Goal: Entertainment & Leisure: Browse casually

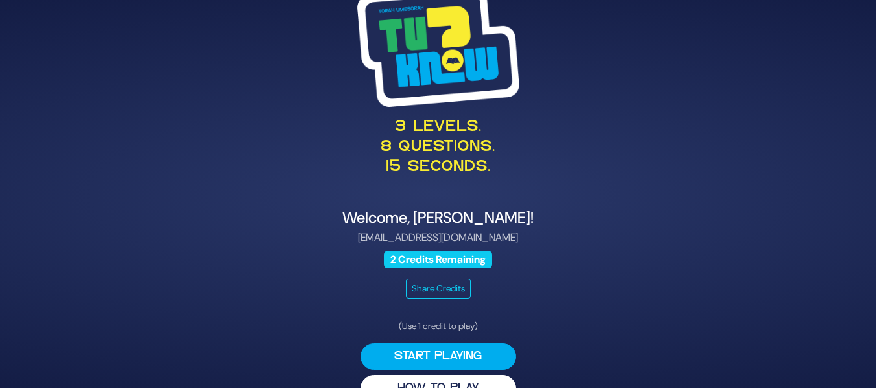
scroll to position [29, 0]
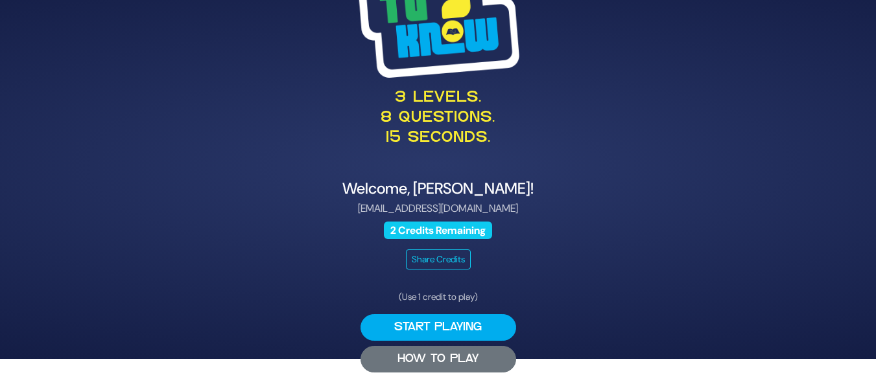
click at [422, 354] on button "HOW TO PLAY" at bounding box center [439, 359] width 156 height 27
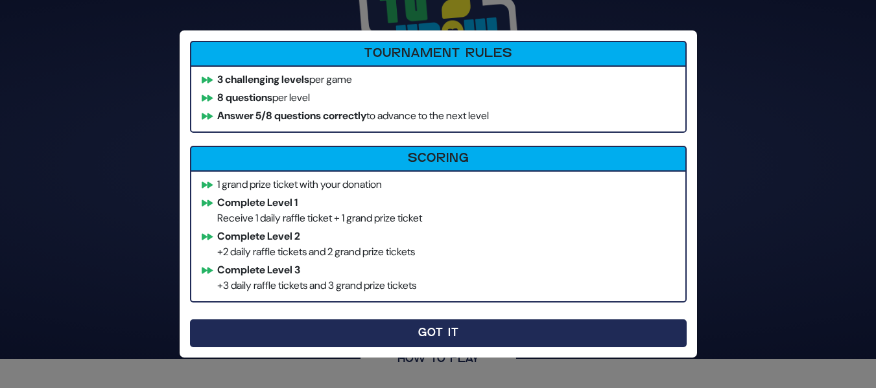
click at [251, 329] on button "Got It" at bounding box center [438, 334] width 497 height 28
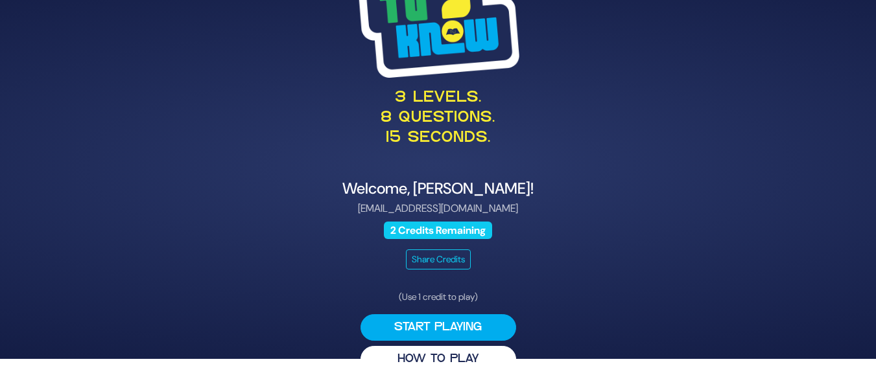
click at [260, 316] on div "3 levels. 8 questions. 15 seconds. Welcome, Chaim Boruch Buchalter! cbbuchalter…" at bounding box center [438, 165] width 664 height 447
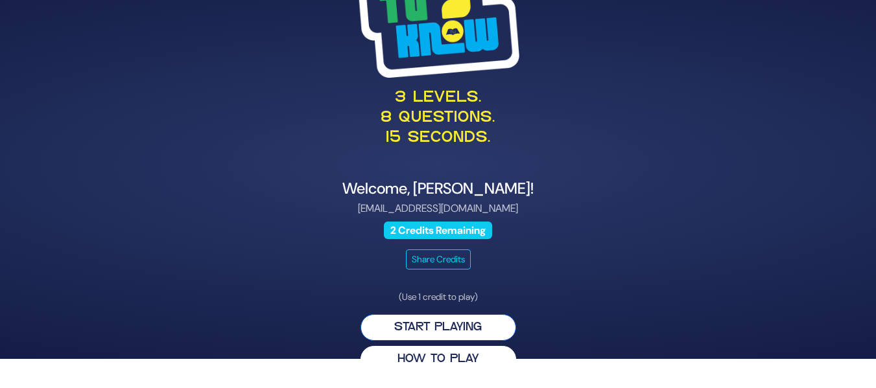
click at [419, 329] on button "Start Playing" at bounding box center [439, 328] width 156 height 27
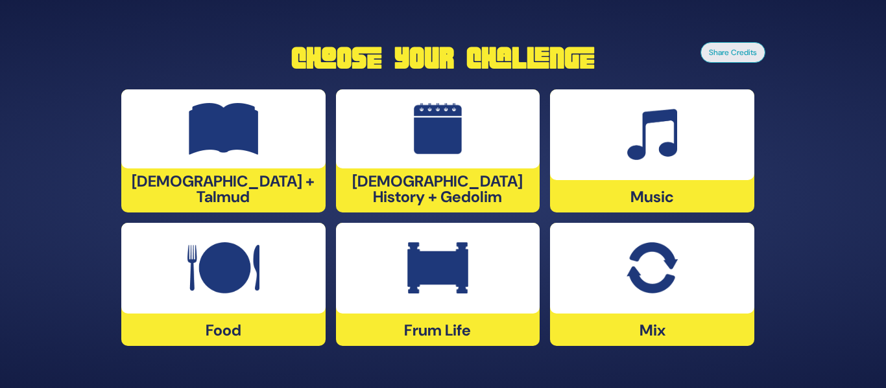
click at [667, 296] on div at bounding box center [652, 268] width 204 height 91
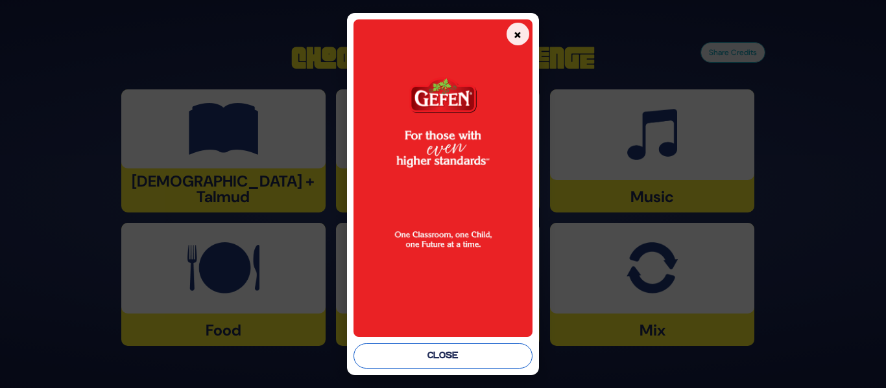
click at [447, 352] on button "Close" at bounding box center [442, 356] width 178 height 25
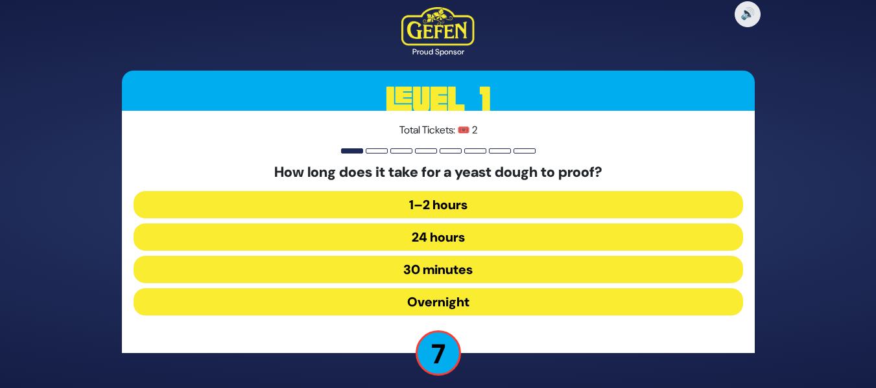
click at [460, 289] on button "30 minutes" at bounding box center [439, 302] width 610 height 27
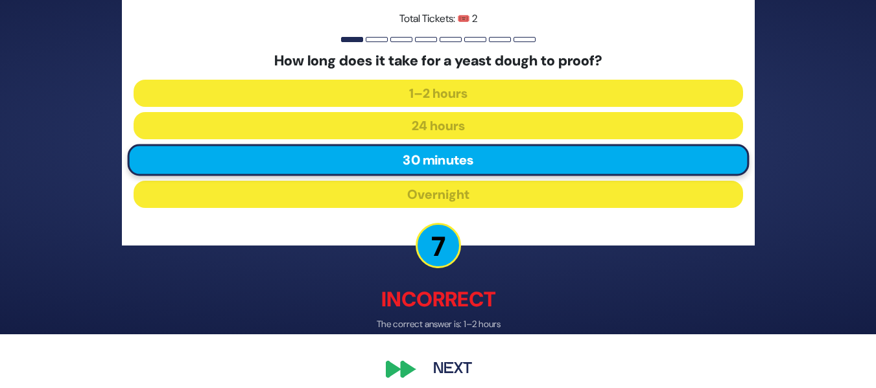
scroll to position [66, 0]
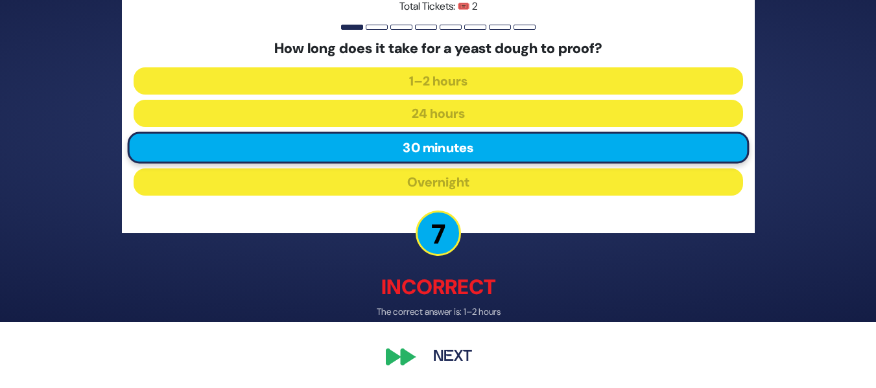
click at [394, 357] on div "🔊 Proud Sponsor Level 1 Total Tickets: 🎟️ 2 How long does it take for a yeast d…" at bounding box center [438, 128] width 664 height 520
click at [453, 357] on button "Next" at bounding box center [452, 358] width 75 height 30
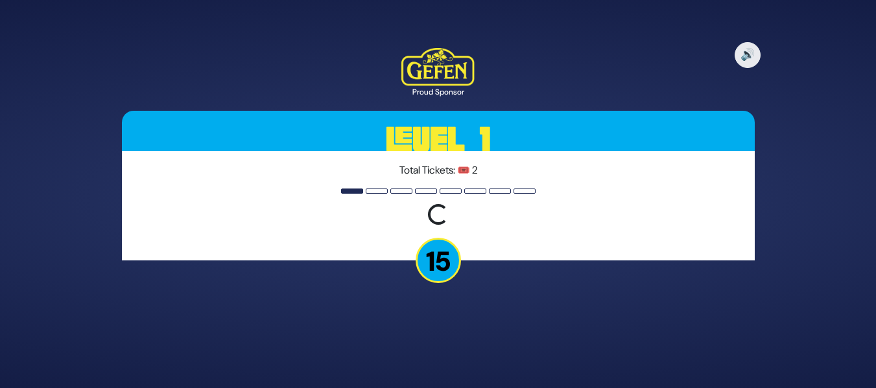
scroll to position [0, 0]
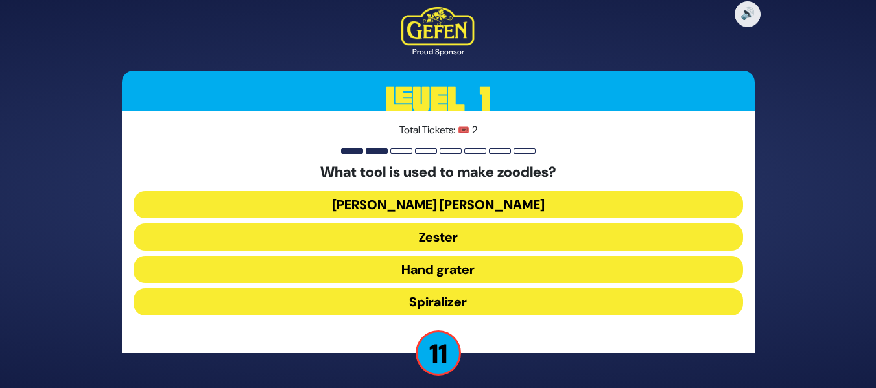
click at [373, 304] on button "Spiralizer" at bounding box center [439, 302] width 610 height 27
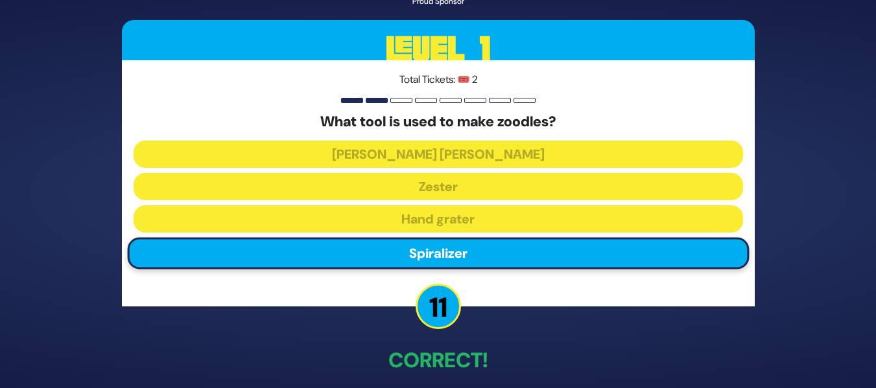
scroll to position [59, 0]
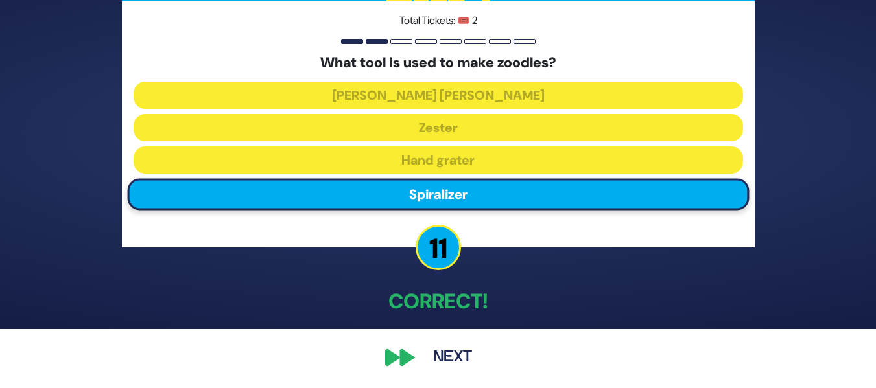
click at [381, 364] on div "🔊 Proud Sponsor Level 1 Total Tickets: 🎟️ 2 What tool is used to make zoodles? …" at bounding box center [438, 135] width 664 height 507
click at [397, 357] on div "🔊 Proud Sponsor Level 1 Total Tickets: 🎟️ 2 What tool is used to make zoodles? …" at bounding box center [438, 135] width 664 height 507
click at [406, 357] on div "🔊 Proud Sponsor Level 1 Total Tickets: 🎟️ 2 What tool is used to make zoodles? …" at bounding box center [438, 135] width 664 height 507
click at [389, 356] on div "🔊 Proud Sponsor Level 1 Total Tickets: 🎟️ 2 What tool is used to make zoodles? …" at bounding box center [438, 135] width 664 height 507
click at [448, 359] on button "Next" at bounding box center [452, 358] width 75 height 30
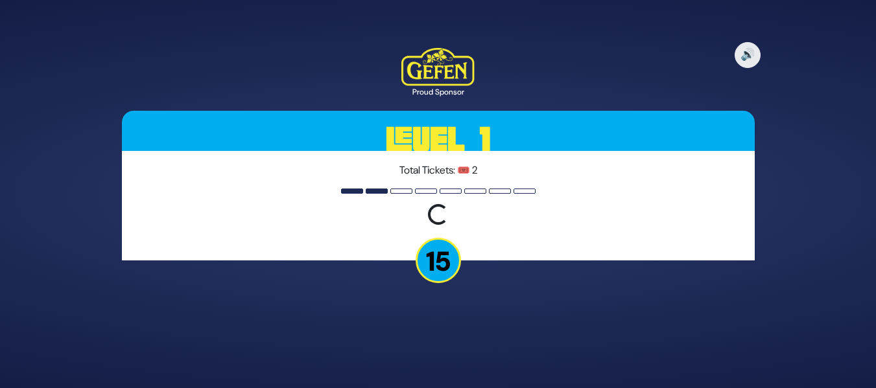
scroll to position [0, 0]
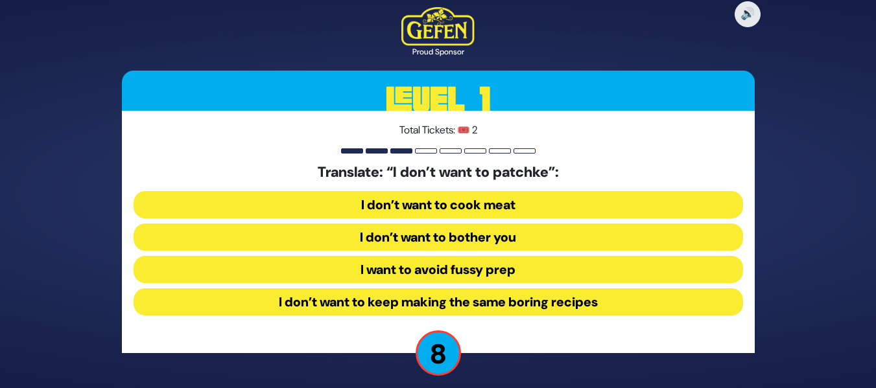
click at [431, 289] on button "I want to avoid fussy prep" at bounding box center [439, 302] width 610 height 27
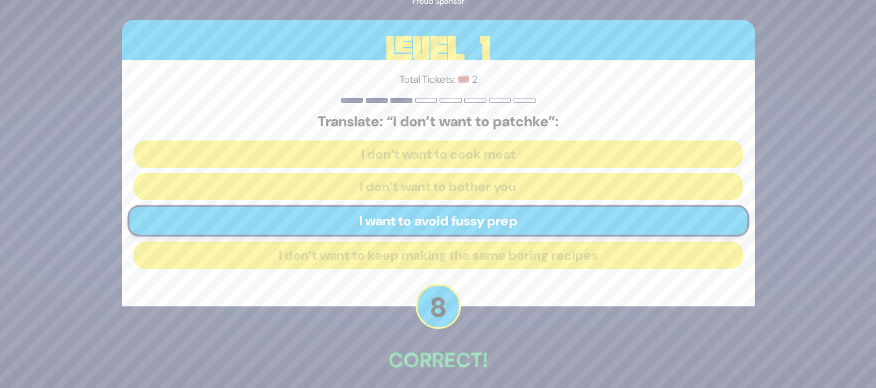
scroll to position [59, 0]
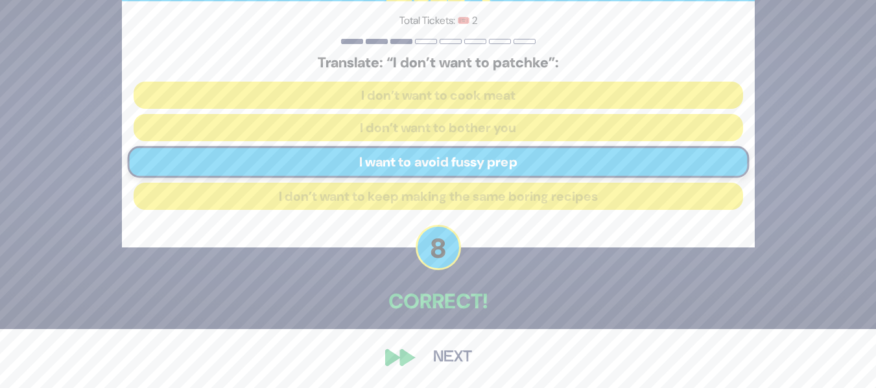
click at [446, 352] on button "Next" at bounding box center [452, 358] width 75 height 30
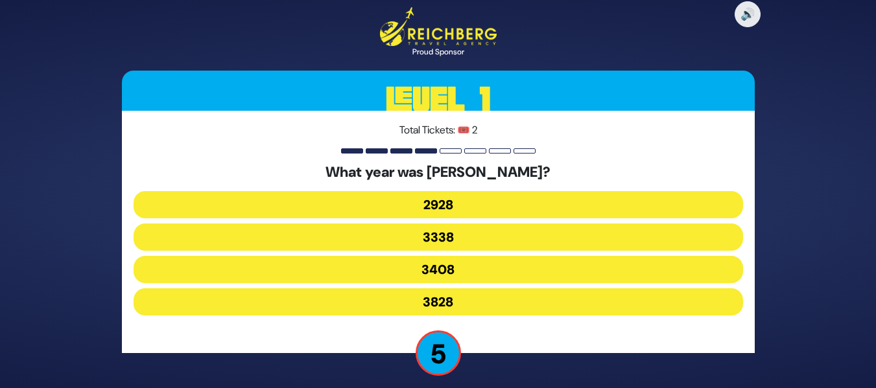
click at [389, 289] on button "3408" at bounding box center [439, 302] width 610 height 27
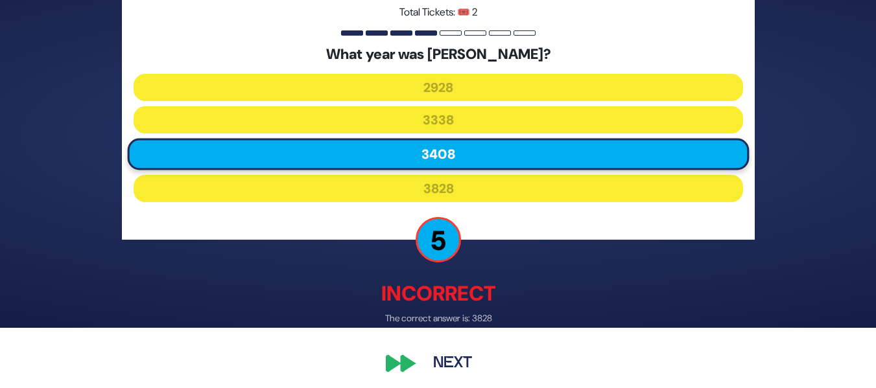
scroll to position [66, 0]
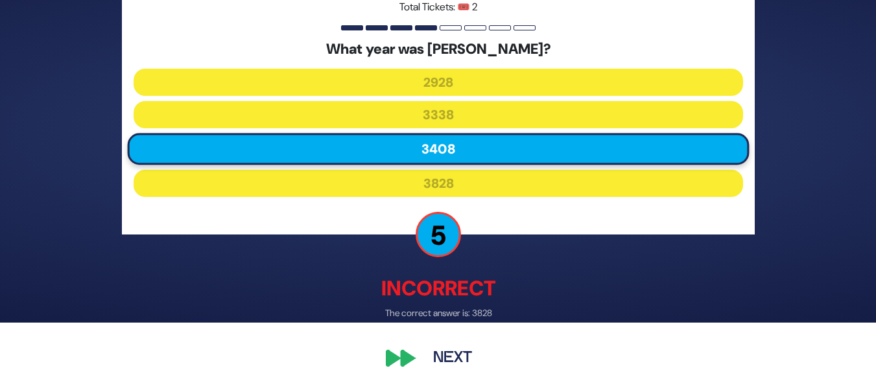
click at [437, 361] on button "Next" at bounding box center [452, 358] width 75 height 30
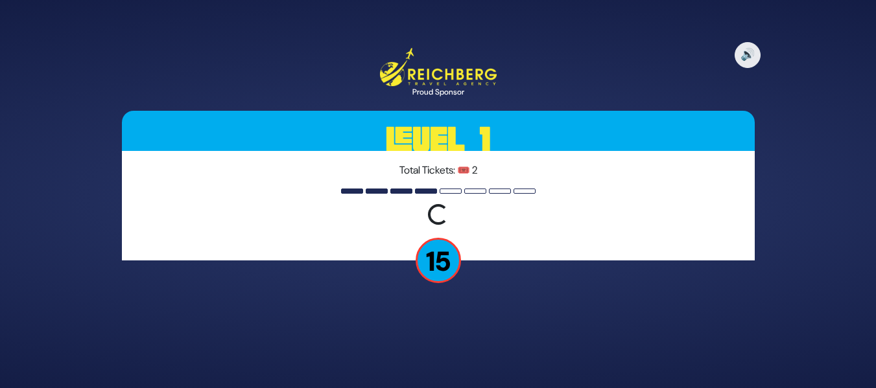
scroll to position [0, 0]
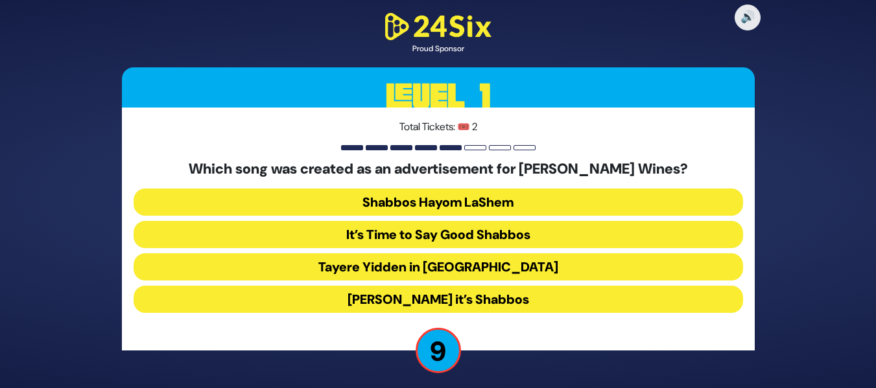
click at [438, 294] on button "Baruch Hashem it’s Shabbos" at bounding box center [439, 299] width 610 height 27
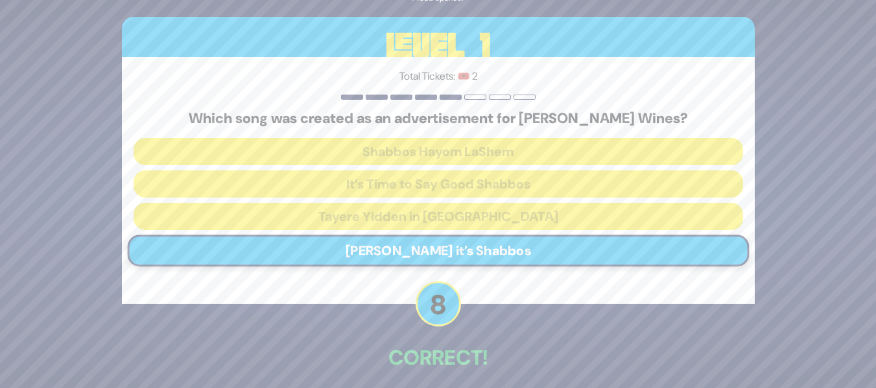
scroll to position [56, 0]
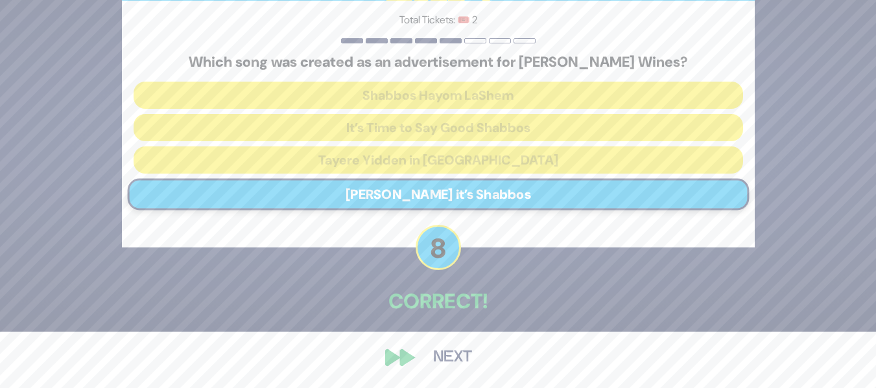
click at [450, 363] on button "Next" at bounding box center [452, 358] width 75 height 30
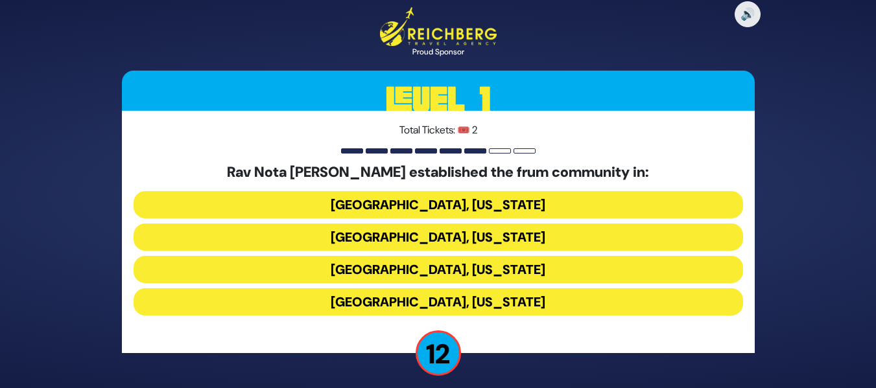
click at [382, 256] on button "Memphis, Tennessee" at bounding box center [439, 269] width 610 height 27
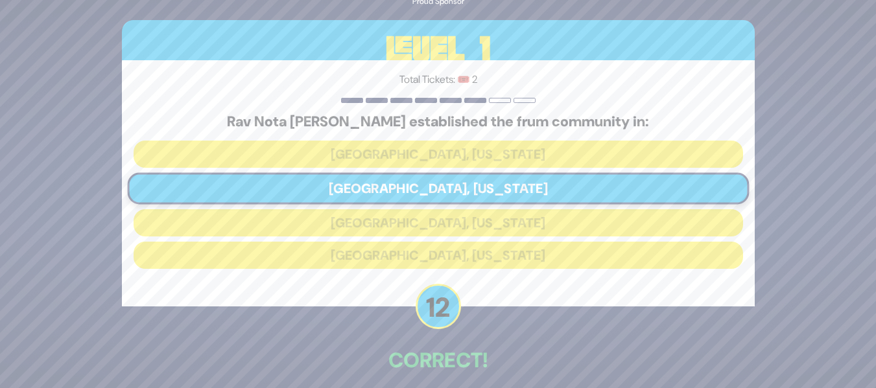
scroll to position [59, 0]
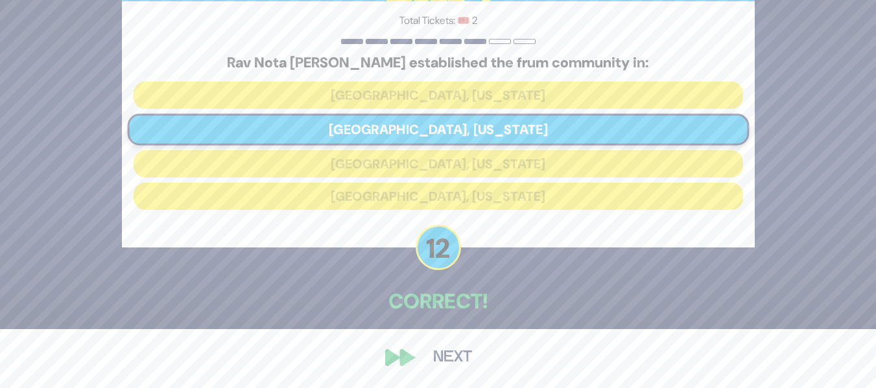
click at [451, 352] on button "Next" at bounding box center [452, 358] width 75 height 30
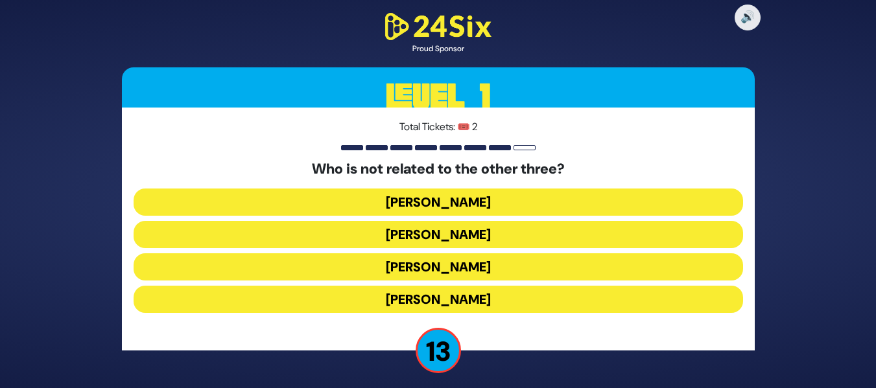
click at [398, 296] on button "Shie Fried" at bounding box center [439, 299] width 610 height 27
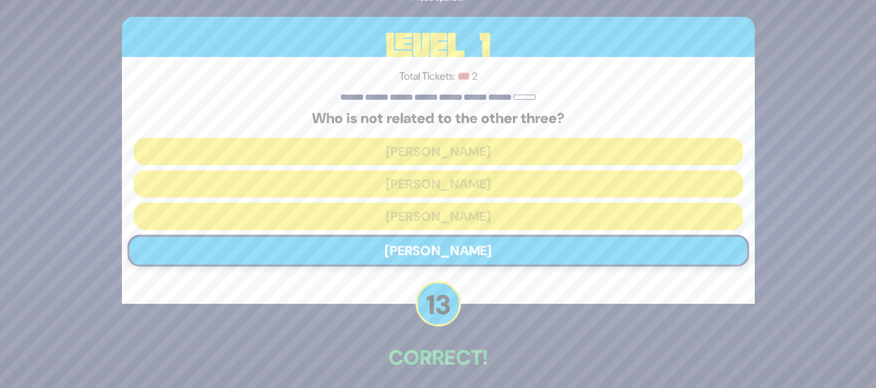
scroll to position [56, 0]
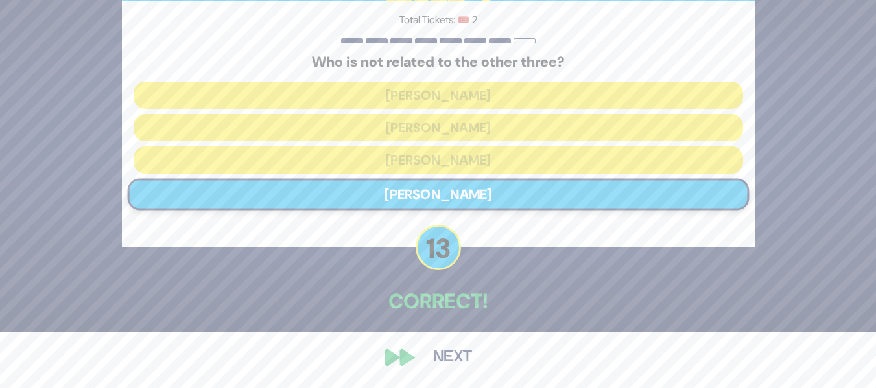
click at [454, 357] on button "Next" at bounding box center [452, 358] width 75 height 30
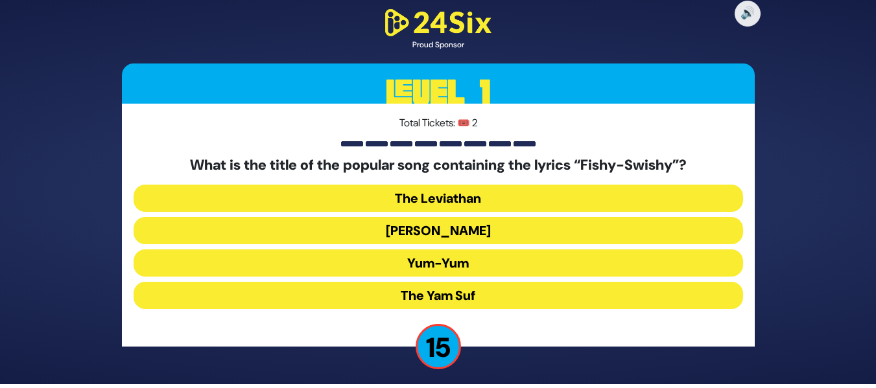
scroll to position [6, 0]
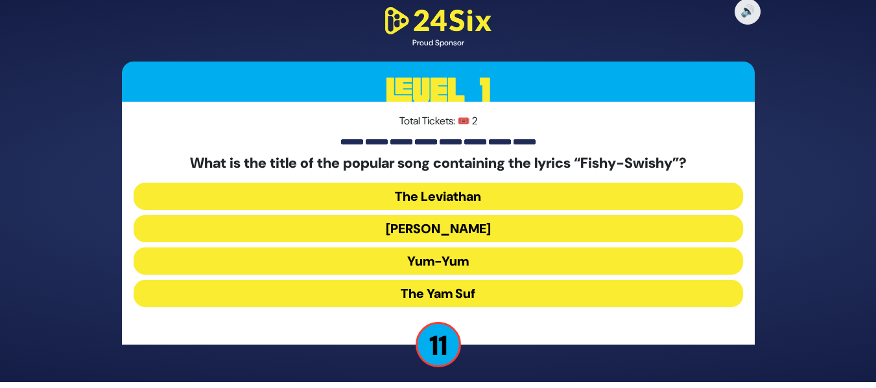
click at [433, 280] on button "Yum-Yum" at bounding box center [439, 293] width 610 height 27
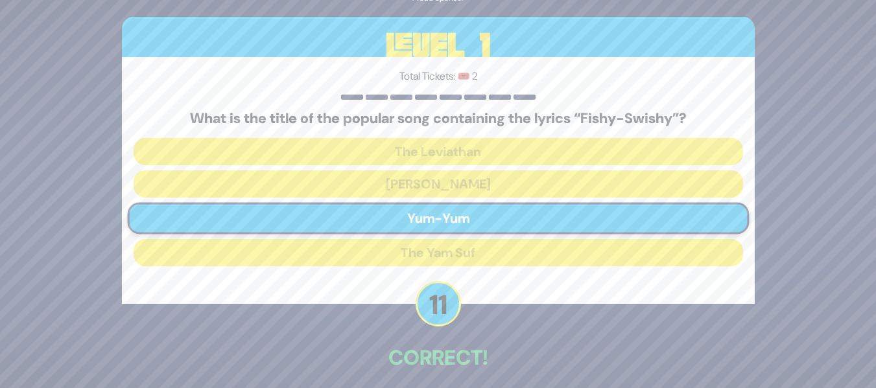
scroll to position [56, 0]
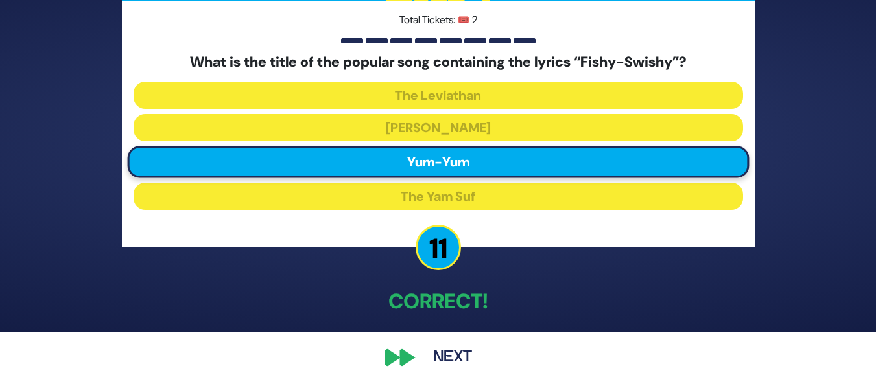
click at [447, 352] on button "Next" at bounding box center [452, 358] width 75 height 30
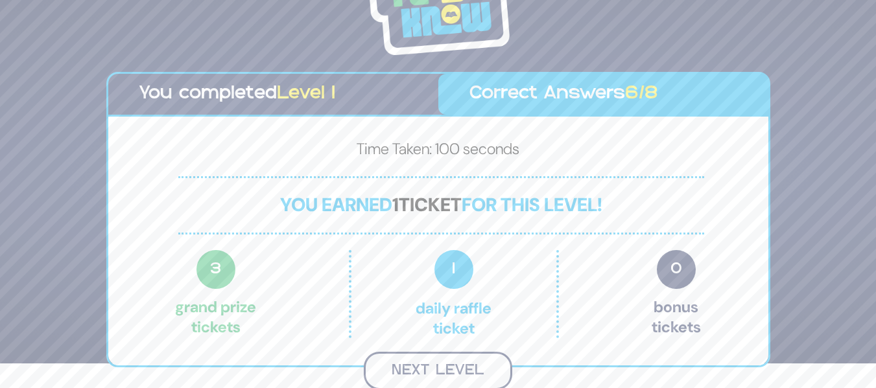
scroll to position [23, 0]
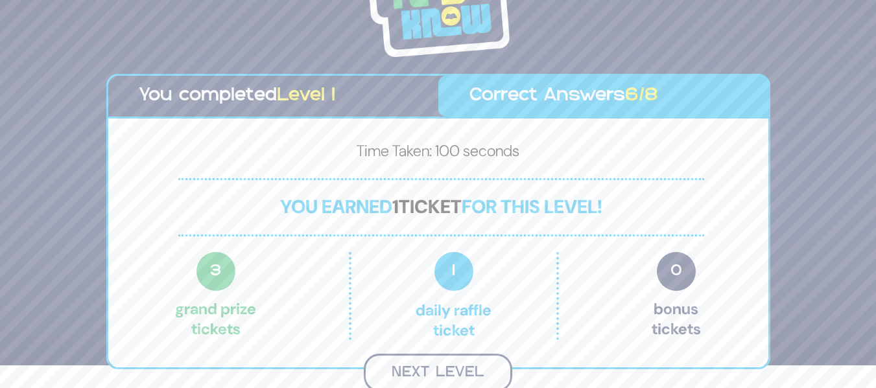
click at [442, 374] on button "Next Level" at bounding box center [438, 373] width 149 height 38
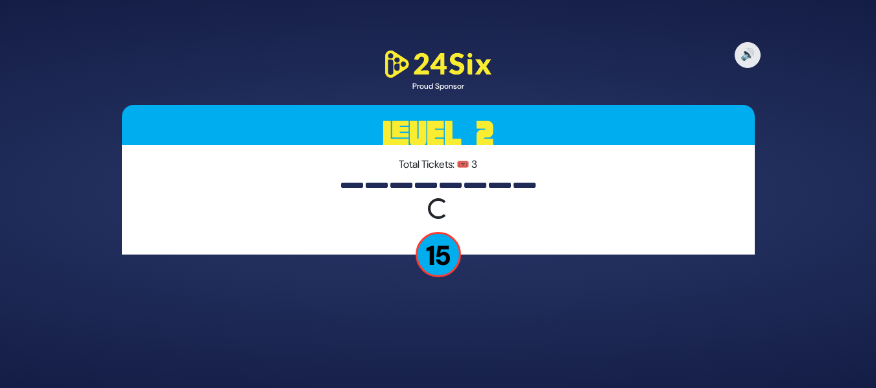
scroll to position [0, 0]
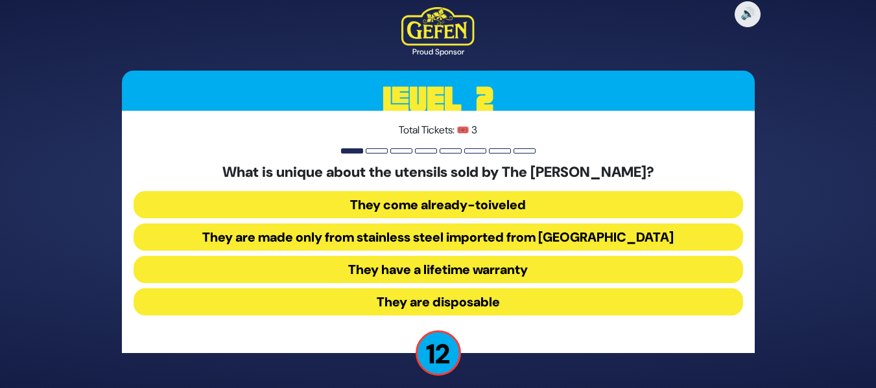
click at [431, 224] on button "They come already-toiveled" at bounding box center [439, 237] width 610 height 27
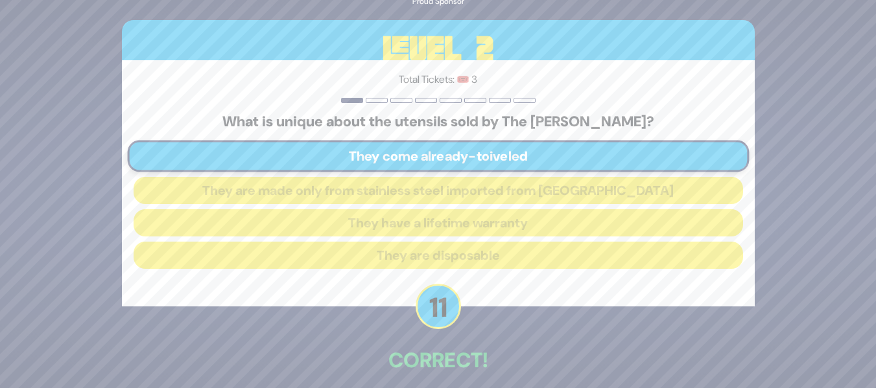
scroll to position [59, 0]
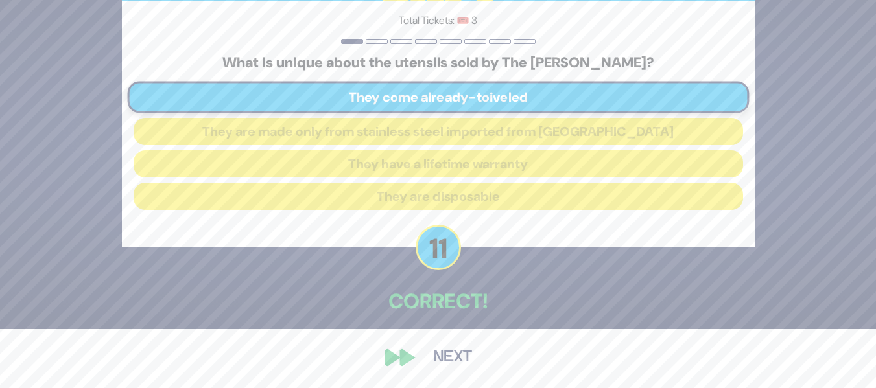
click at [442, 353] on button "Next" at bounding box center [452, 358] width 75 height 30
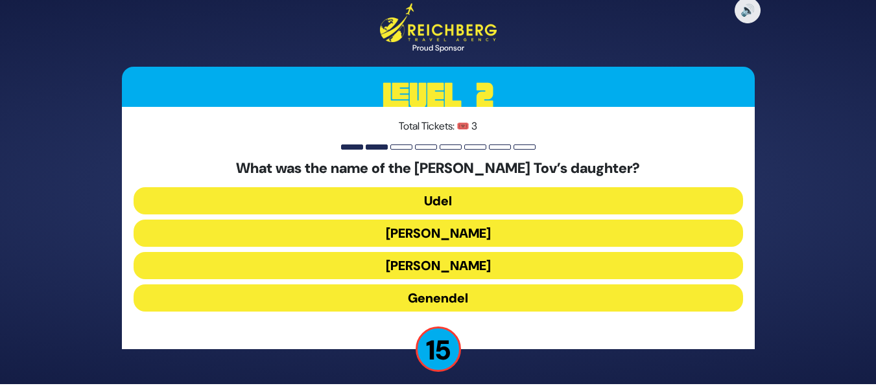
scroll to position [8, 0]
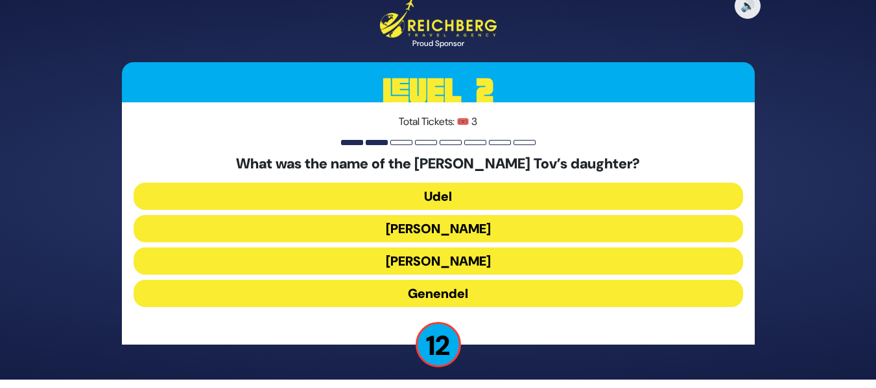
click at [464, 215] on button "Udel" at bounding box center [439, 228] width 610 height 27
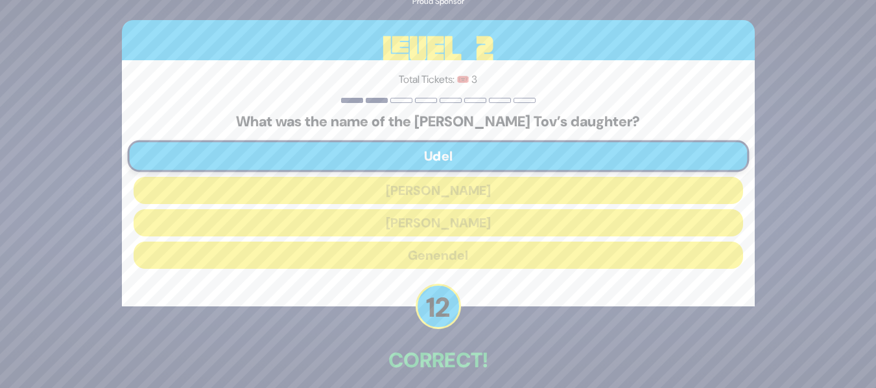
scroll to position [59, 0]
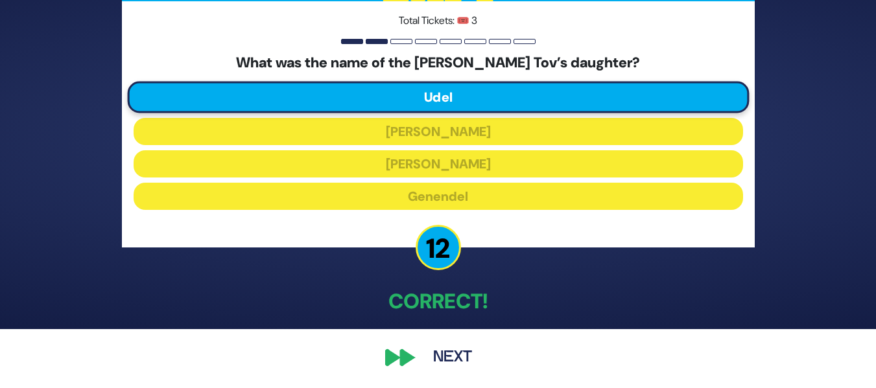
click at [453, 359] on button "Next" at bounding box center [452, 358] width 75 height 30
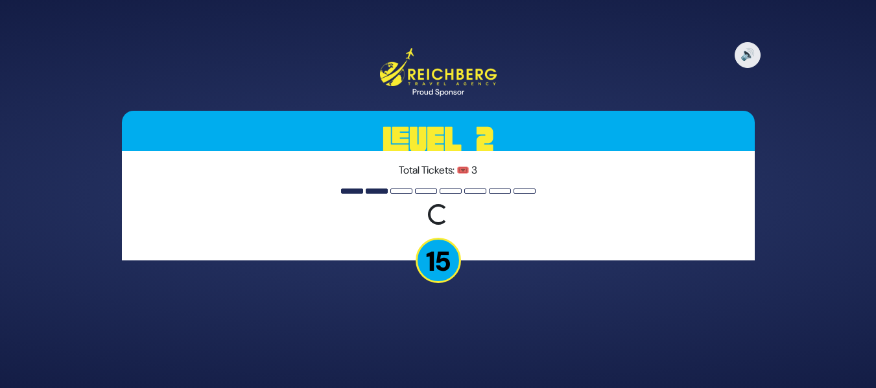
scroll to position [0, 0]
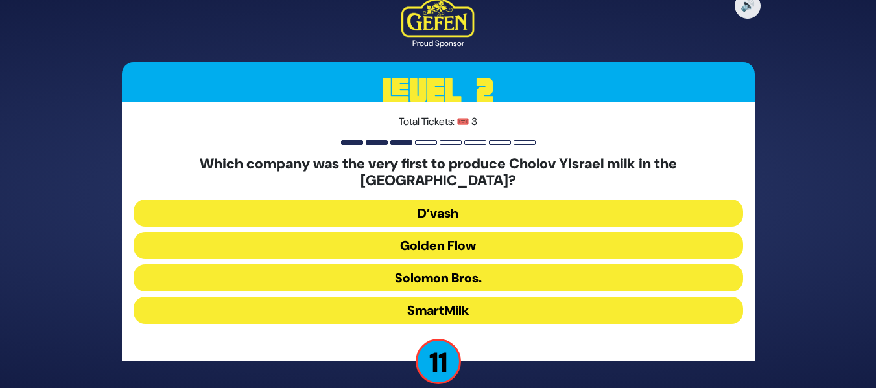
click at [432, 297] on button "Solomon Bros." at bounding box center [439, 310] width 610 height 27
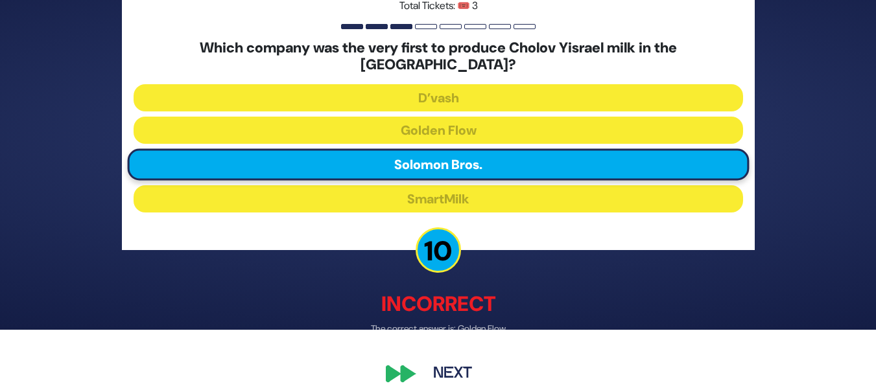
scroll to position [66, 0]
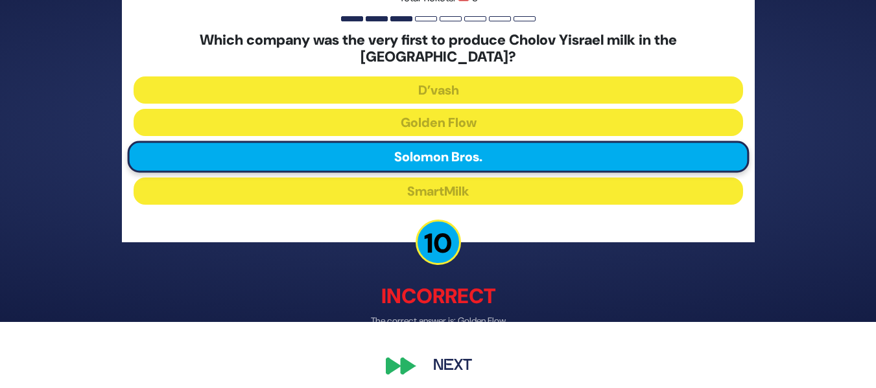
click at [449, 358] on button "Next" at bounding box center [452, 367] width 75 height 30
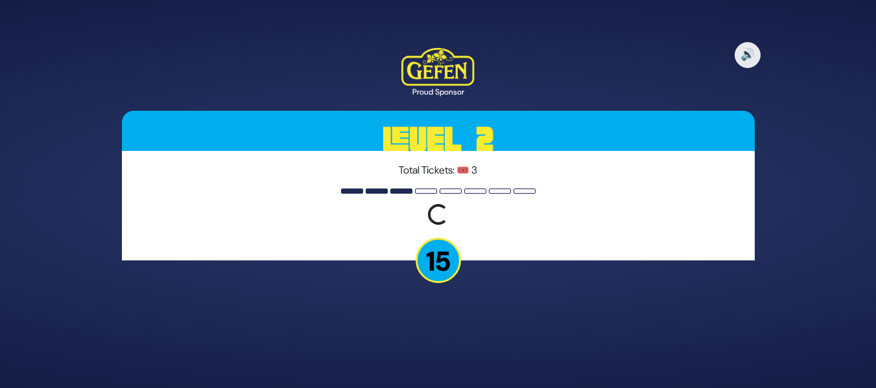
scroll to position [0, 0]
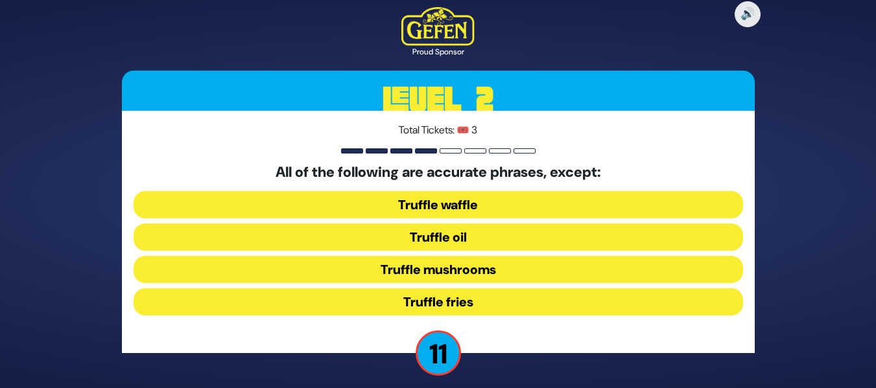
click at [429, 302] on button "Truffle fries" at bounding box center [439, 302] width 610 height 27
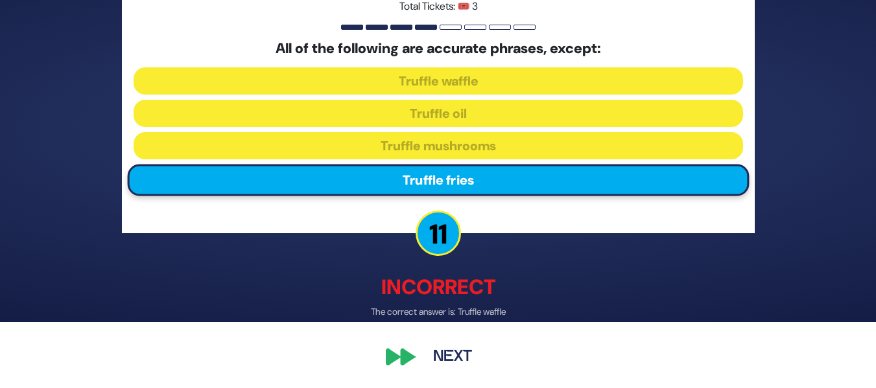
scroll to position [66, 0]
click at [453, 359] on button "Next" at bounding box center [452, 358] width 75 height 30
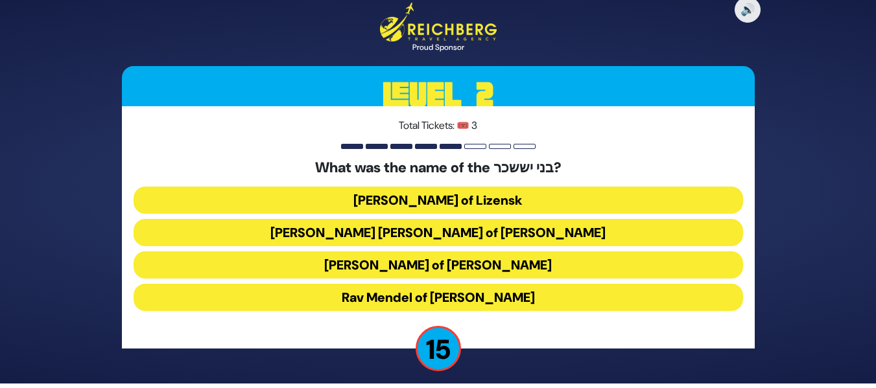
scroll to position [8, 0]
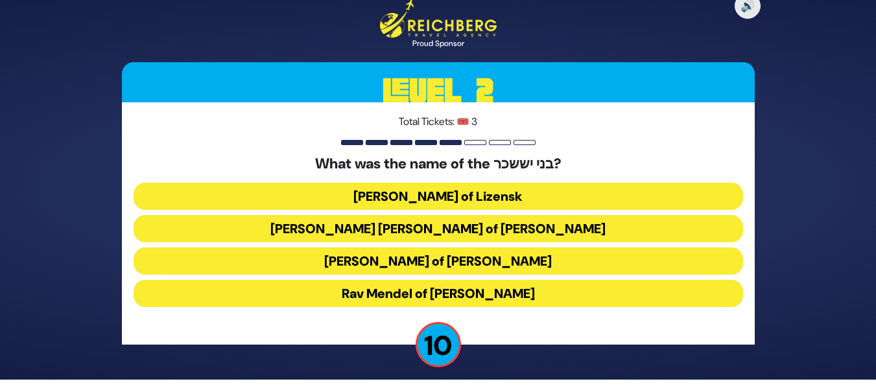
click at [457, 280] on button "Rav Tzvi Elimelech of Dynov" at bounding box center [439, 293] width 610 height 27
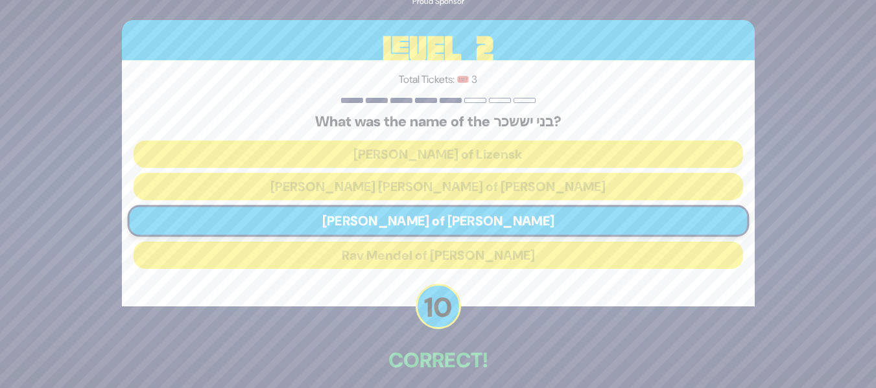
scroll to position [59, 0]
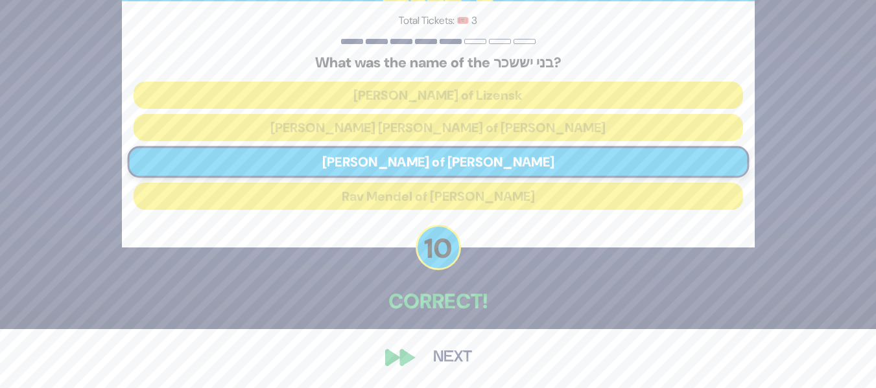
click at [450, 350] on button "Next" at bounding box center [452, 358] width 75 height 30
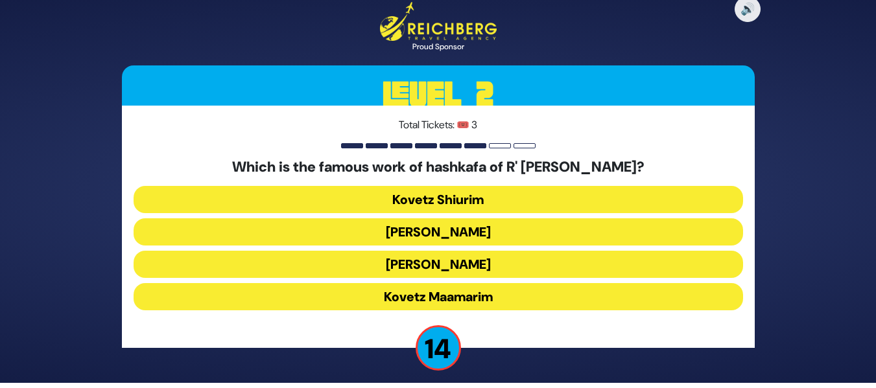
scroll to position [8, 0]
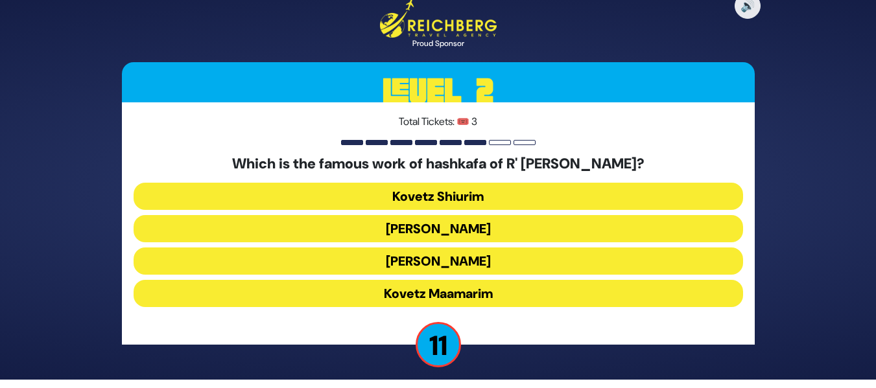
click at [415, 292] on button "Kovetz Maamarim" at bounding box center [439, 293] width 610 height 27
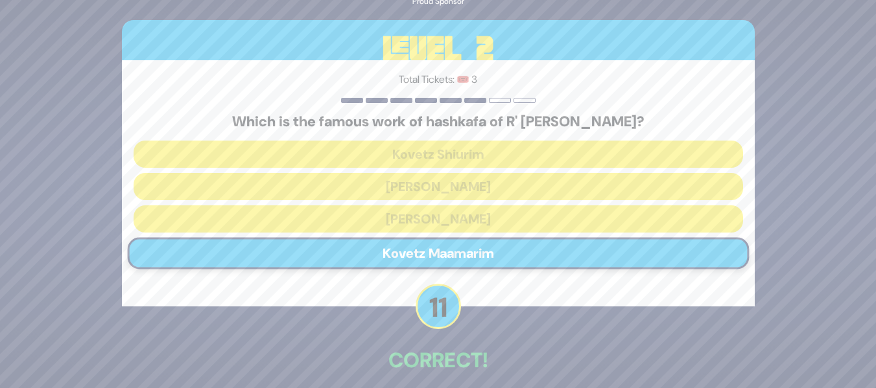
scroll to position [59, 0]
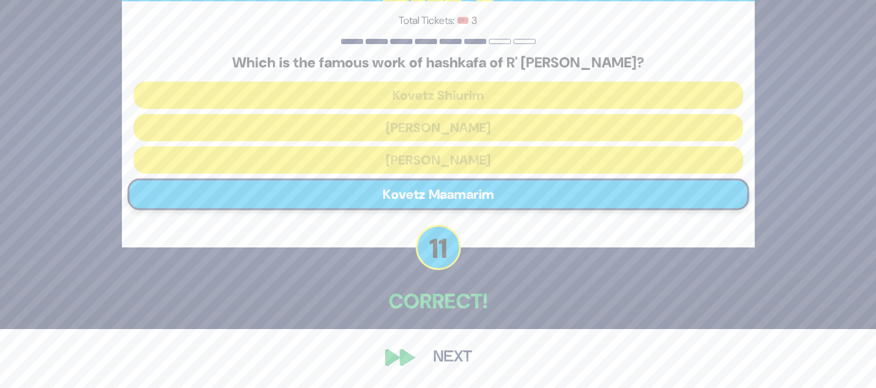
click at [448, 356] on button "Next" at bounding box center [452, 358] width 75 height 30
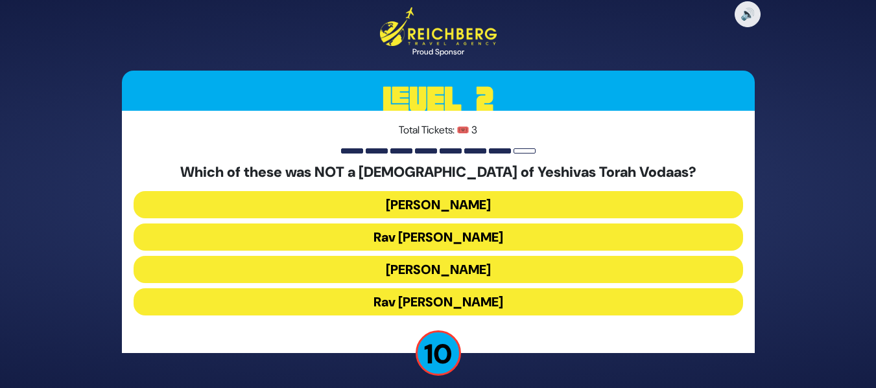
click at [425, 256] on button "Rav Gedalya Schorr" at bounding box center [439, 269] width 610 height 27
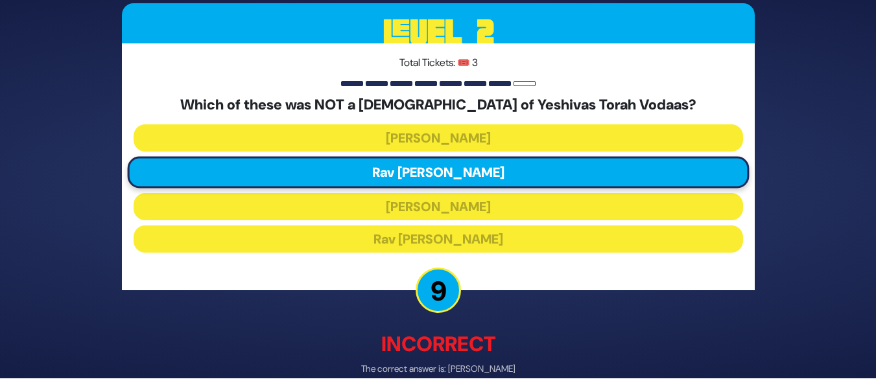
scroll to position [66, 0]
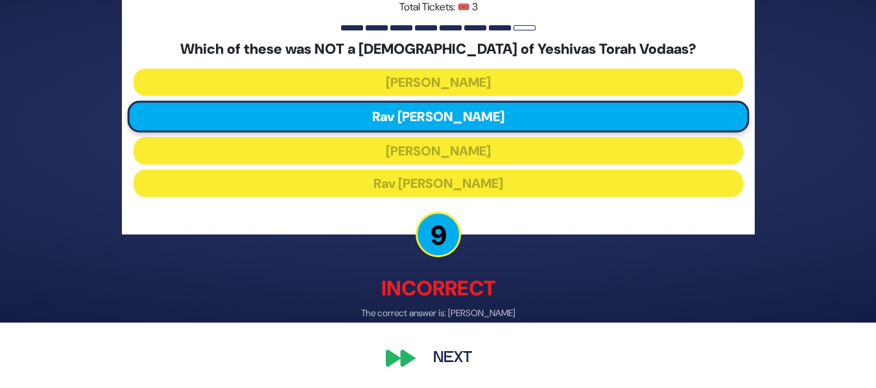
click at [441, 361] on button "Next" at bounding box center [452, 358] width 75 height 30
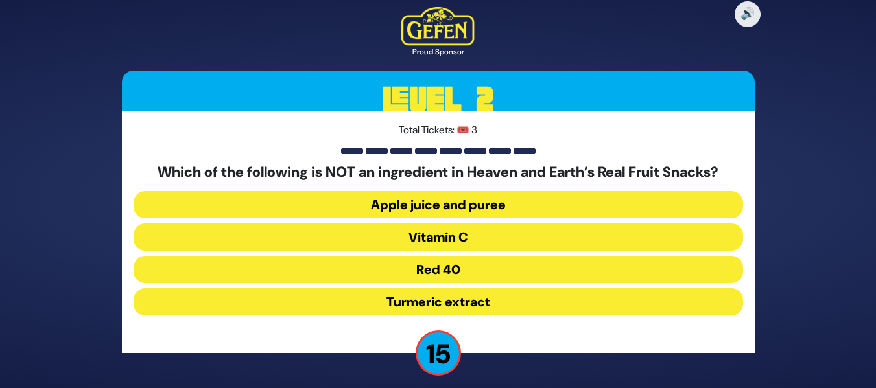
scroll to position [8, 0]
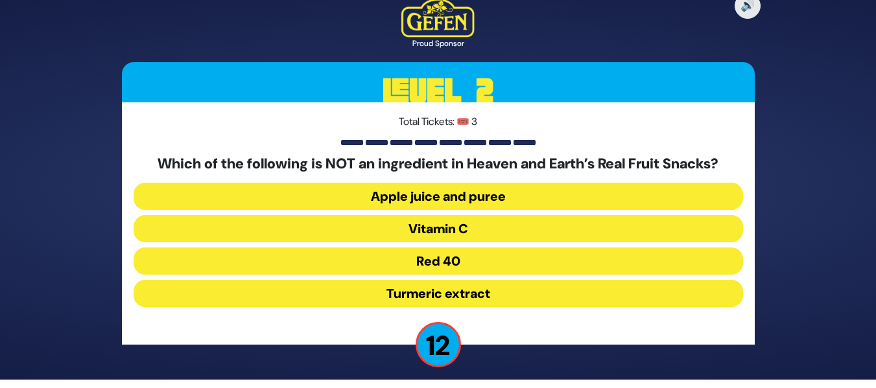
click at [416, 280] on button "Red 40" at bounding box center [439, 293] width 610 height 27
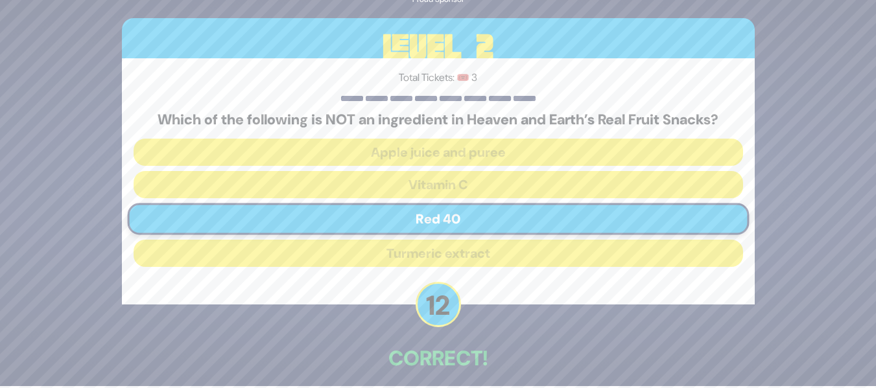
scroll to position [59, 0]
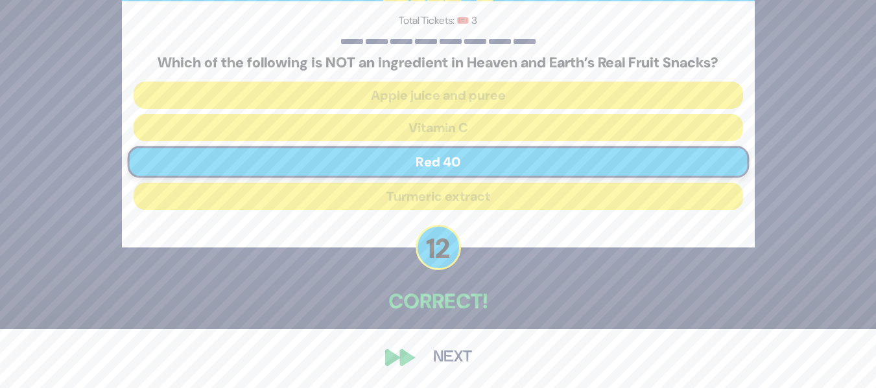
click at [457, 359] on button "Next" at bounding box center [452, 358] width 75 height 30
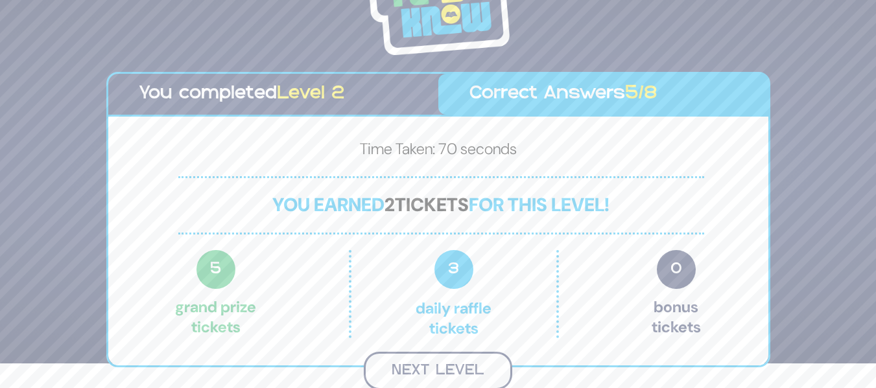
scroll to position [27, 0]
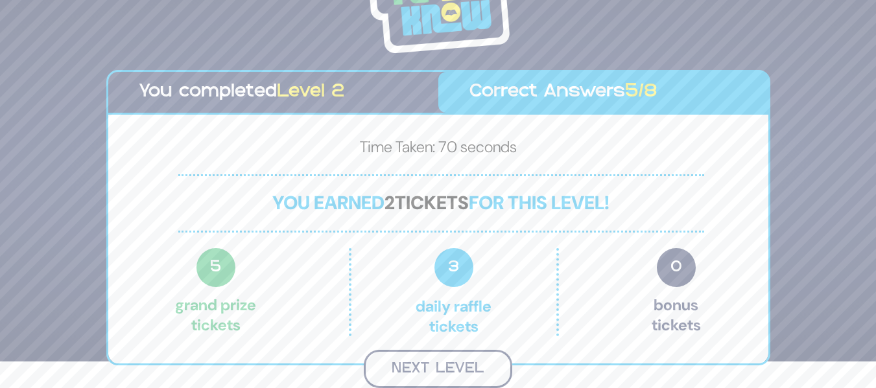
click at [479, 357] on button "Next Level" at bounding box center [438, 369] width 149 height 38
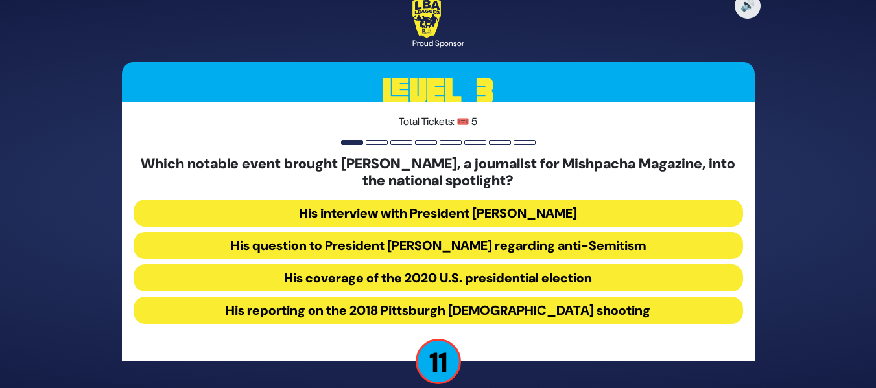
click at [458, 265] on button "His question to President Donald Trump regarding anti-Semitism" at bounding box center [439, 278] width 610 height 27
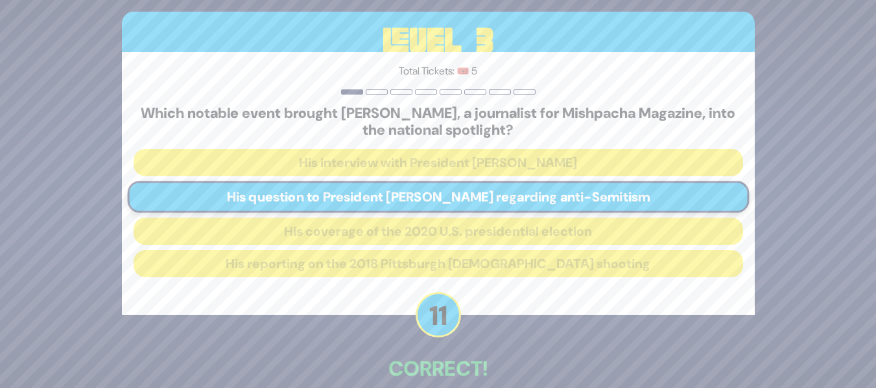
scroll to position [67, 0]
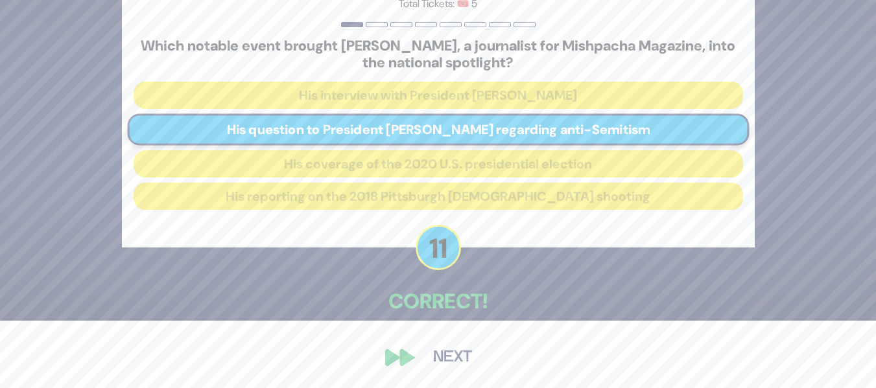
click at [442, 355] on button "Next" at bounding box center [452, 358] width 75 height 30
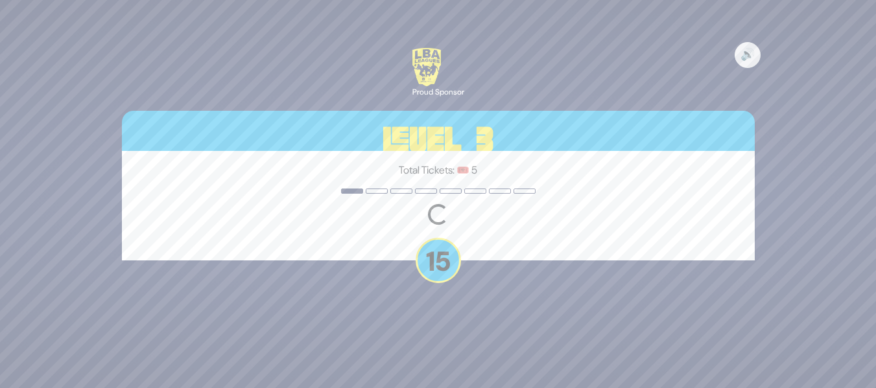
scroll to position [0, 0]
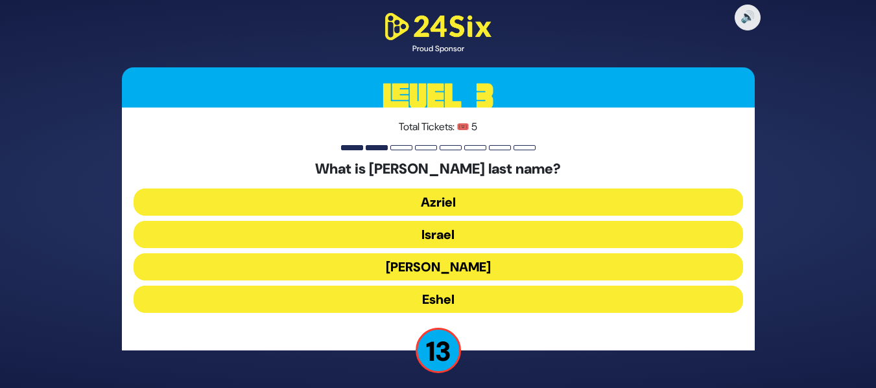
click at [447, 296] on button "Eshel" at bounding box center [439, 299] width 610 height 27
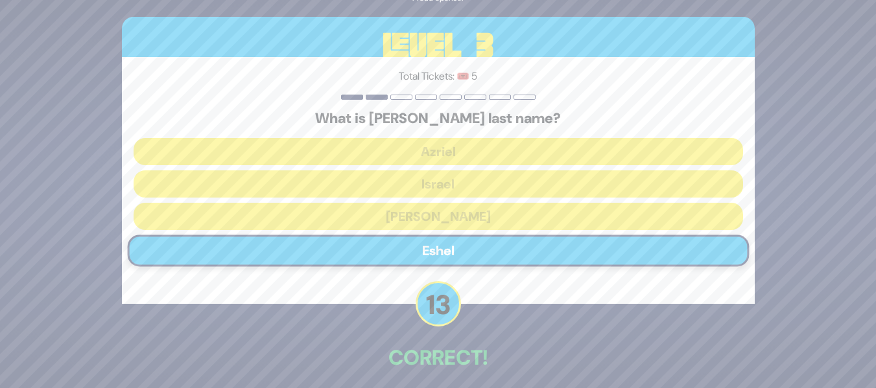
scroll to position [56, 0]
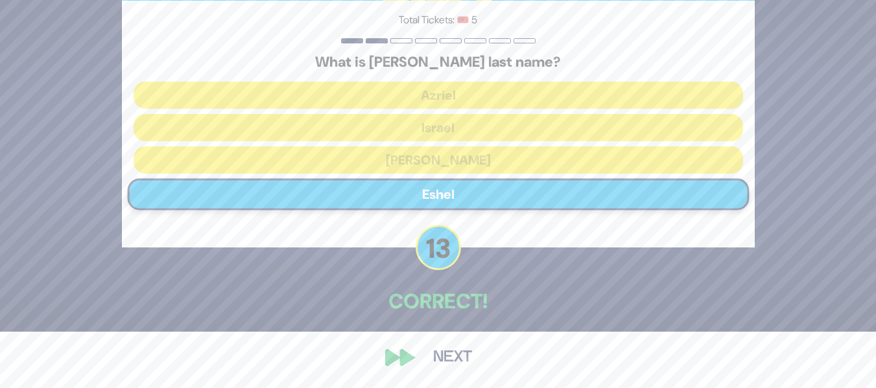
click at [453, 352] on button "Next" at bounding box center [452, 358] width 75 height 30
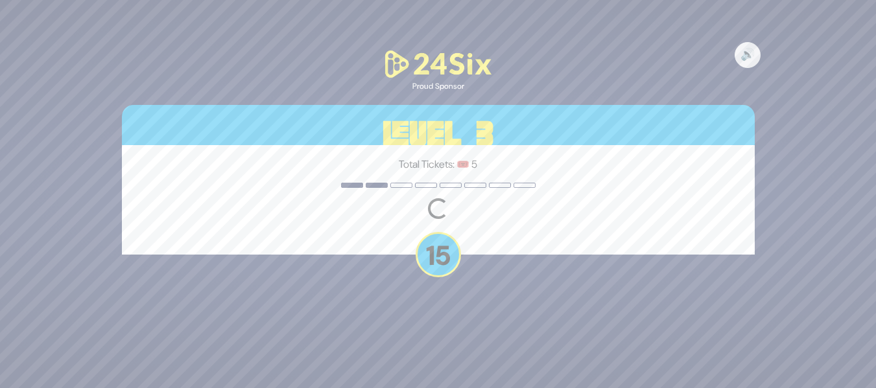
scroll to position [0, 0]
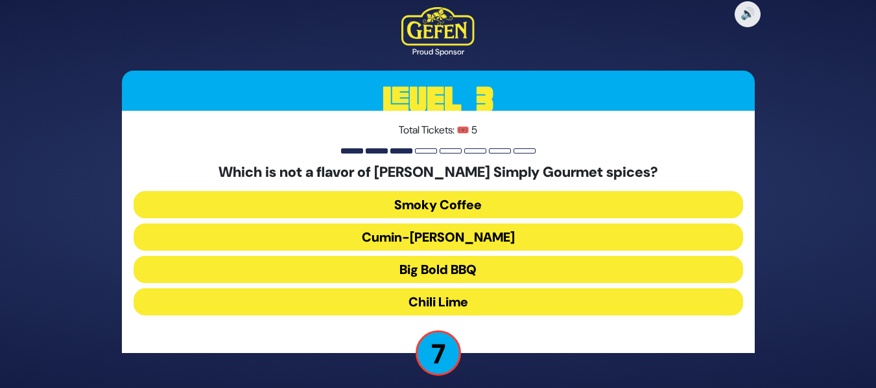
click at [454, 256] on button "Cumin-Curry" at bounding box center [439, 269] width 610 height 27
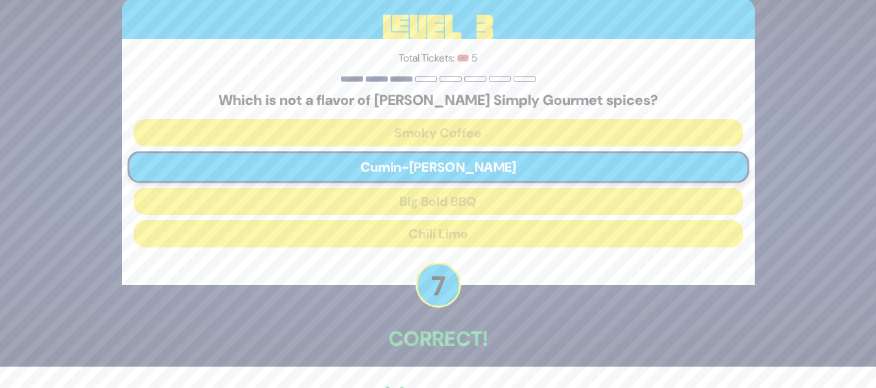
scroll to position [59, 0]
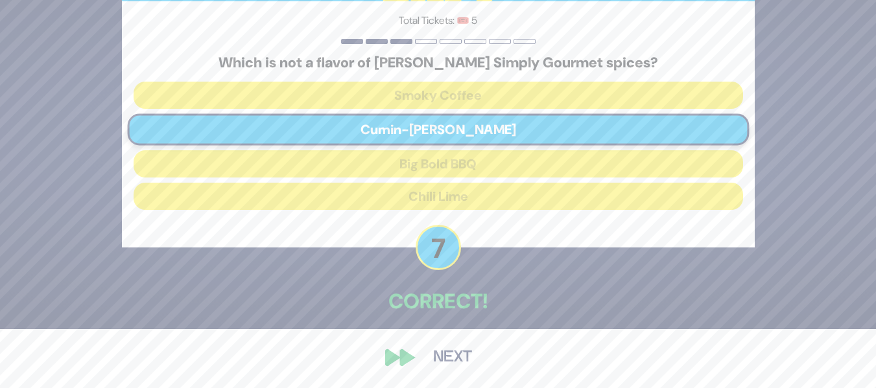
click at [459, 353] on button "Next" at bounding box center [452, 358] width 75 height 30
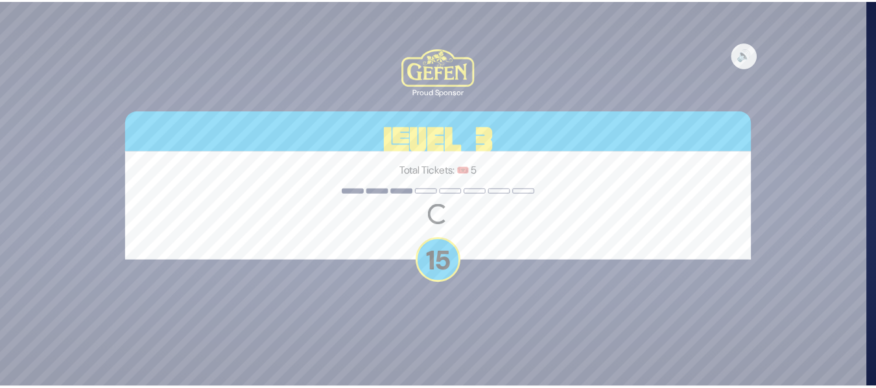
scroll to position [6, 0]
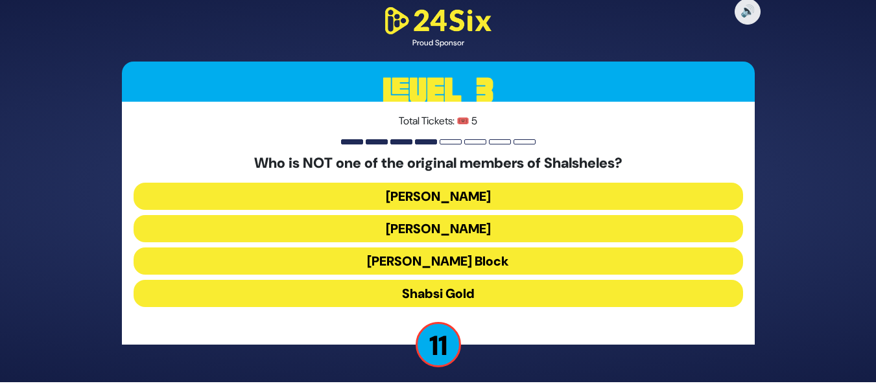
click at [449, 248] on button "Baruch Aryeh" at bounding box center [439, 261] width 610 height 27
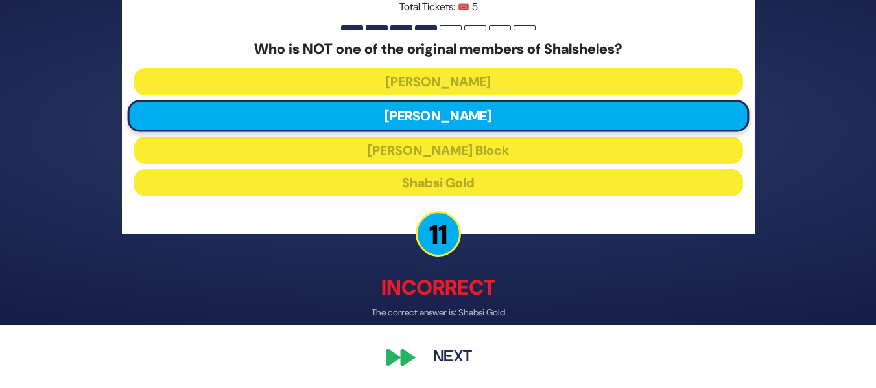
scroll to position [63, 0]
click at [458, 352] on button "Next" at bounding box center [452, 358] width 75 height 30
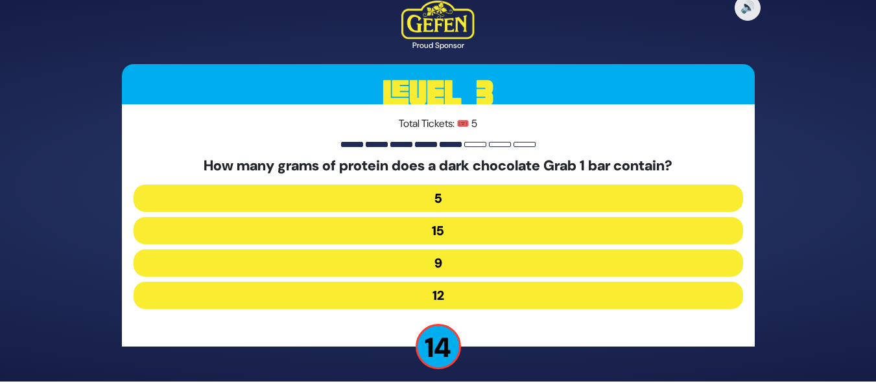
scroll to position [8, 0]
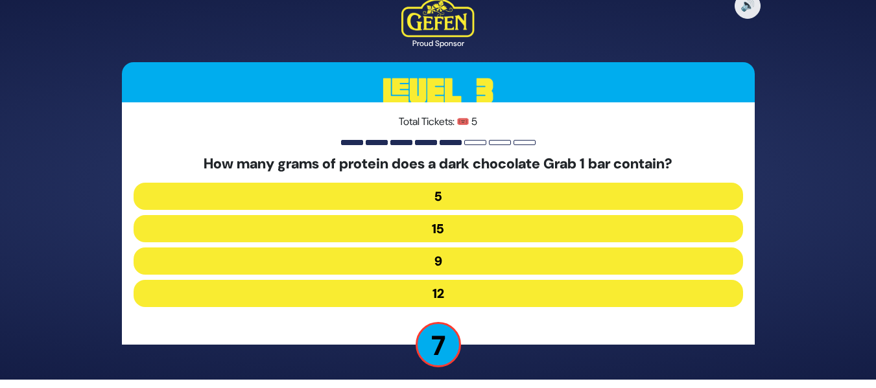
click at [446, 292] on button "12" at bounding box center [439, 293] width 610 height 27
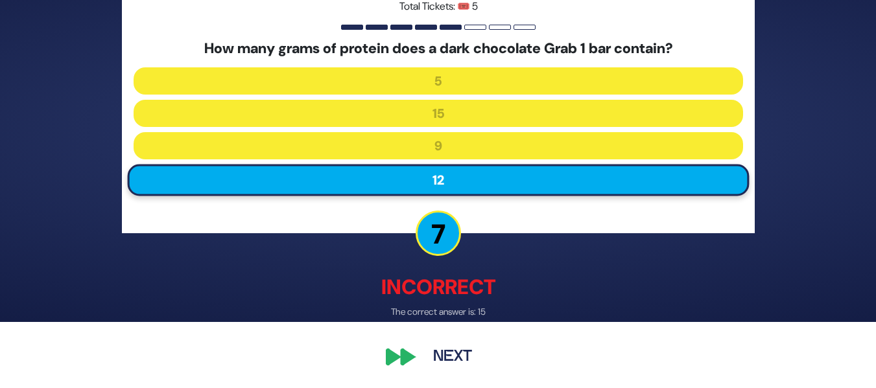
scroll to position [66, 0]
click at [450, 353] on button "Next" at bounding box center [452, 358] width 75 height 30
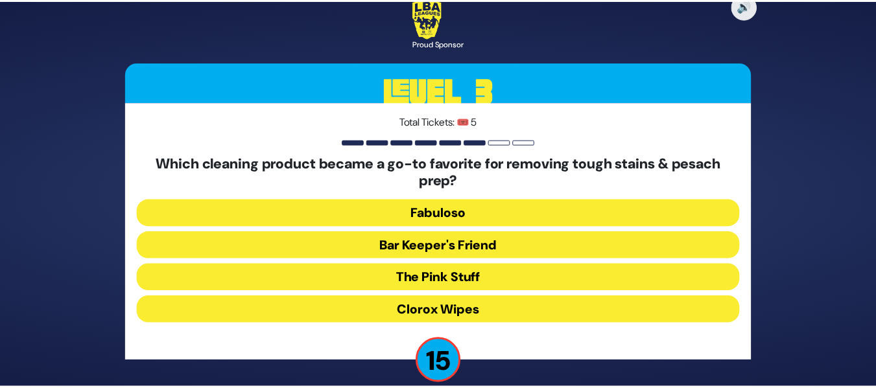
scroll to position [17, 0]
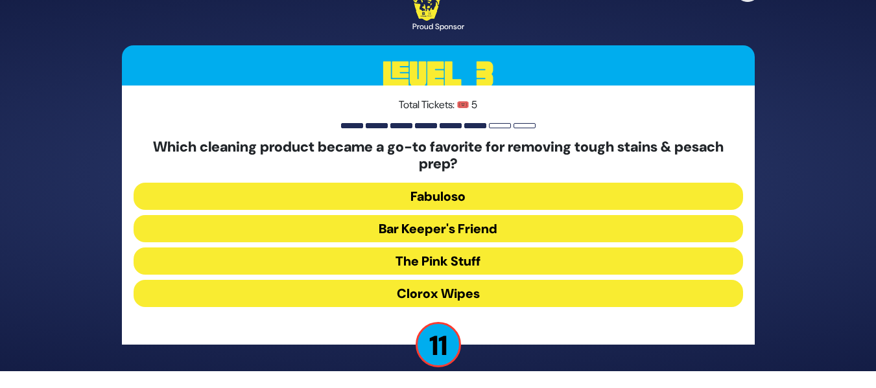
click at [444, 284] on button "Clorox Wipes" at bounding box center [439, 293] width 610 height 27
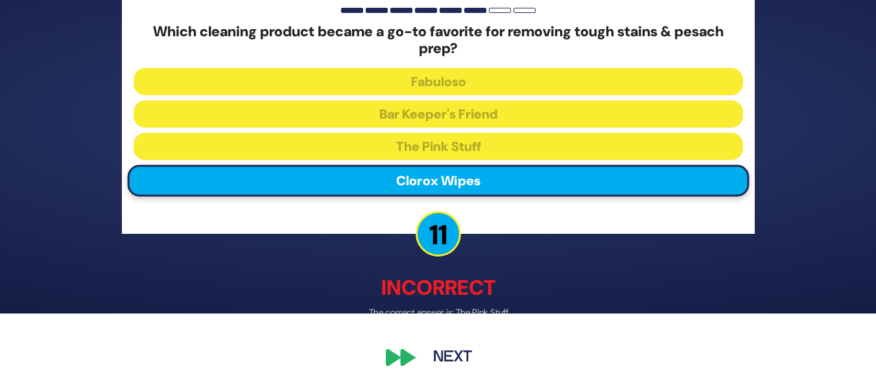
scroll to position [75, 0]
click at [449, 357] on button "Next" at bounding box center [452, 358] width 75 height 30
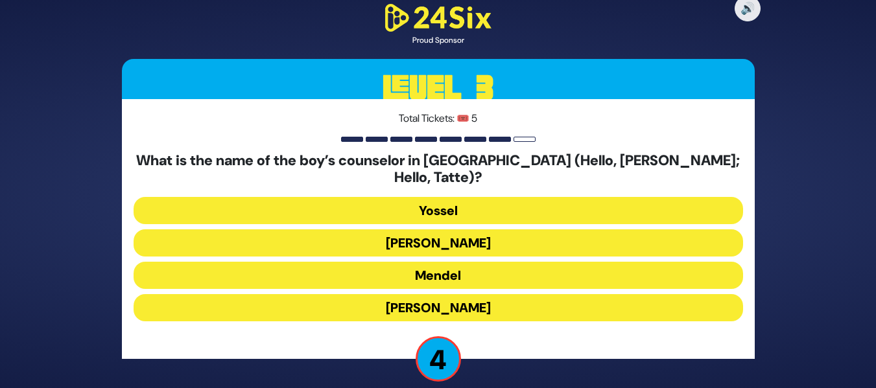
click at [437, 297] on button "Gedalia" at bounding box center [439, 307] width 610 height 27
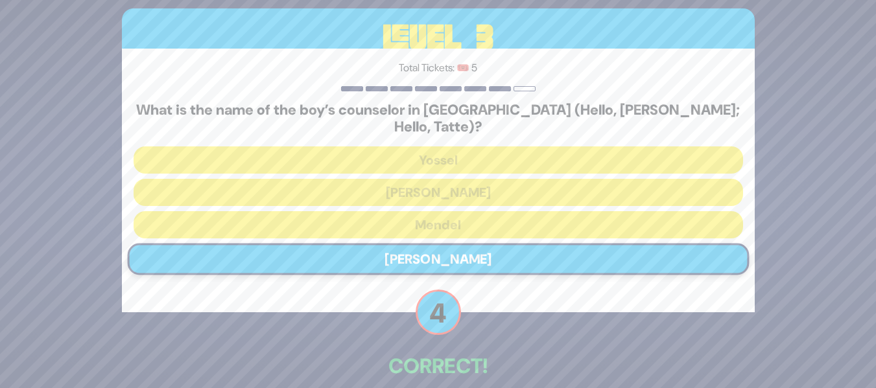
scroll to position [56, 0]
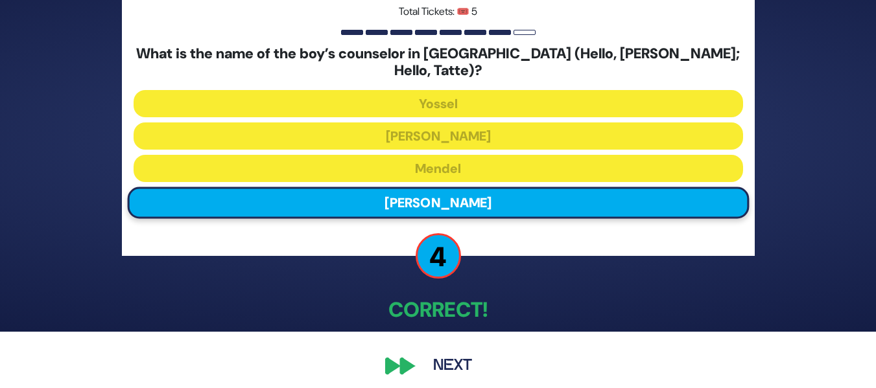
click at [457, 352] on button "Next" at bounding box center [452, 367] width 75 height 30
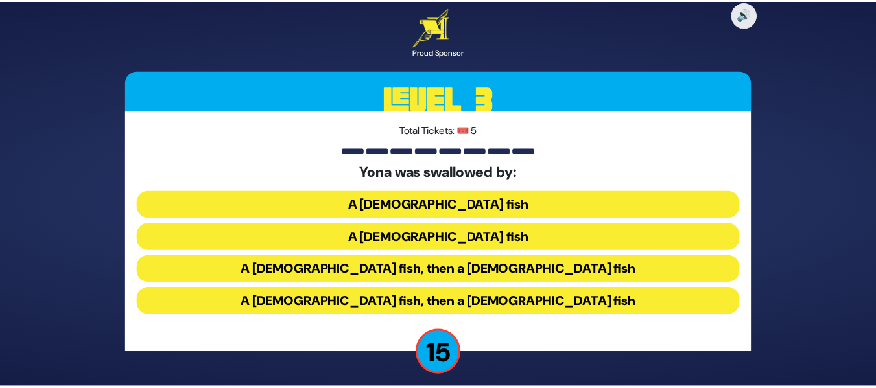
scroll to position [8, 0]
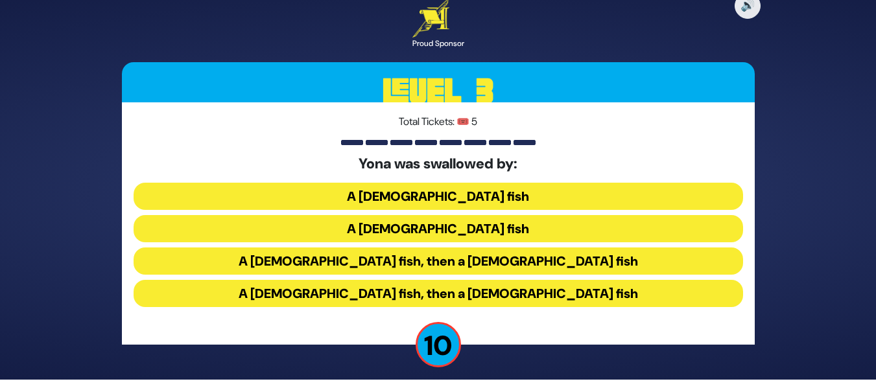
click at [422, 293] on button "A female fish, then a male fish" at bounding box center [439, 293] width 610 height 27
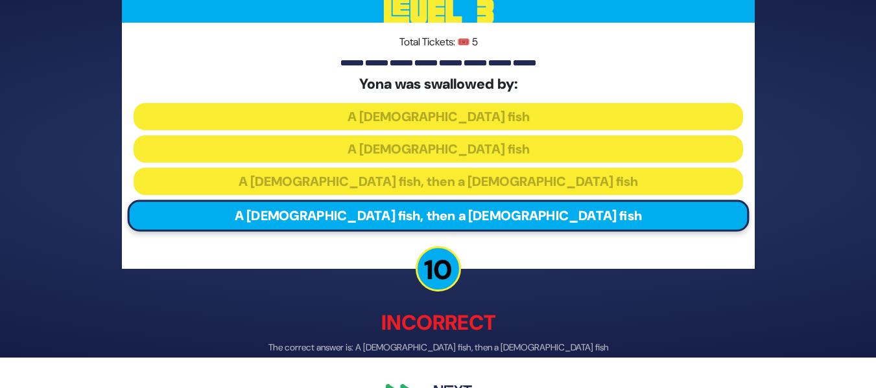
scroll to position [66, 0]
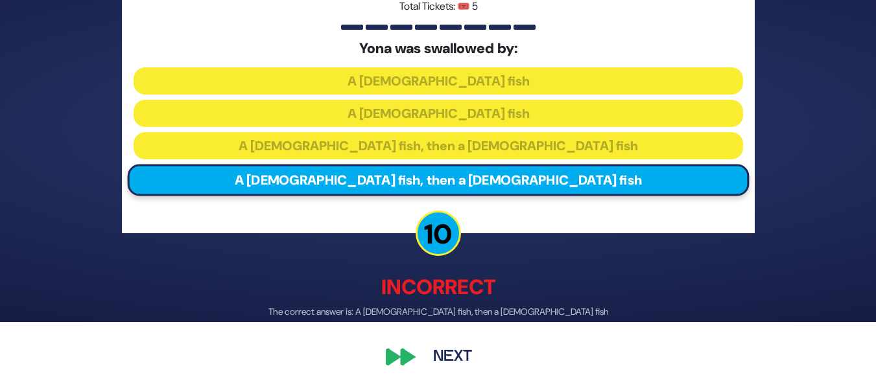
click at [445, 361] on button "Next" at bounding box center [452, 358] width 75 height 30
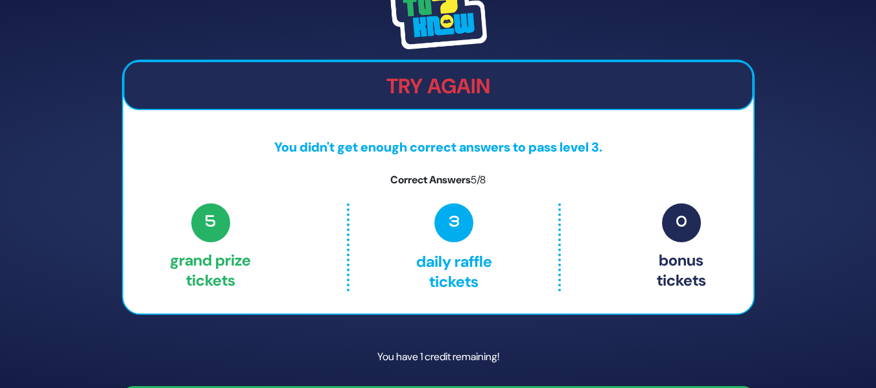
scroll to position [39, 0]
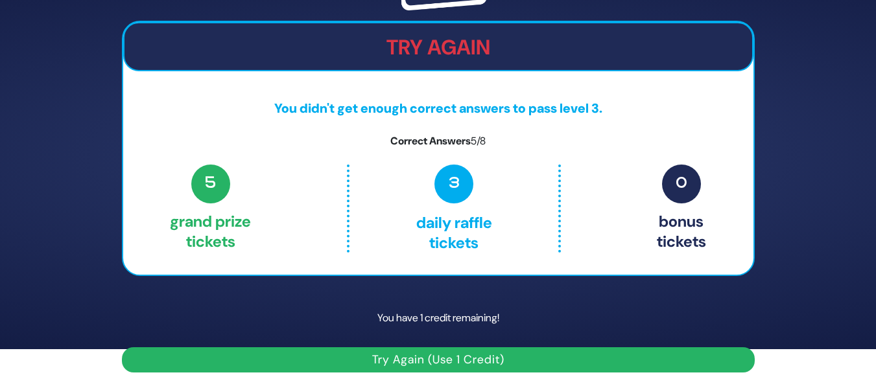
click at [457, 361] on button "Try Again (Use 1 Credit)" at bounding box center [438, 360] width 633 height 25
click at [503, 352] on button "Try Again (Use 1 Credit)" at bounding box center [438, 360] width 633 height 25
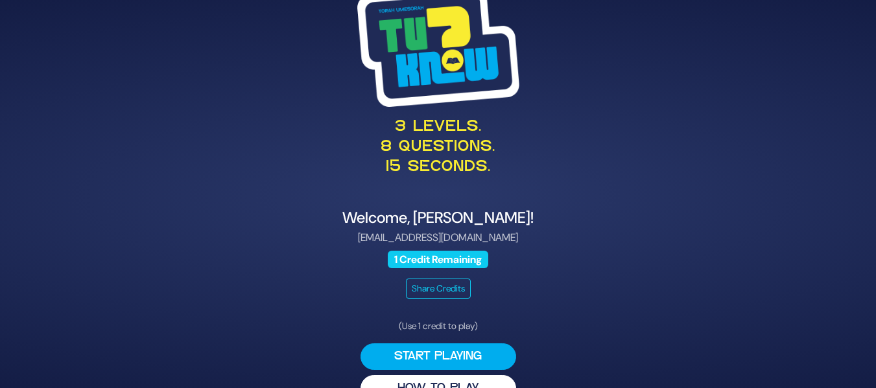
scroll to position [29, 0]
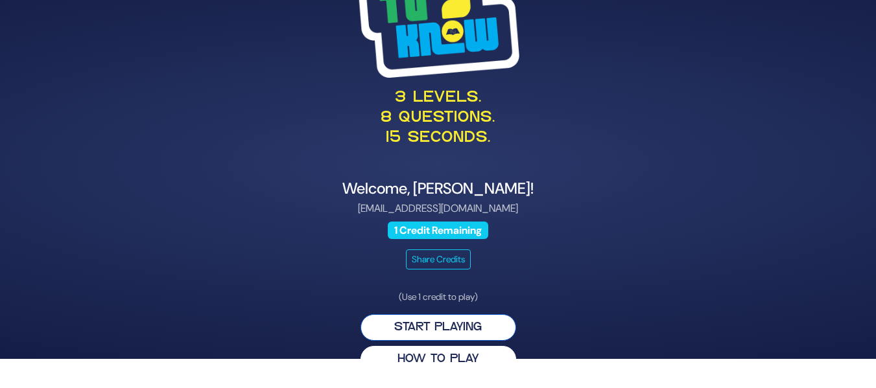
click at [477, 324] on button "Start Playing" at bounding box center [439, 328] width 156 height 27
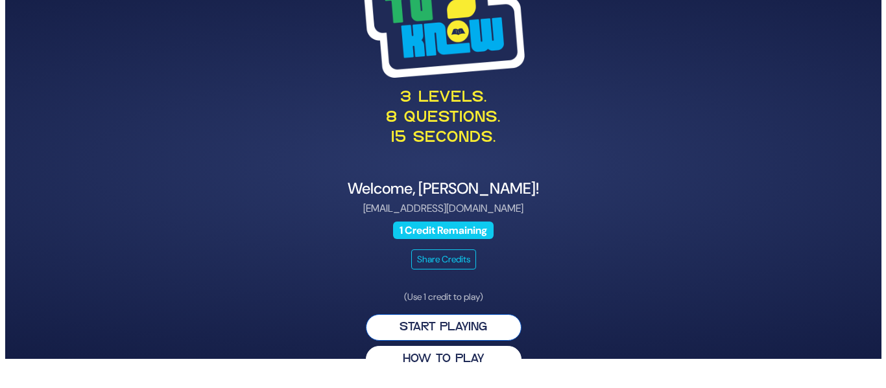
scroll to position [0, 0]
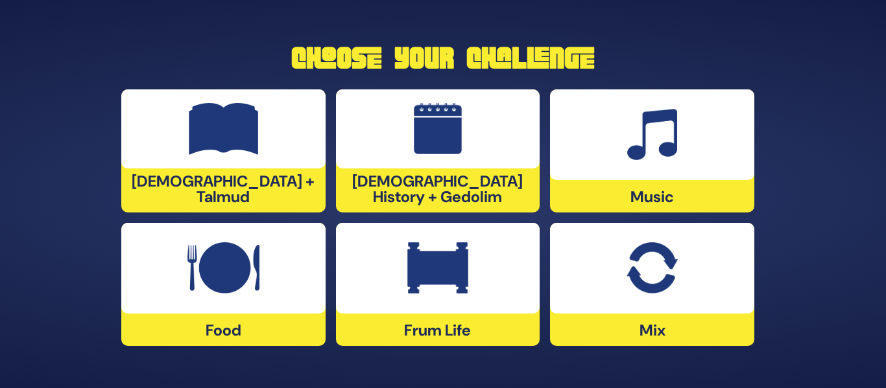
click at [237, 146] on img at bounding box center [224, 129] width 70 height 52
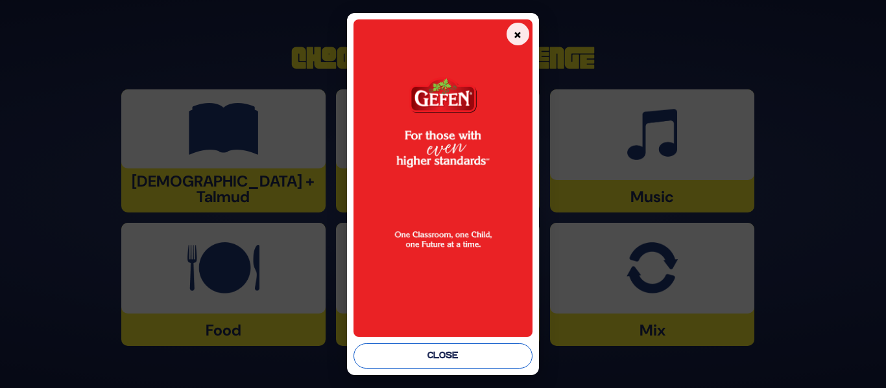
click at [491, 363] on button "Close" at bounding box center [442, 356] width 178 height 25
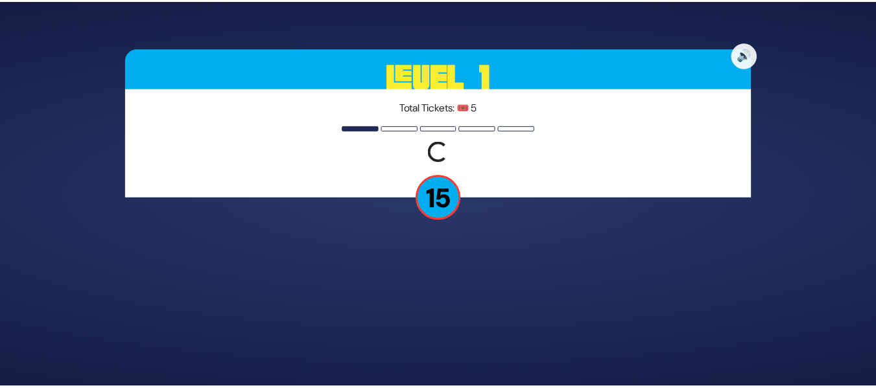
scroll to position [8, 0]
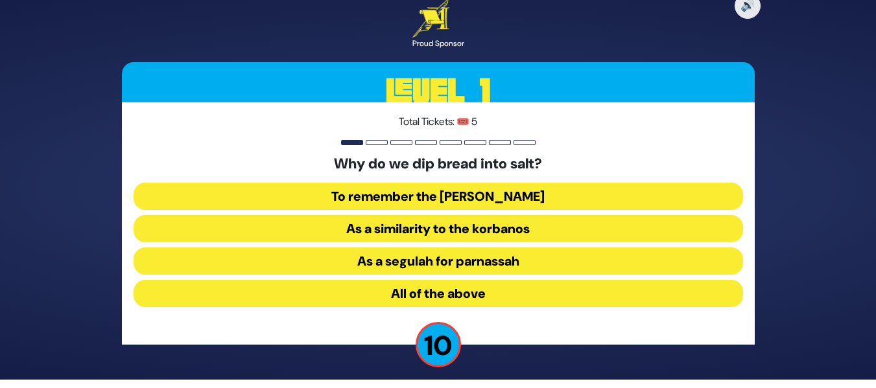
click at [495, 248] on button "As a similarity to the korbanos" at bounding box center [439, 261] width 610 height 27
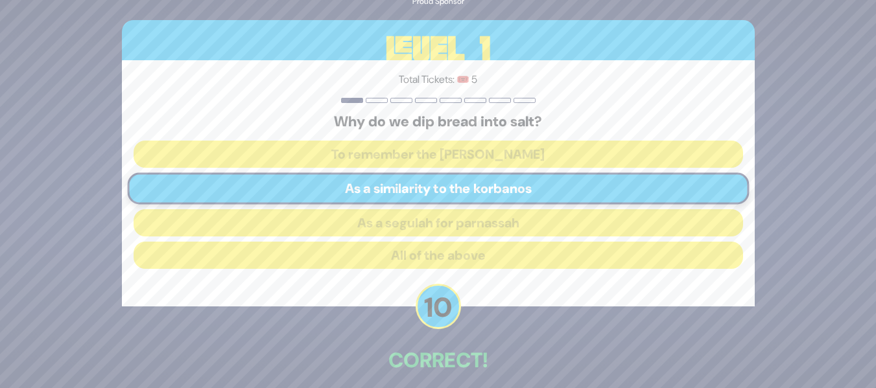
scroll to position [59, 0]
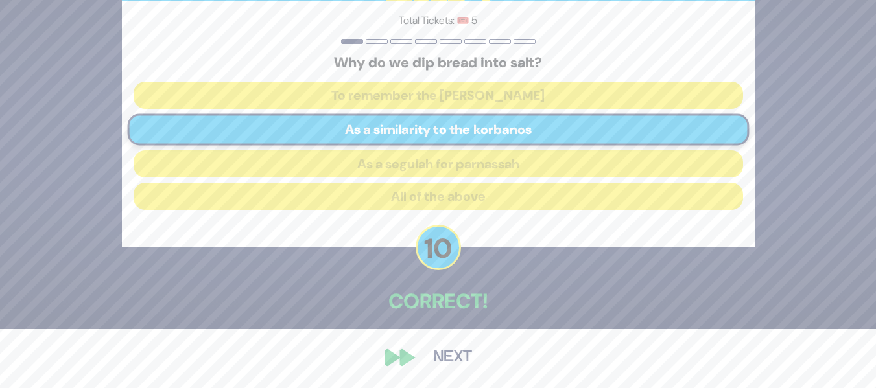
click at [455, 359] on button "Next" at bounding box center [452, 358] width 75 height 30
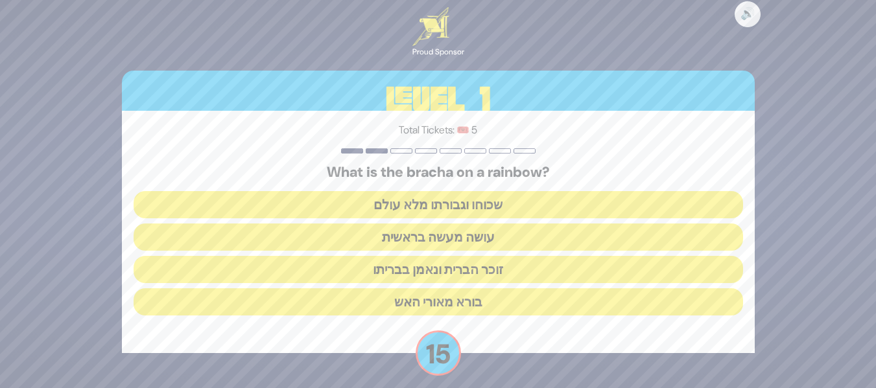
scroll to position [8, 0]
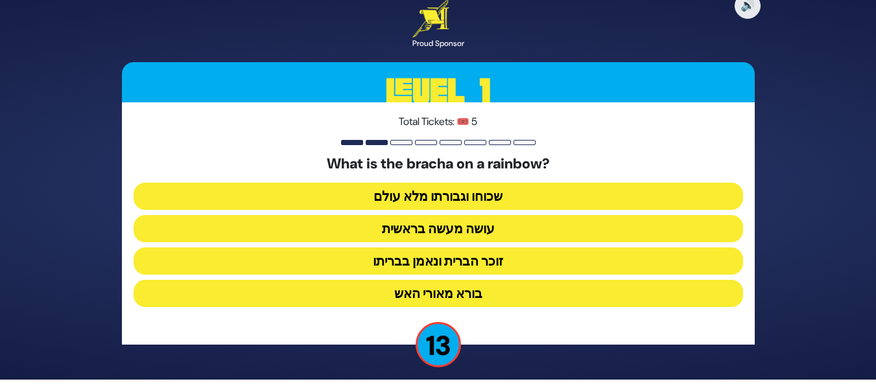
click at [416, 280] on button "זוכר הברית ונאמן בבריתו" at bounding box center [439, 293] width 610 height 27
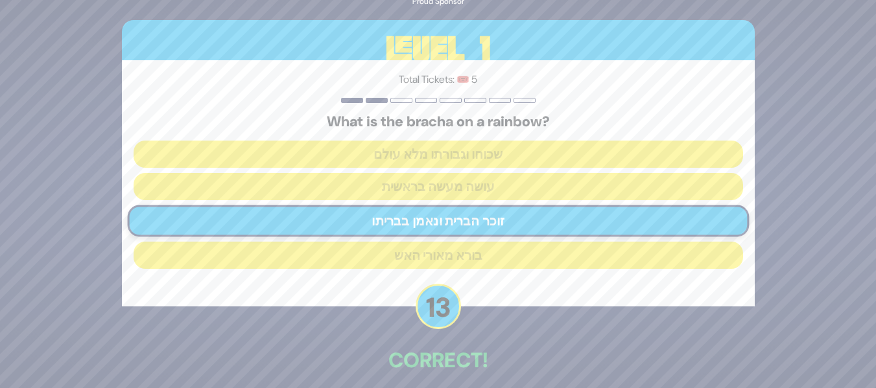
scroll to position [59, 0]
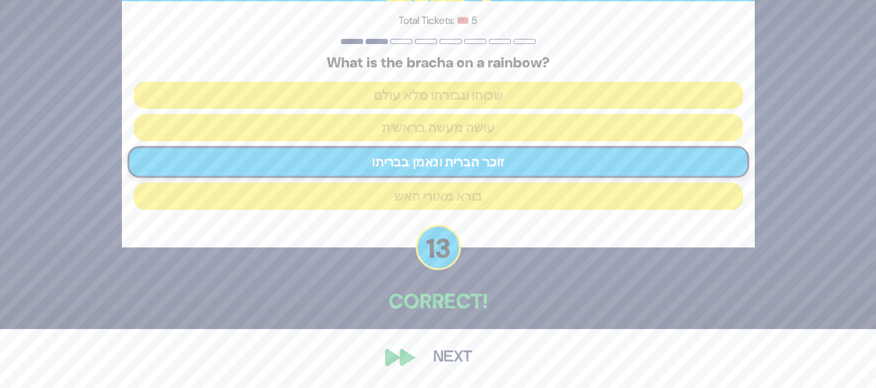
click at [462, 358] on button "Next" at bounding box center [452, 358] width 75 height 30
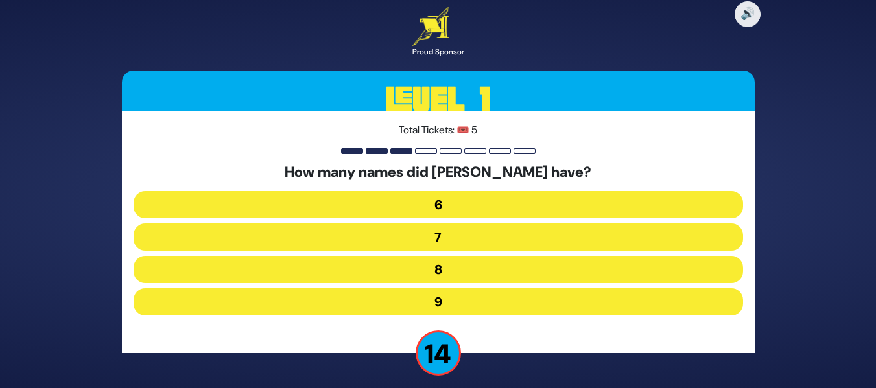
click at [463, 256] on button "7" at bounding box center [439, 269] width 610 height 27
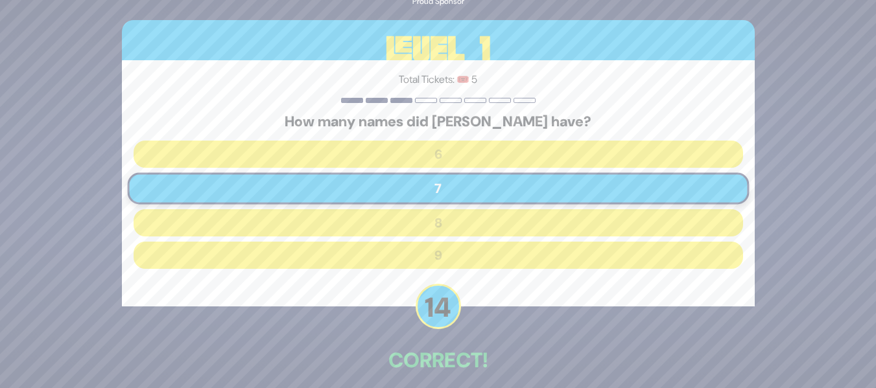
scroll to position [59, 0]
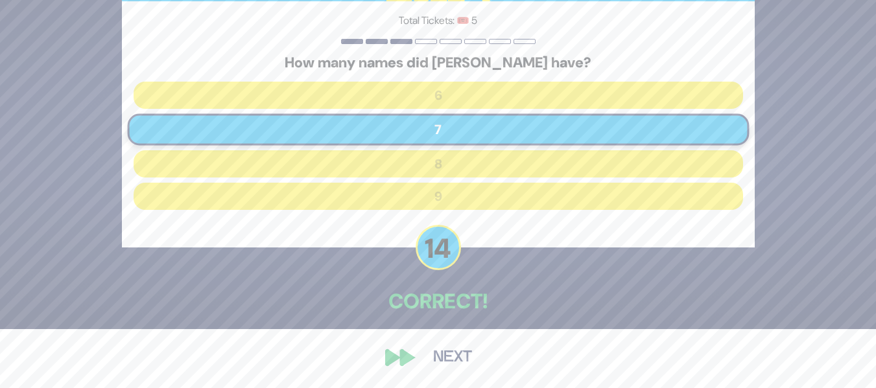
click at [452, 353] on button "Next" at bounding box center [452, 358] width 75 height 30
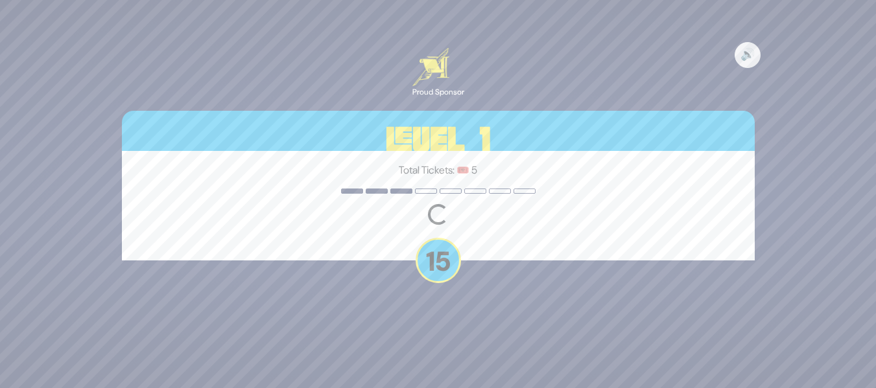
scroll to position [0, 0]
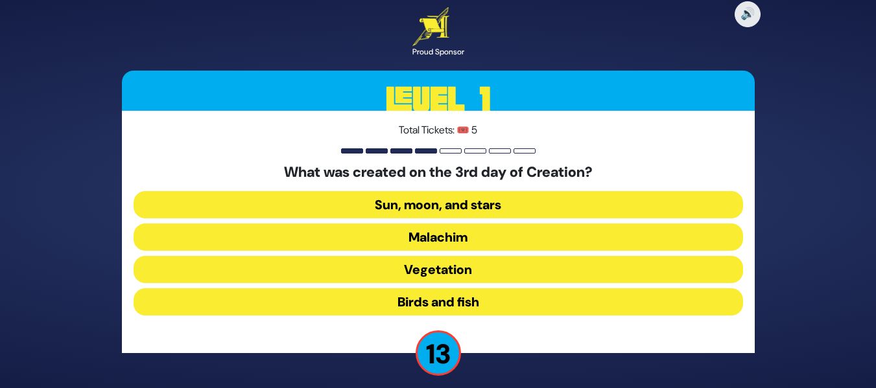
click at [475, 224] on button "Sun, moon, and stars" at bounding box center [439, 237] width 610 height 27
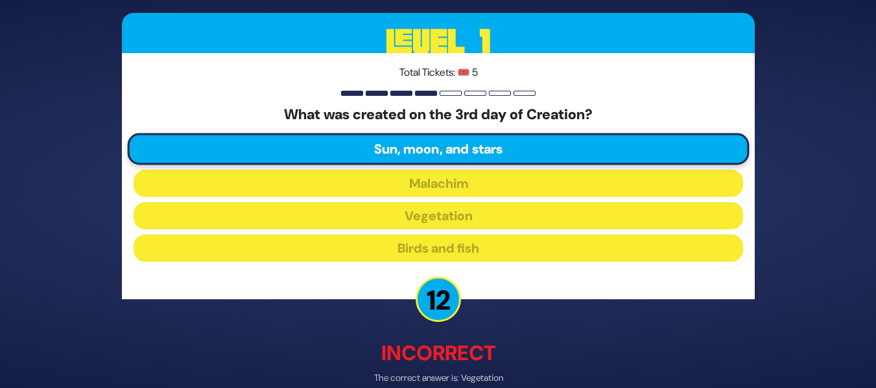
scroll to position [66, 0]
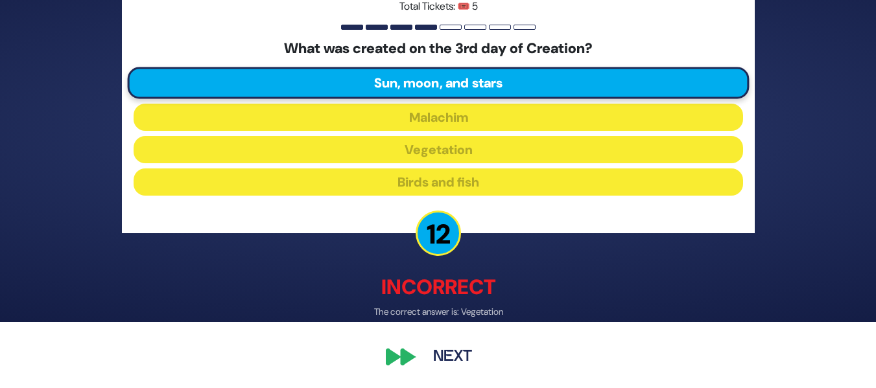
click at [446, 362] on button "Next" at bounding box center [452, 358] width 75 height 30
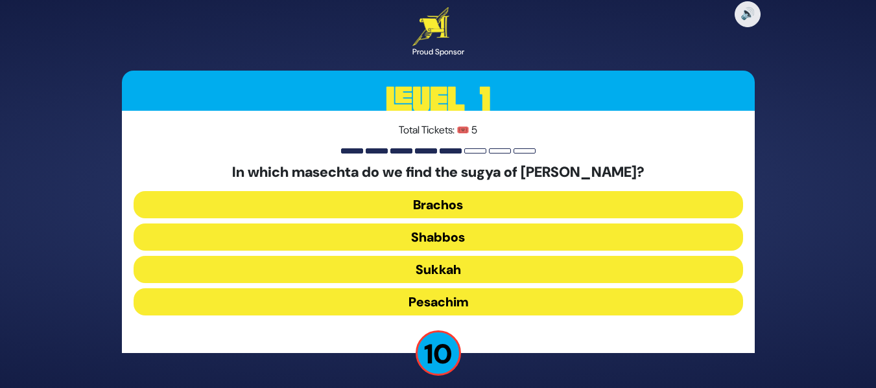
click at [429, 295] on button "Pesachim" at bounding box center [439, 302] width 610 height 27
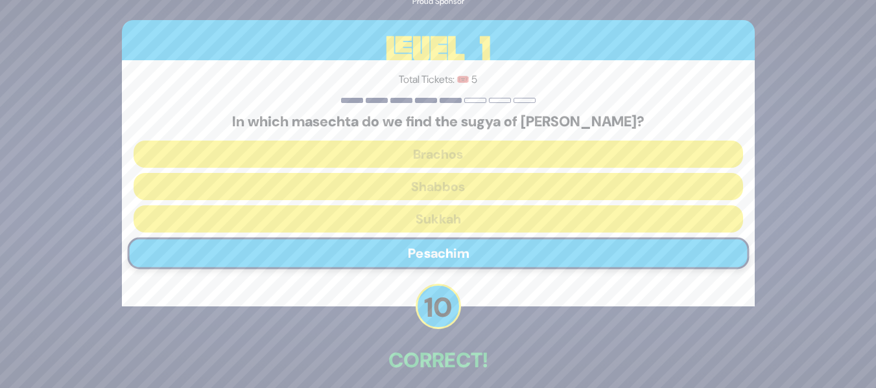
scroll to position [59, 0]
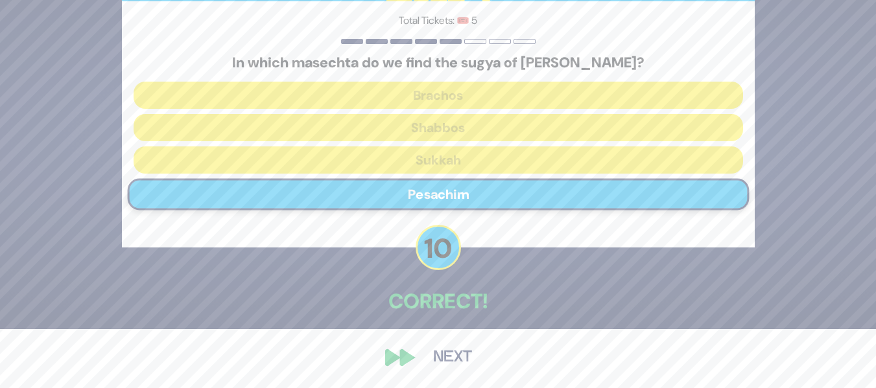
click at [444, 359] on button "Next" at bounding box center [452, 358] width 75 height 30
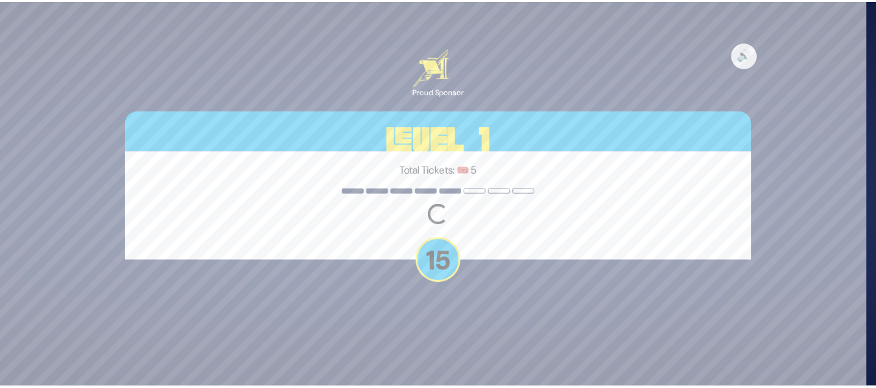
scroll to position [8, 0]
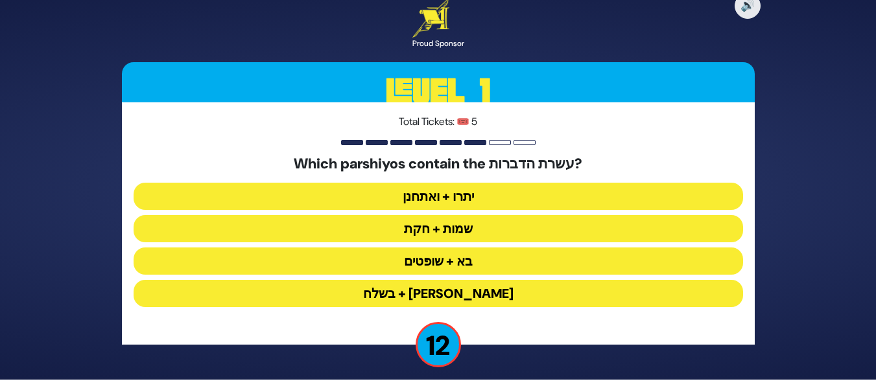
click at [449, 215] on button "יתרו + ואתחנן" at bounding box center [439, 228] width 610 height 27
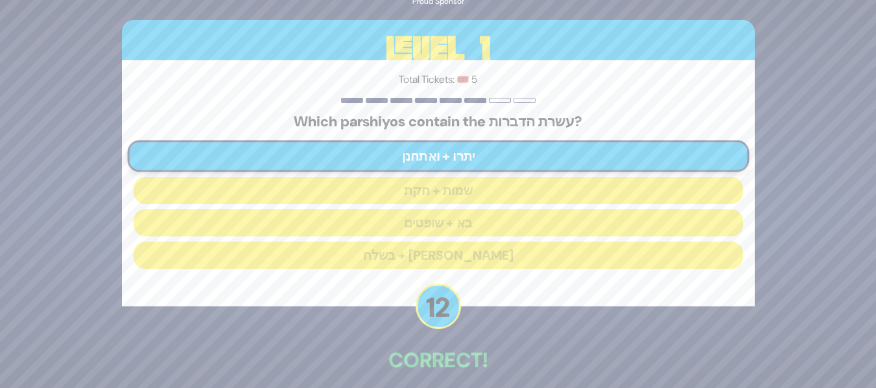
scroll to position [59, 0]
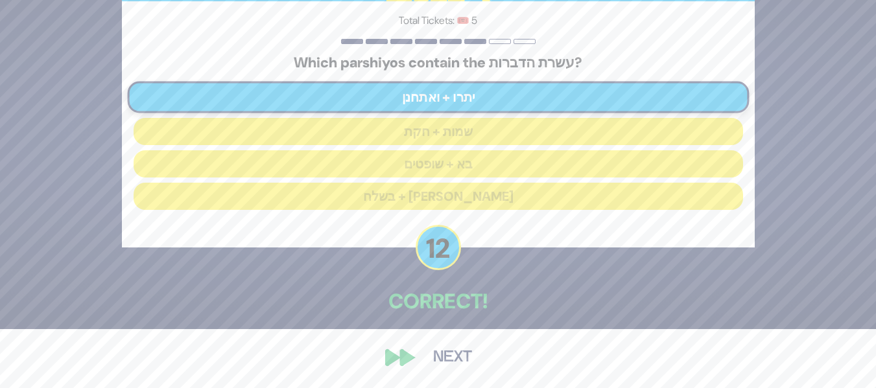
click at [447, 359] on button "Next" at bounding box center [452, 358] width 75 height 30
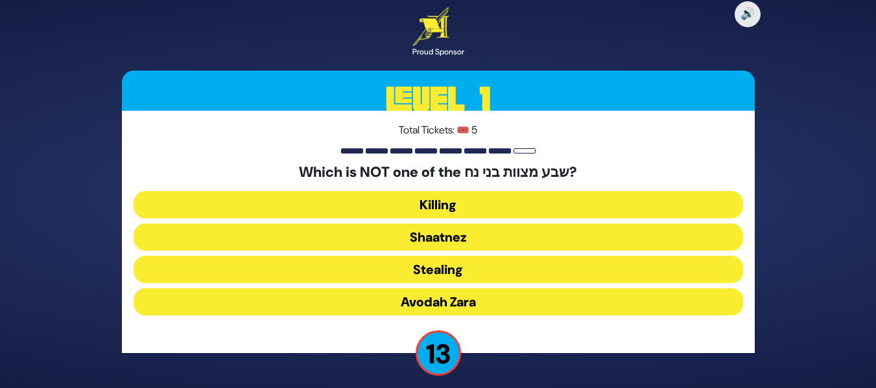
click at [466, 256] on button "Shaatnez" at bounding box center [439, 269] width 610 height 27
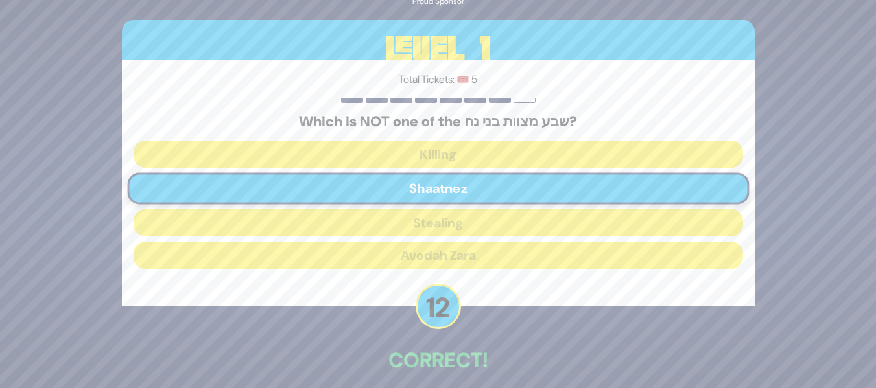
scroll to position [59, 0]
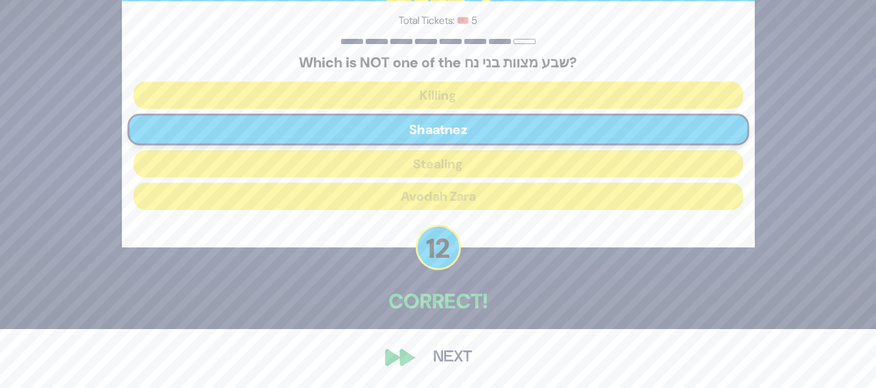
click at [453, 357] on button "Next" at bounding box center [452, 358] width 75 height 30
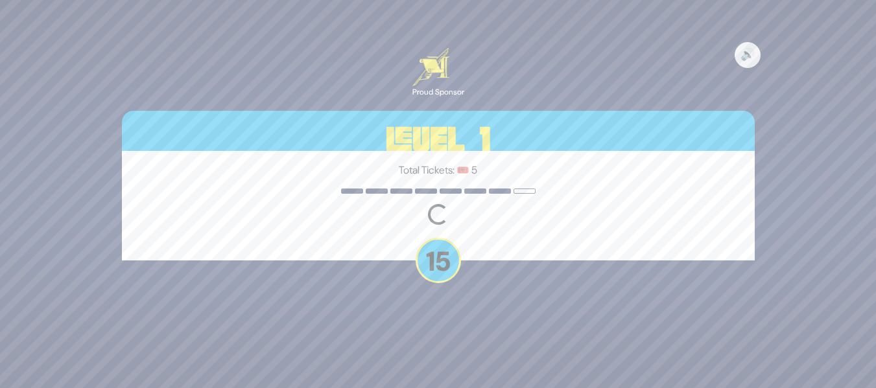
scroll to position [0, 0]
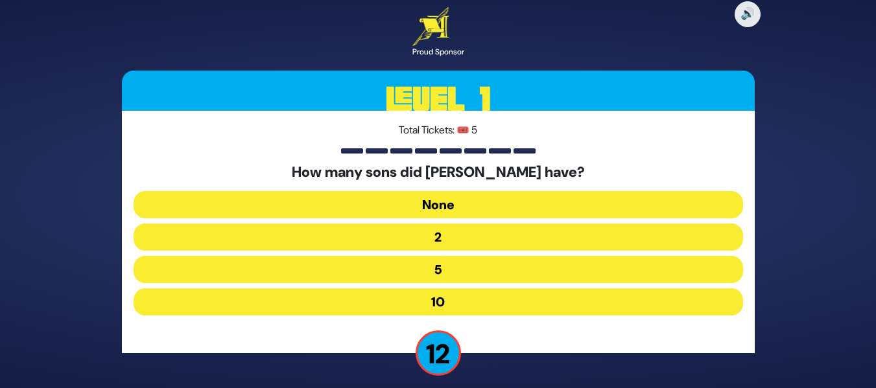
click at [433, 304] on button "10" at bounding box center [439, 302] width 610 height 27
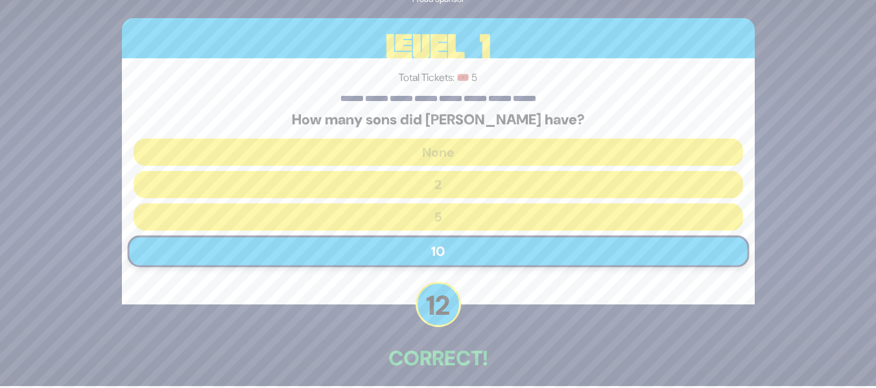
scroll to position [59, 0]
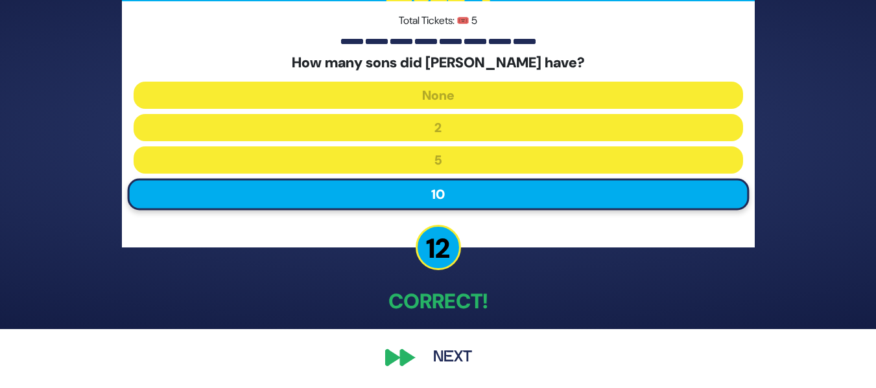
click at [455, 361] on button "Next" at bounding box center [452, 358] width 75 height 30
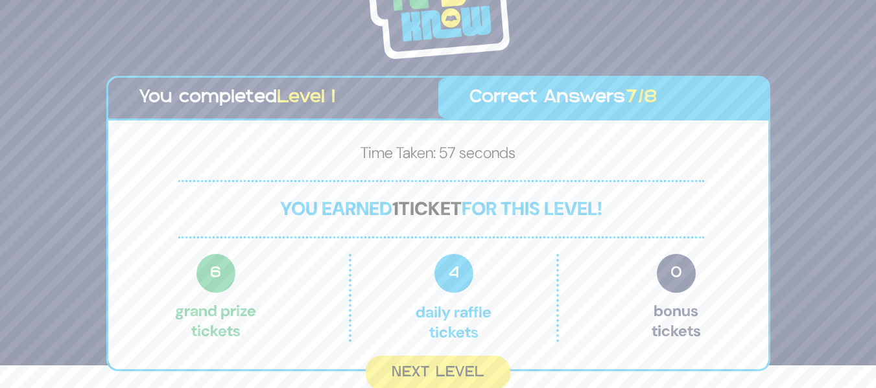
scroll to position [27, 0]
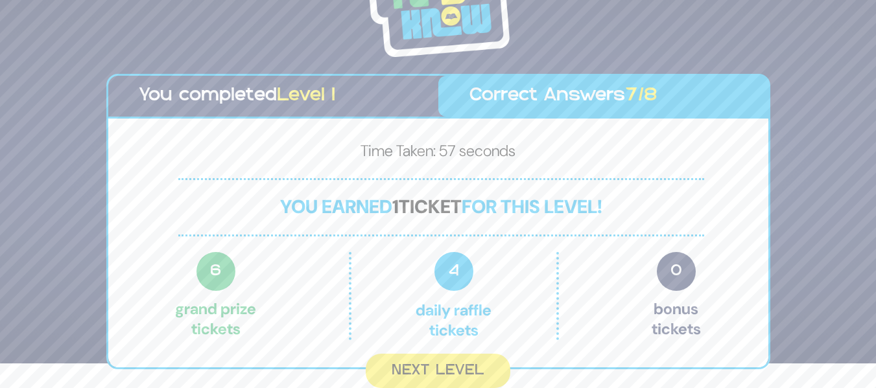
click at [455, 361] on button "Next Level" at bounding box center [438, 371] width 145 height 34
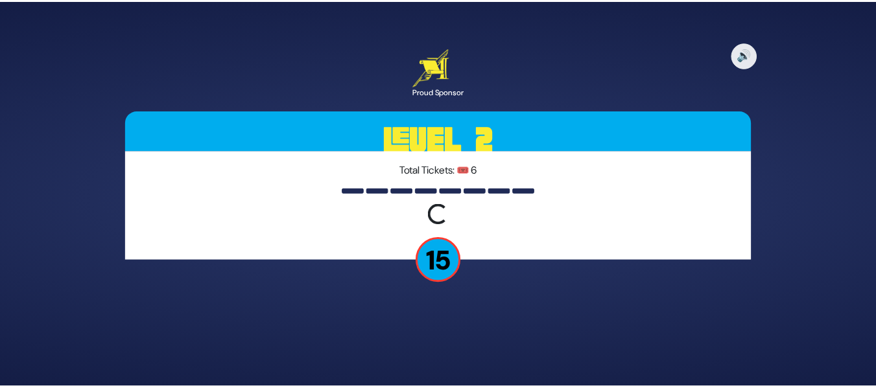
scroll to position [8, 0]
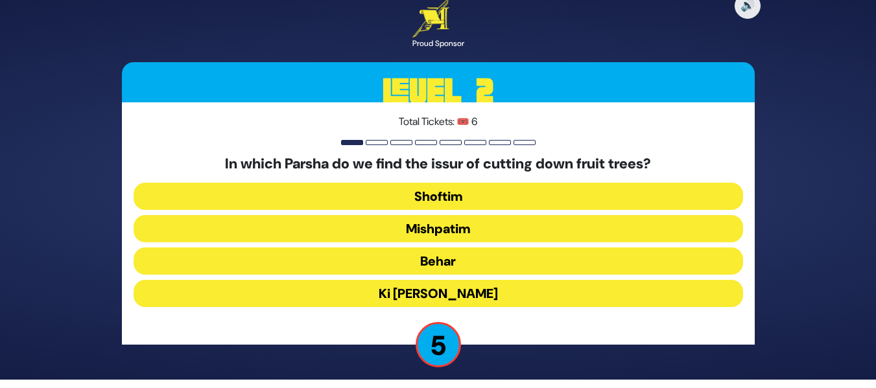
click at [439, 286] on button "Ki [PERSON_NAME]" at bounding box center [439, 293] width 610 height 27
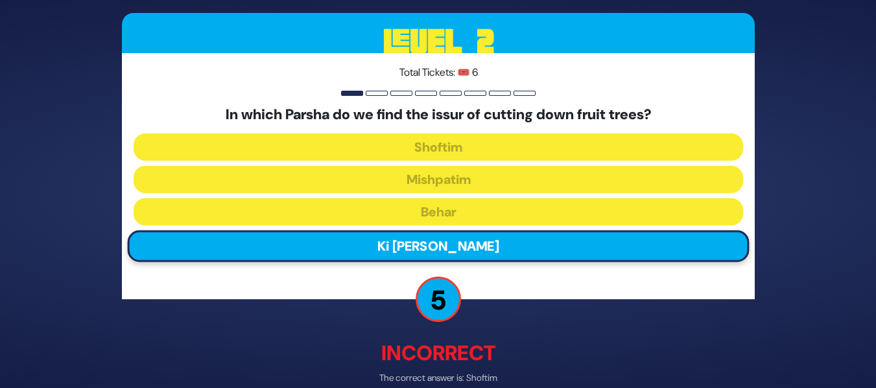
scroll to position [66, 0]
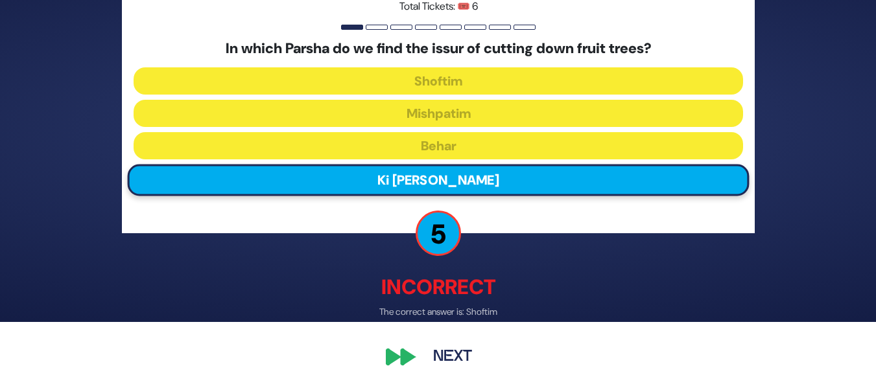
click at [442, 357] on button "Next" at bounding box center [452, 358] width 75 height 30
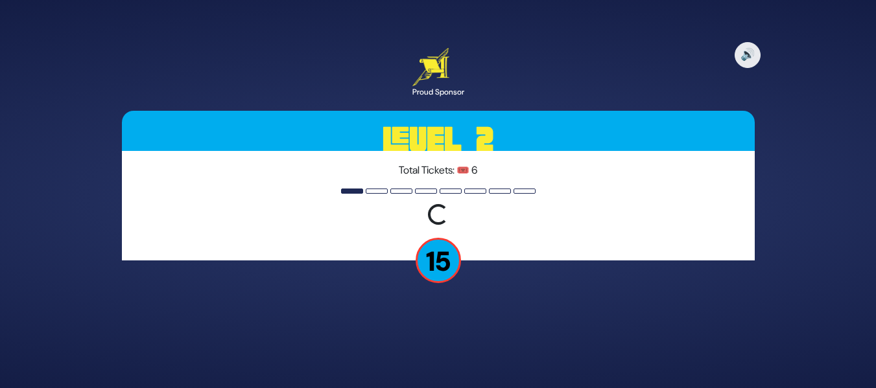
scroll to position [0, 0]
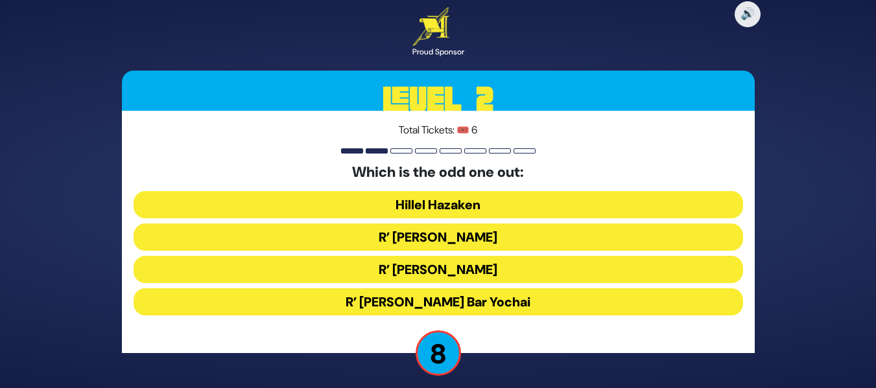
click at [432, 298] on button "R’ [PERSON_NAME] Bar Yochai" at bounding box center [439, 302] width 610 height 27
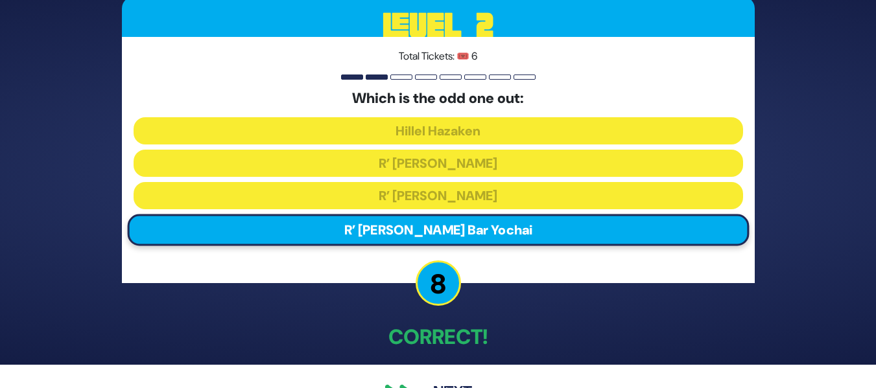
scroll to position [59, 0]
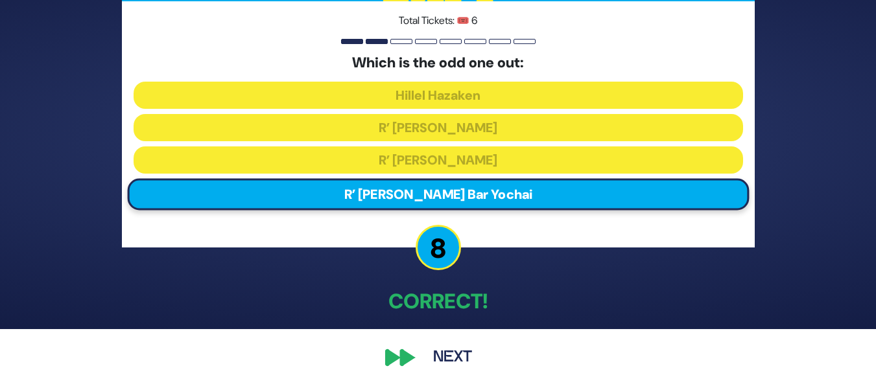
click at [454, 348] on button "Next" at bounding box center [452, 358] width 75 height 30
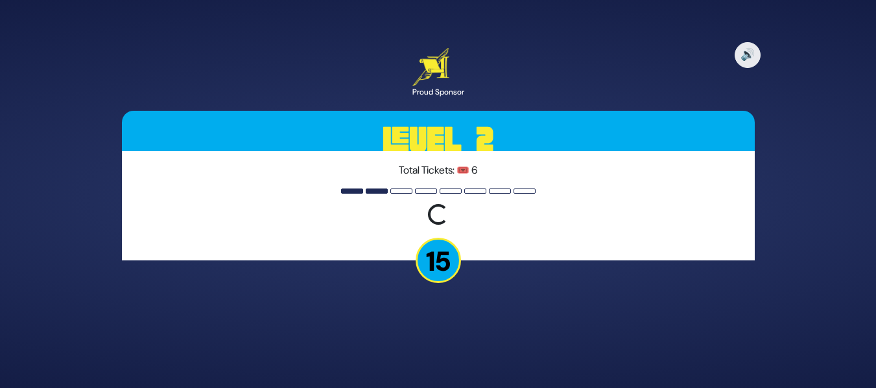
scroll to position [0, 0]
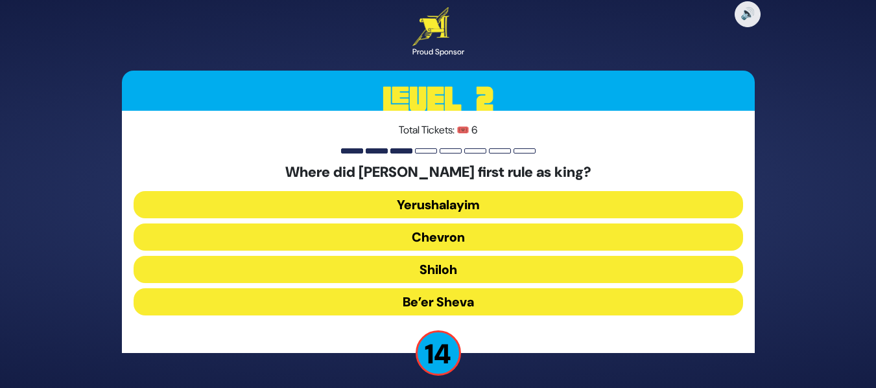
click at [453, 256] on button "Chevron" at bounding box center [439, 269] width 610 height 27
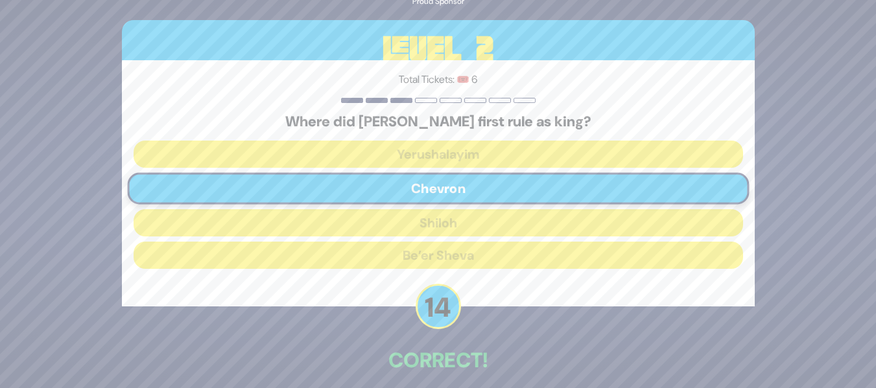
scroll to position [59, 0]
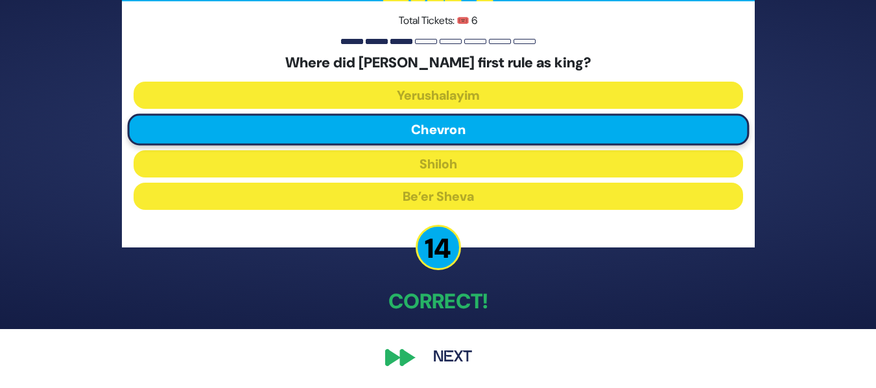
click at [457, 353] on button "Next" at bounding box center [452, 358] width 75 height 30
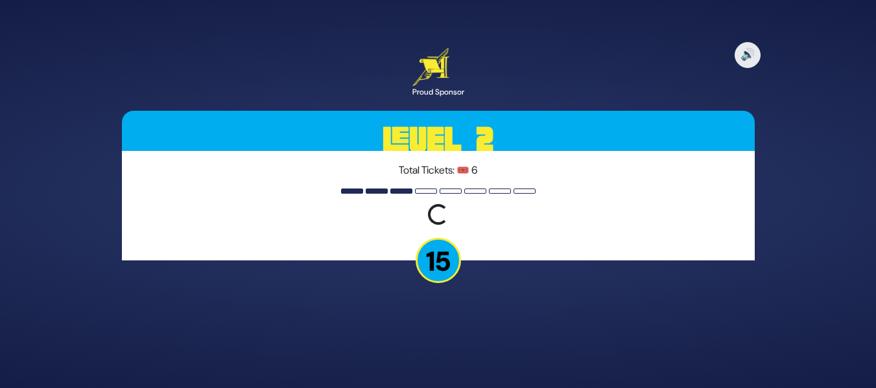
scroll to position [0, 0]
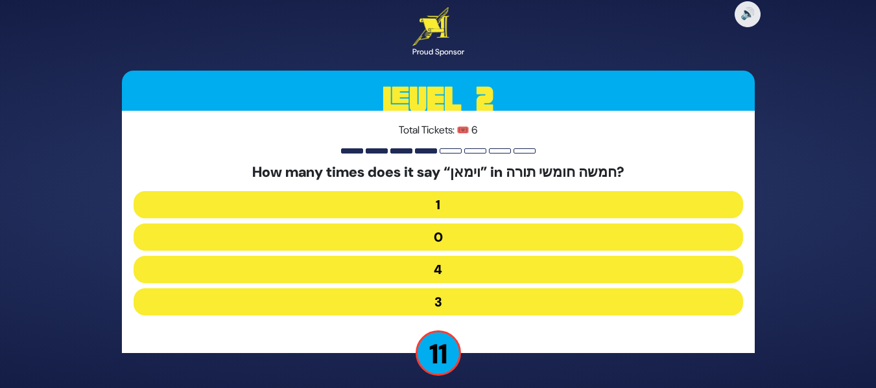
click at [457, 301] on button "3" at bounding box center [439, 302] width 610 height 27
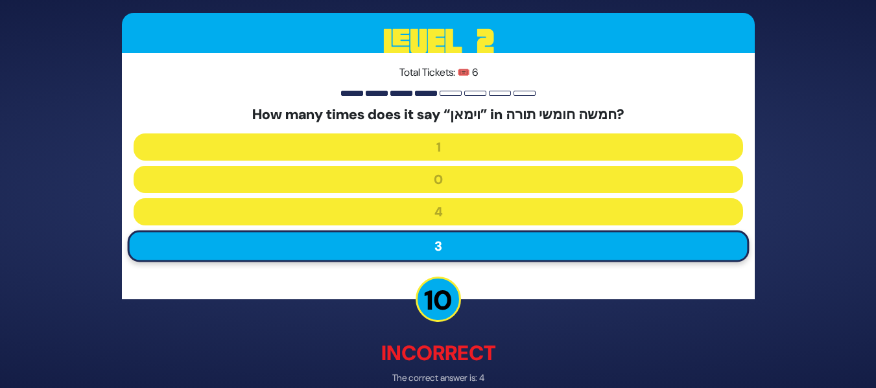
scroll to position [66, 0]
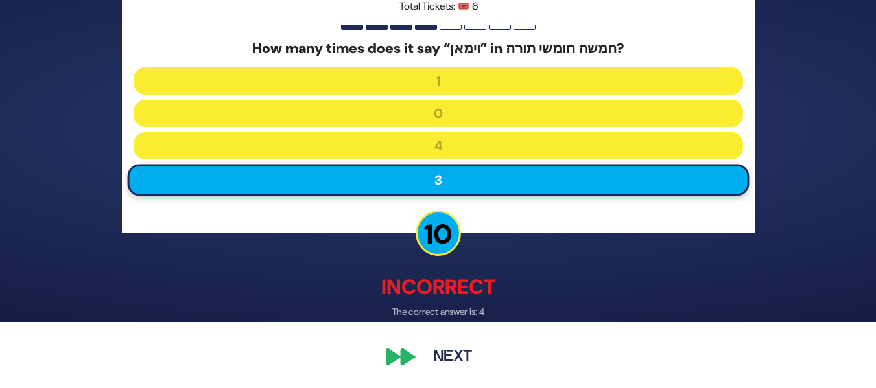
click at [449, 357] on button "Next" at bounding box center [452, 358] width 75 height 30
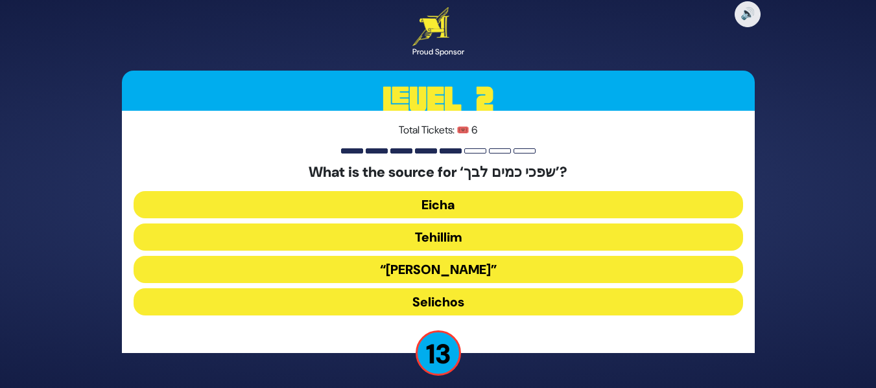
click at [418, 224] on button "Eicha" at bounding box center [439, 237] width 610 height 27
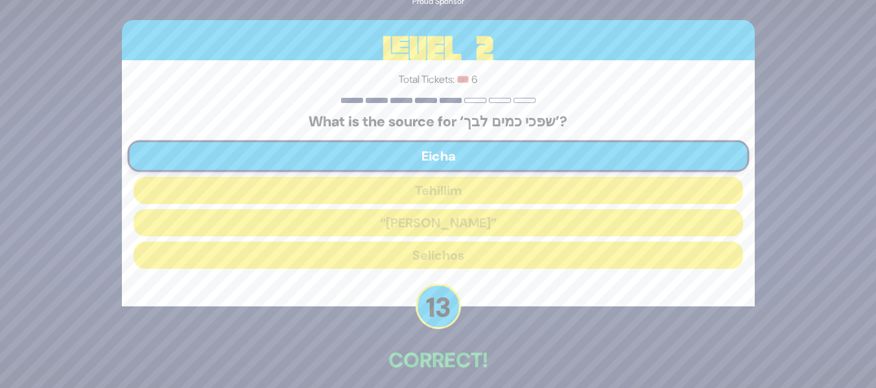
scroll to position [59, 0]
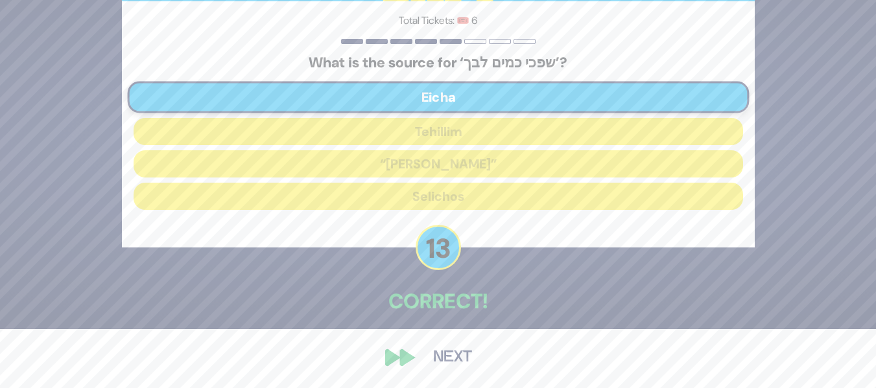
click at [454, 350] on button "Next" at bounding box center [452, 358] width 75 height 30
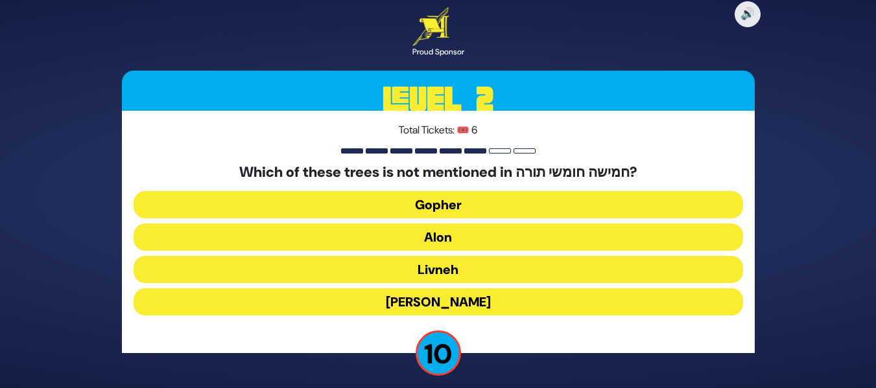
click at [451, 303] on button "[PERSON_NAME]" at bounding box center [439, 302] width 610 height 27
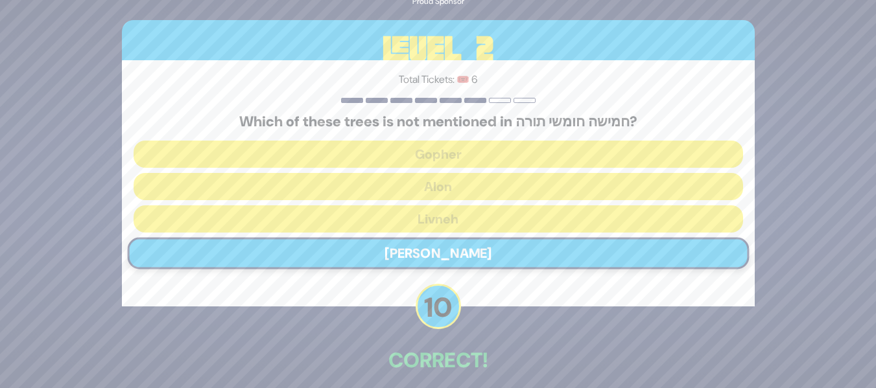
scroll to position [59, 0]
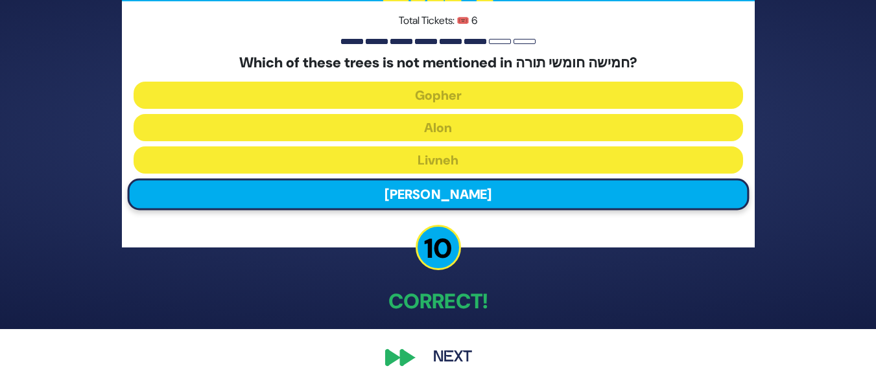
click at [457, 350] on button "Next" at bounding box center [452, 358] width 75 height 30
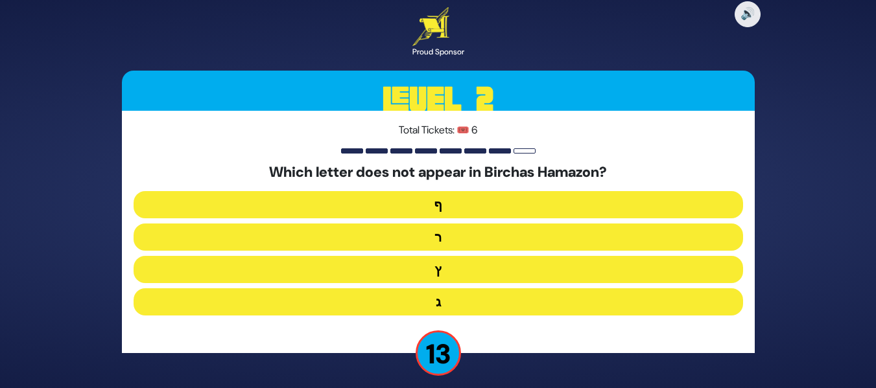
click at [460, 289] on button "ץ" at bounding box center [439, 302] width 610 height 27
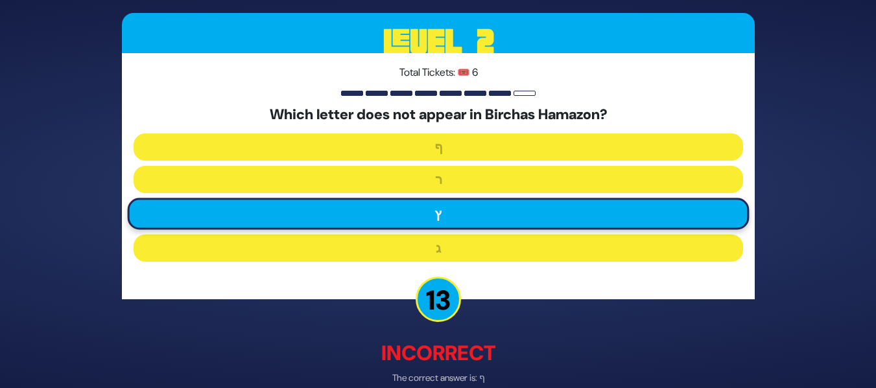
scroll to position [66, 0]
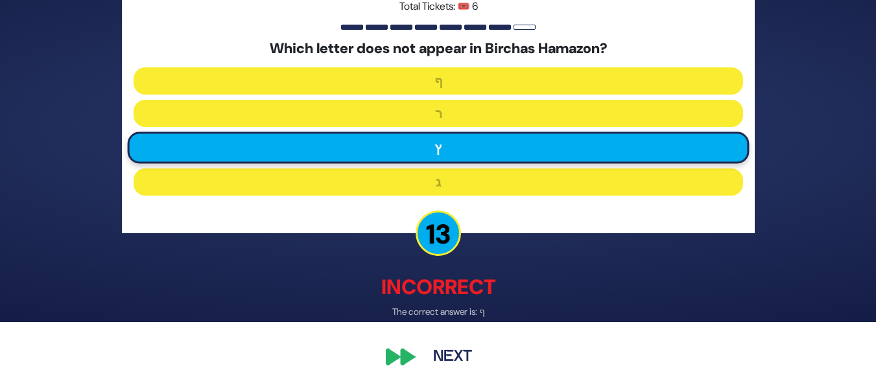
click at [451, 349] on button "Next" at bounding box center [452, 358] width 75 height 30
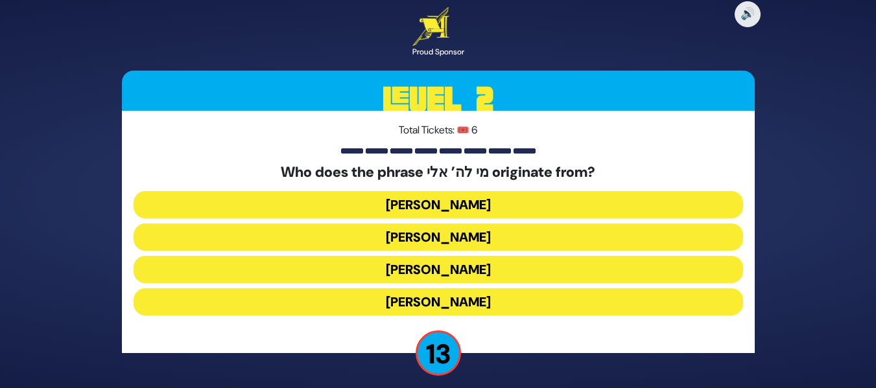
click at [448, 289] on button "[PERSON_NAME]" at bounding box center [439, 302] width 610 height 27
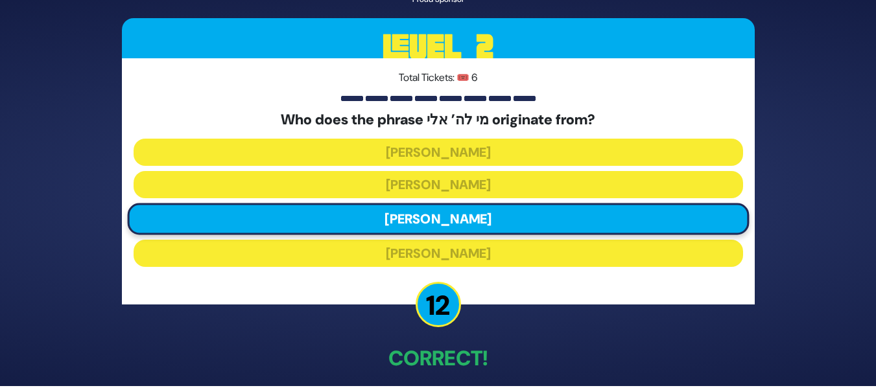
scroll to position [59, 0]
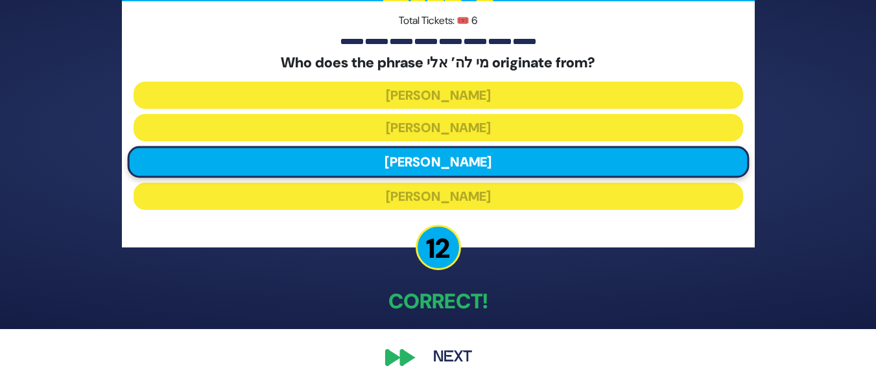
click at [455, 348] on button "Next" at bounding box center [452, 358] width 75 height 30
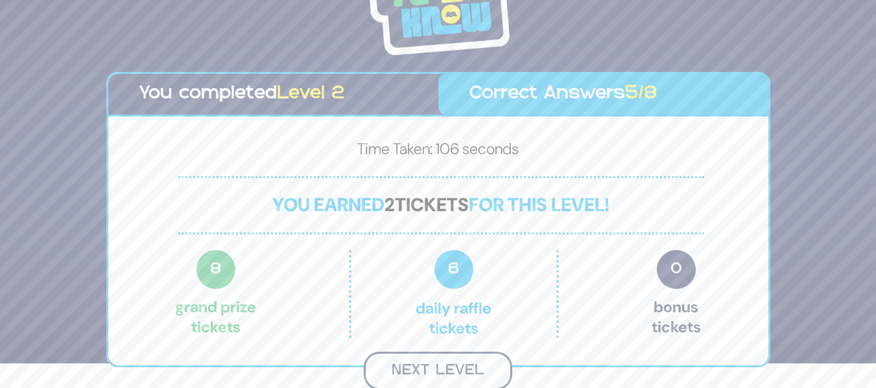
scroll to position [23, 0]
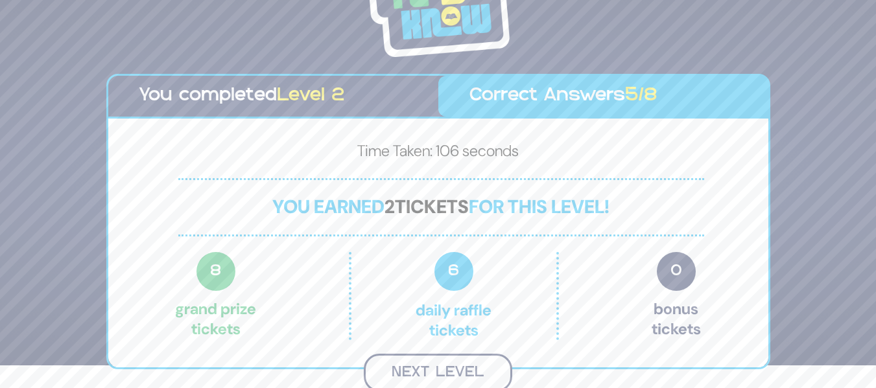
click at [437, 364] on button "Next Level" at bounding box center [438, 373] width 149 height 38
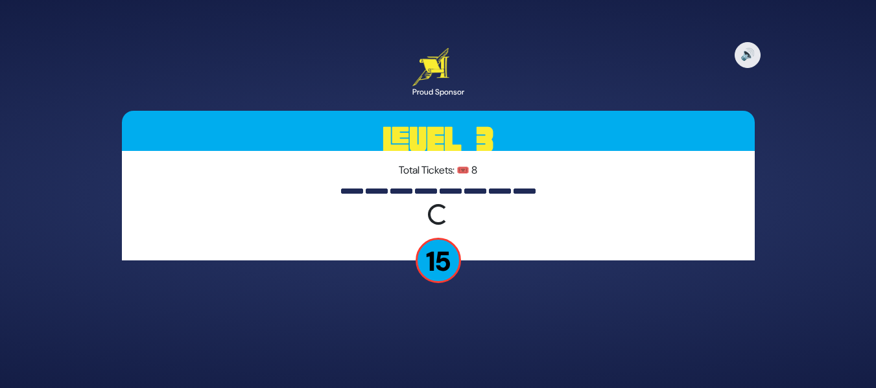
scroll to position [0, 0]
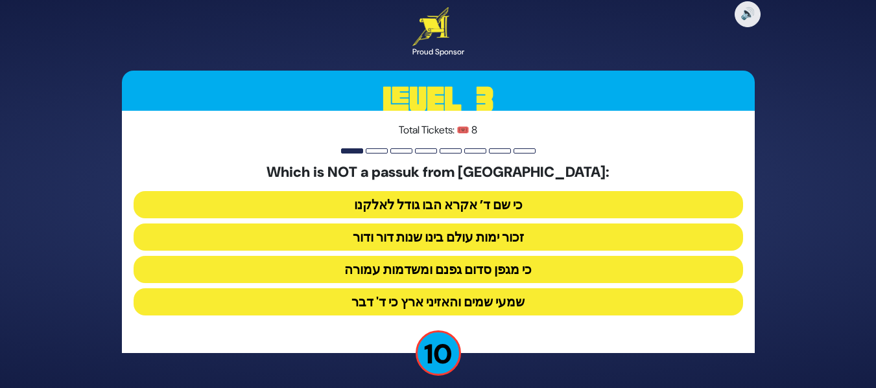
click at [503, 298] on button "שמעי שמים והאזיני ארץ כי ד' דבר" at bounding box center [439, 302] width 610 height 27
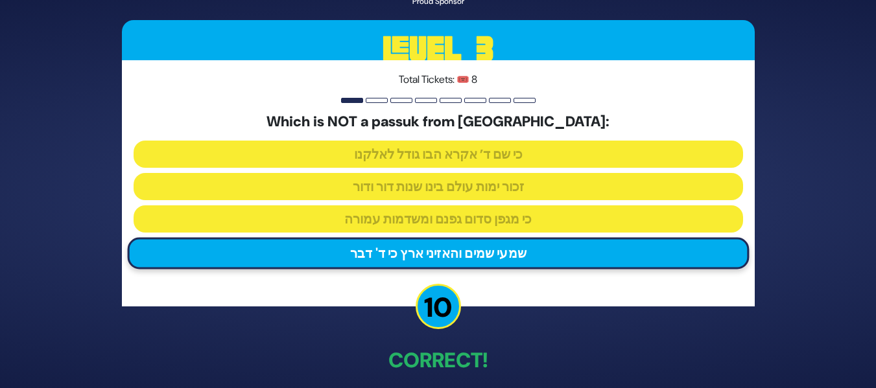
scroll to position [59, 0]
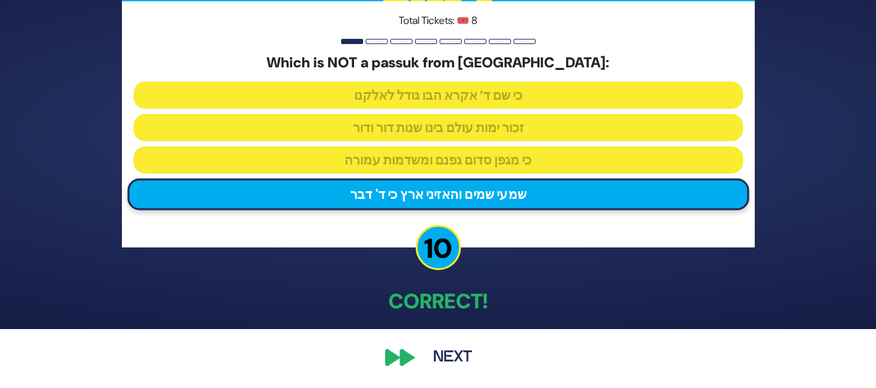
click at [447, 355] on button "Next" at bounding box center [452, 358] width 75 height 30
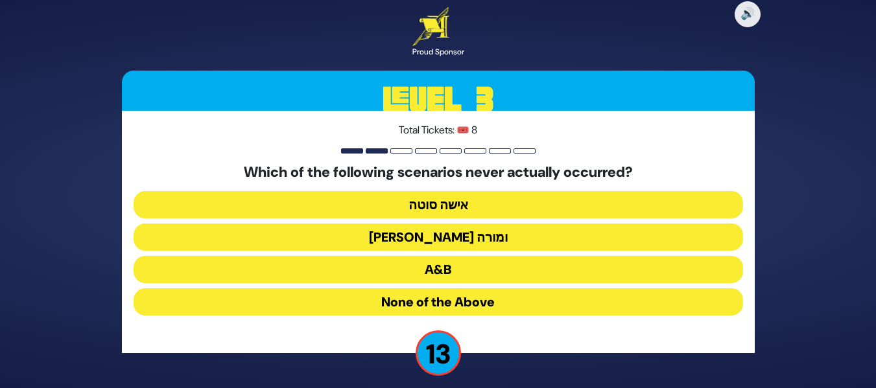
click at [474, 256] on button "[PERSON_NAME] ומורה" at bounding box center [439, 269] width 610 height 27
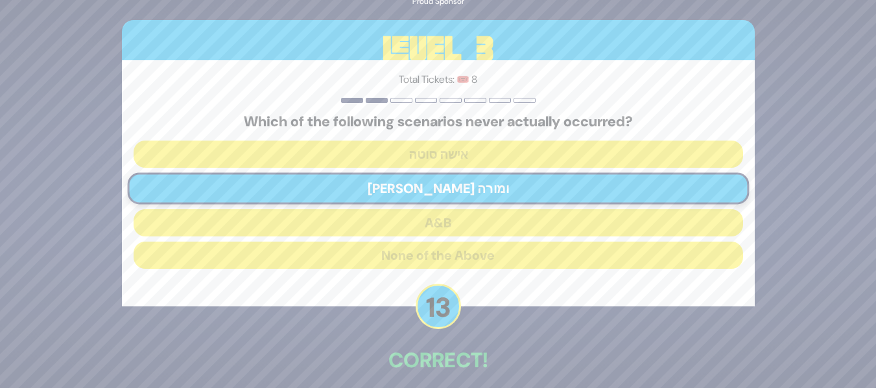
scroll to position [59, 0]
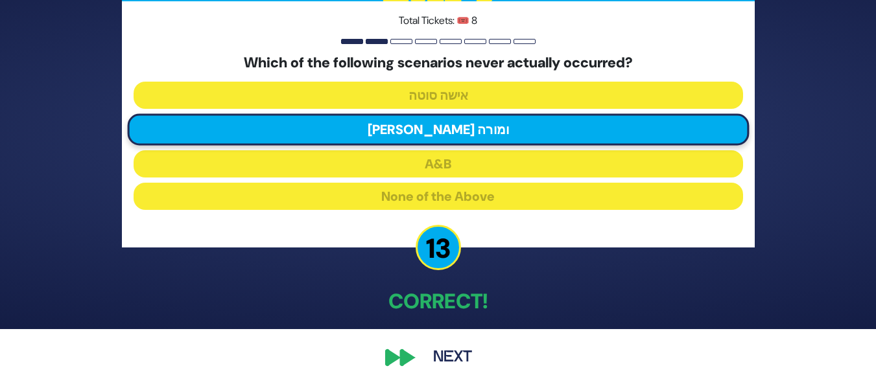
click at [447, 352] on button "Next" at bounding box center [452, 358] width 75 height 30
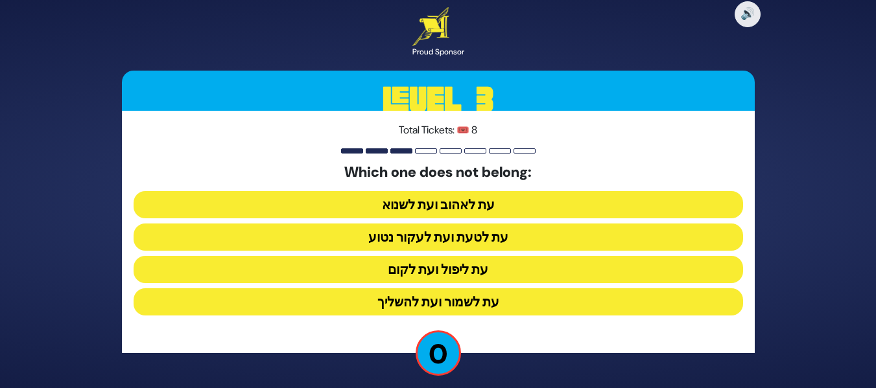
click at [464, 296] on button "עת לשמור ועת להשליך" at bounding box center [439, 302] width 610 height 27
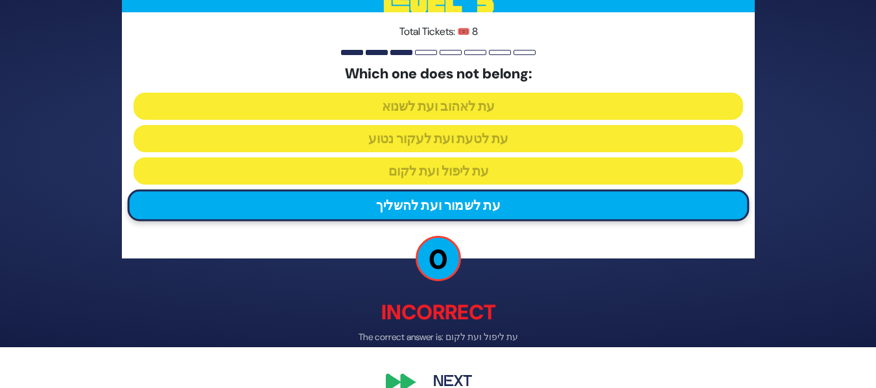
scroll to position [66, 0]
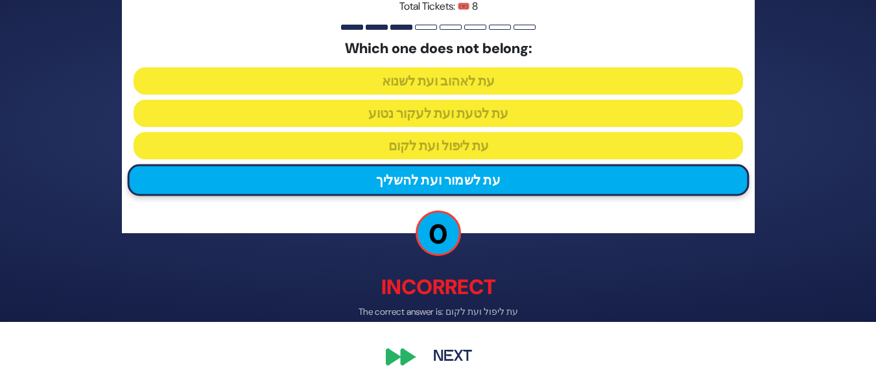
click at [451, 352] on button "Next" at bounding box center [452, 358] width 75 height 30
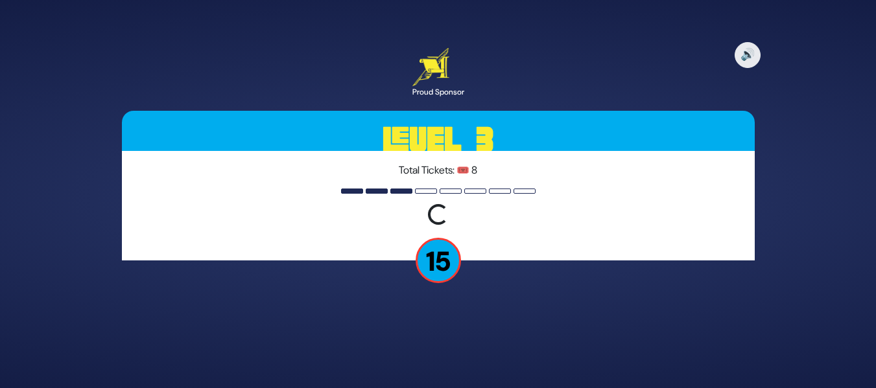
scroll to position [0, 0]
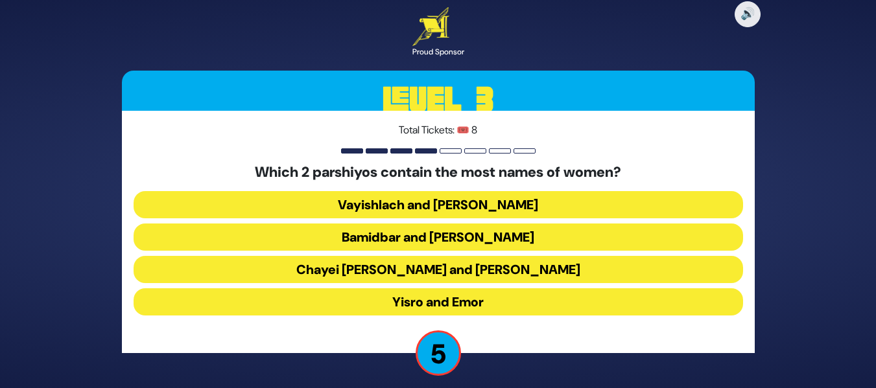
click at [459, 289] on button "Chayei [PERSON_NAME] and [PERSON_NAME]" at bounding box center [439, 302] width 610 height 27
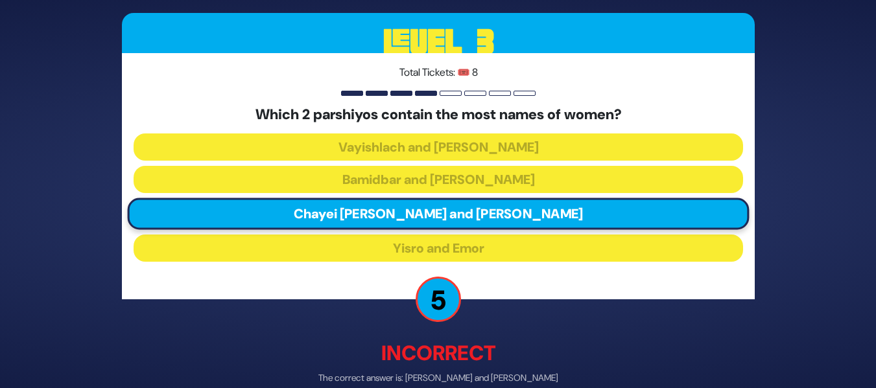
scroll to position [66, 0]
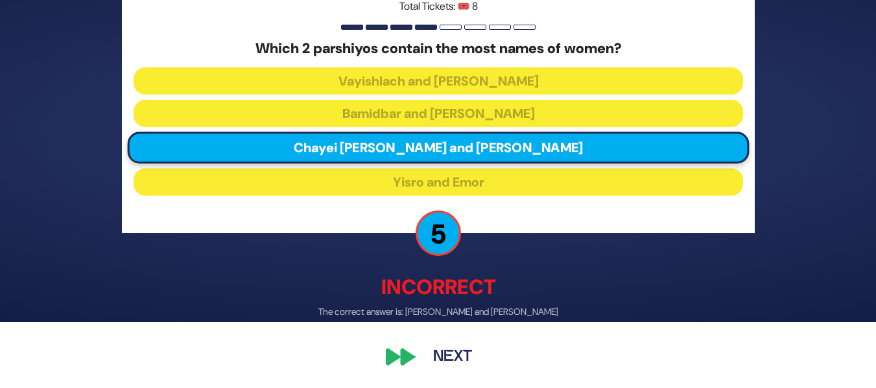
click at [445, 356] on button "Next" at bounding box center [452, 358] width 75 height 30
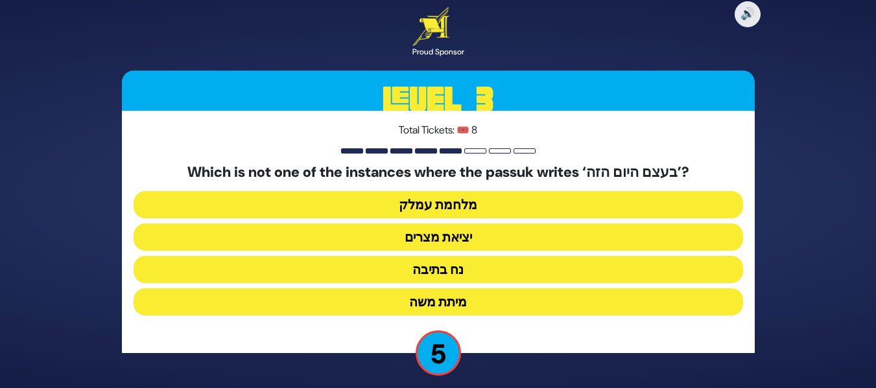
click at [462, 224] on button "מלחמת עמלק" at bounding box center [439, 237] width 610 height 27
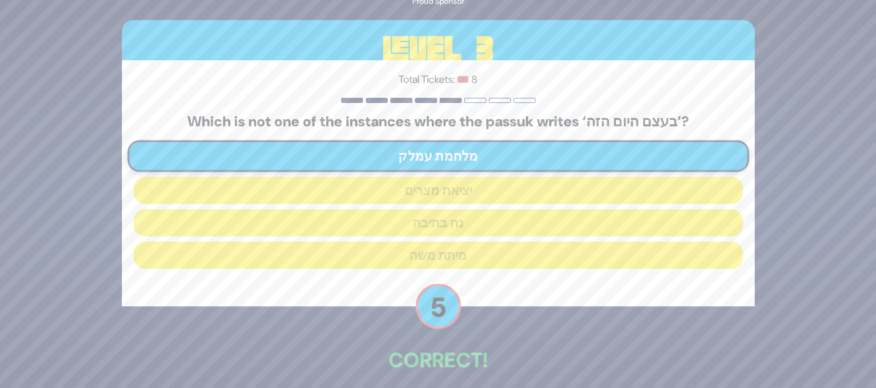
scroll to position [59, 0]
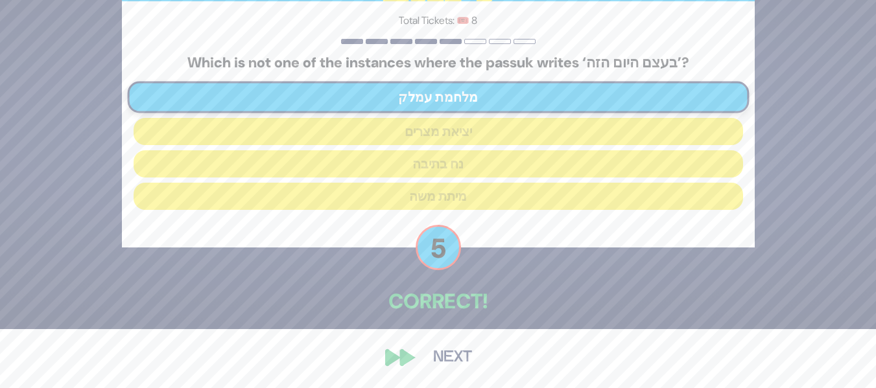
click at [449, 352] on button "Next" at bounding box center [452, 358] width 75 height 30
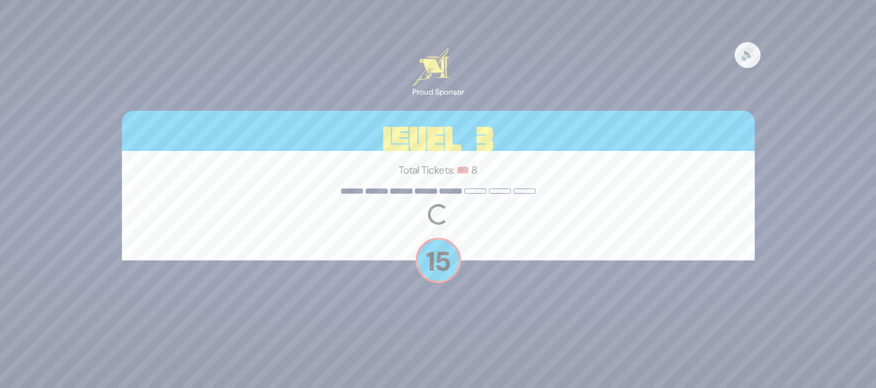
scroll to position [0, 0]
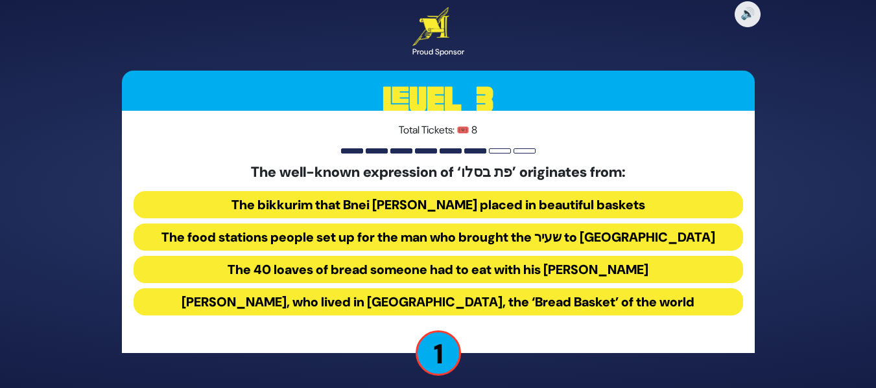
click at [464, 256] on button "The food stations people set up for the man who brought the שעיר to [GEOGRAPHIC…" at bounding box center [439, 269] width 610 height 27
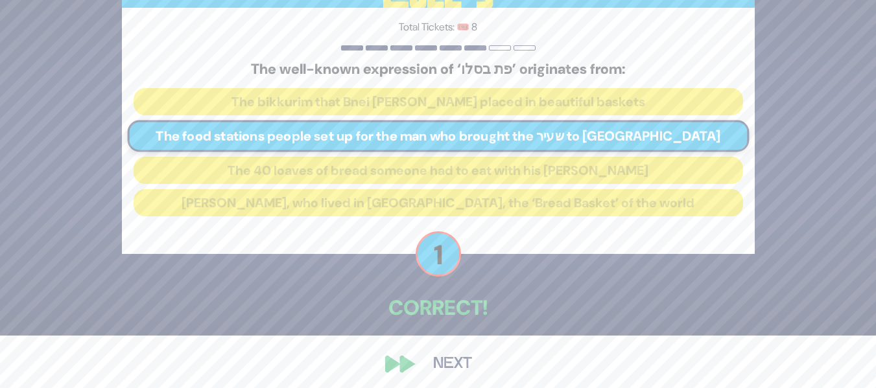
scroll to position [59, 0]
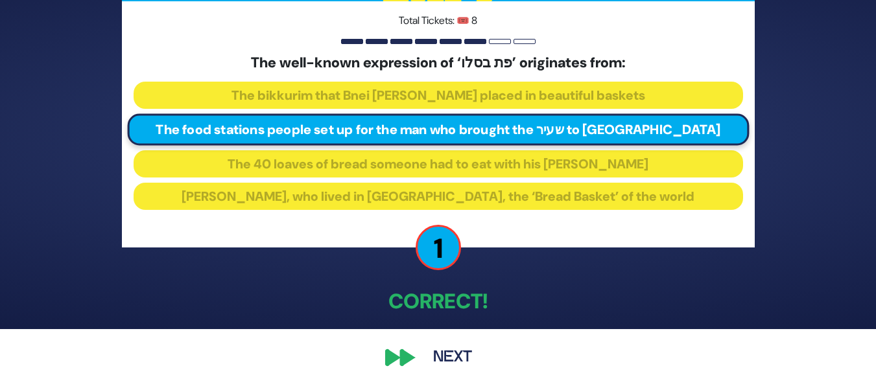
click at [451, 357] on button "Next" at bounding box center [452, 358] width 75 height 30
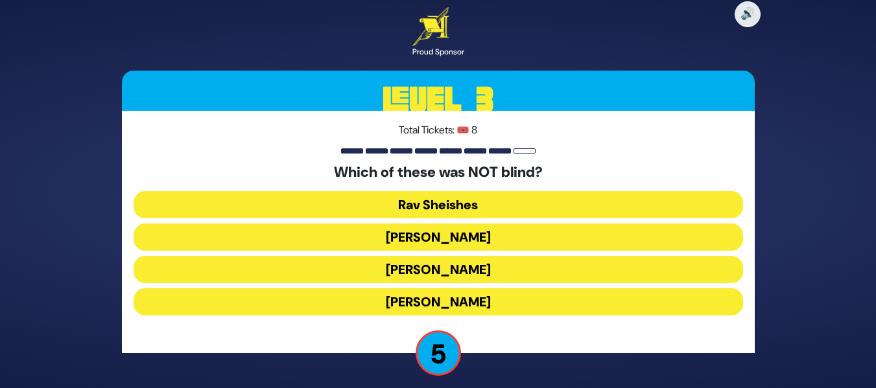
click at [454, 299] on button "[PERSON_NAME]" at bounding box center [439, 302] width 610 height 27
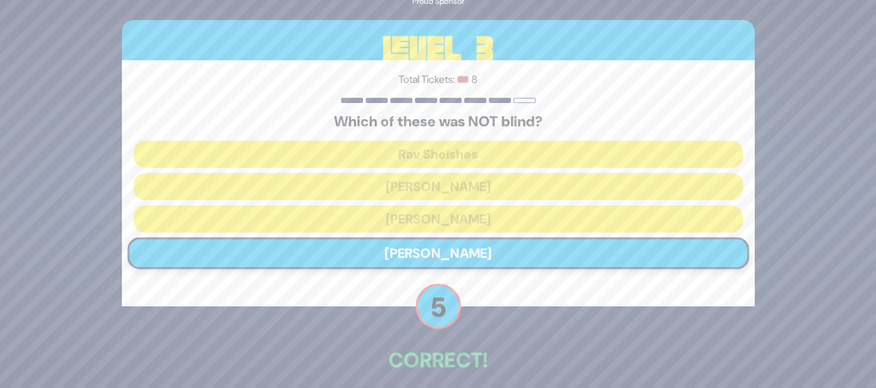
scroll to position [59, 0]
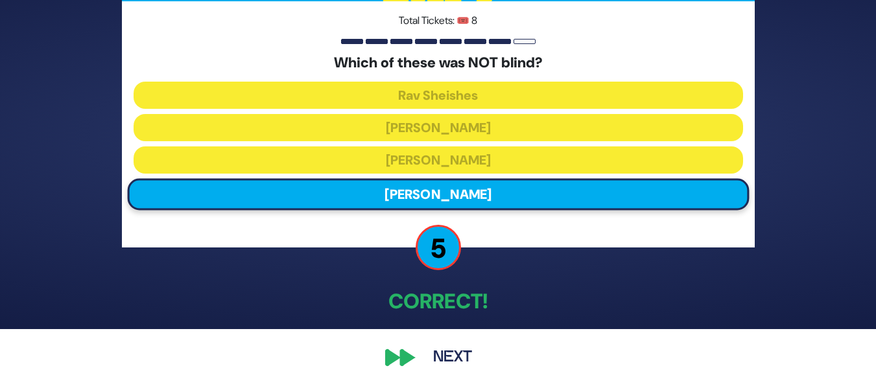
click at [453, 359] on button "Next" at bounding box center [452, 358] width 75 height 30
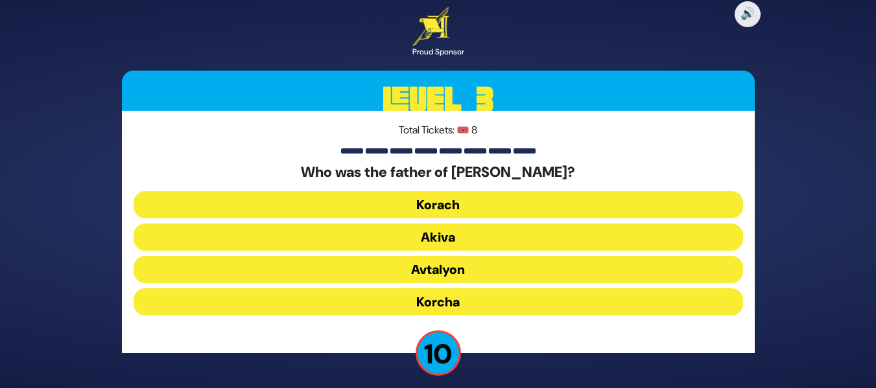
click at [431, 256] on button "Akiva" at bounding box center [439, 269] width 610 height 27
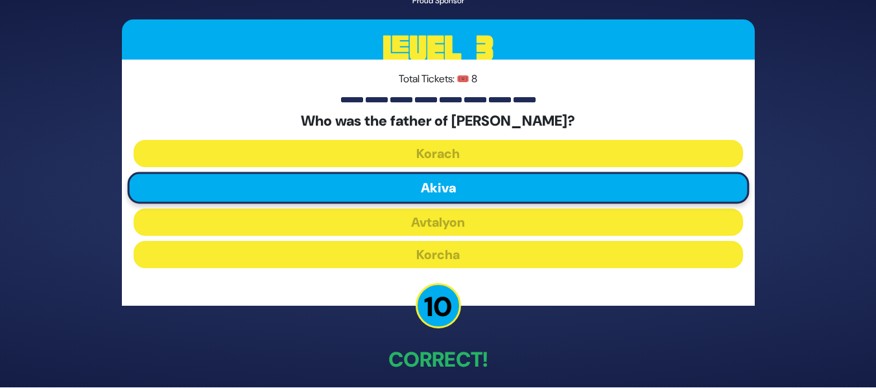
scroll to position [59, 0]
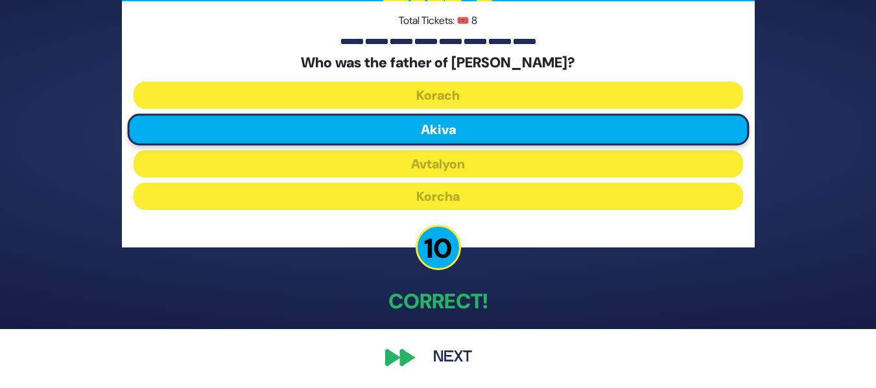
click at [454, 348] on button "Next" at bounding box center [452, 358] width 75 height 30
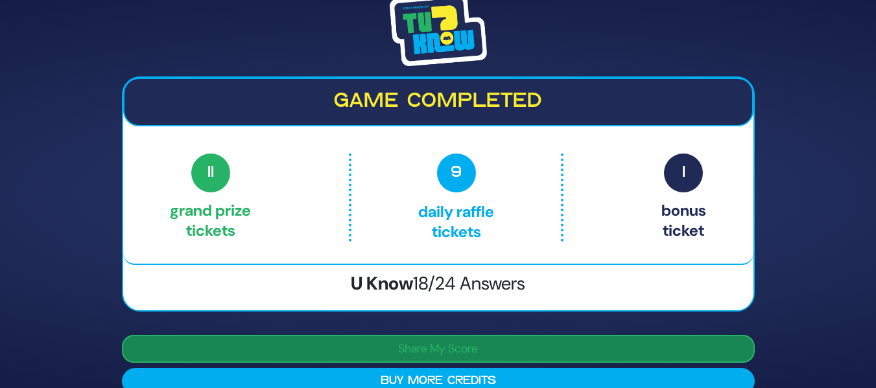
scroll to position [22, 0]
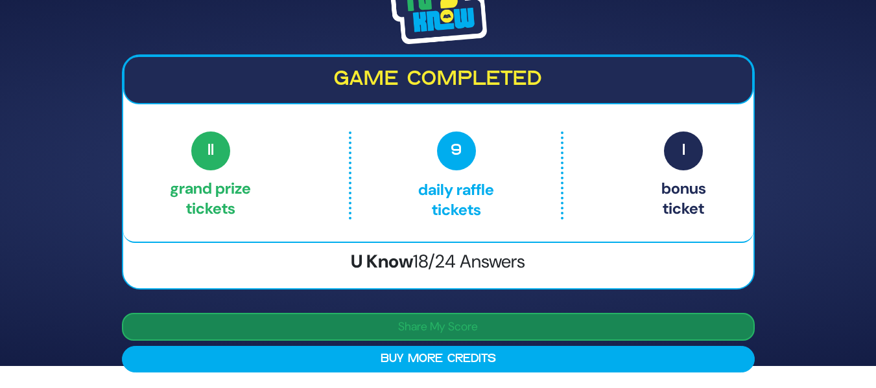
click at [562, 324] on button "Share My Score" at bounding box center [438, 327] width 633 height 28
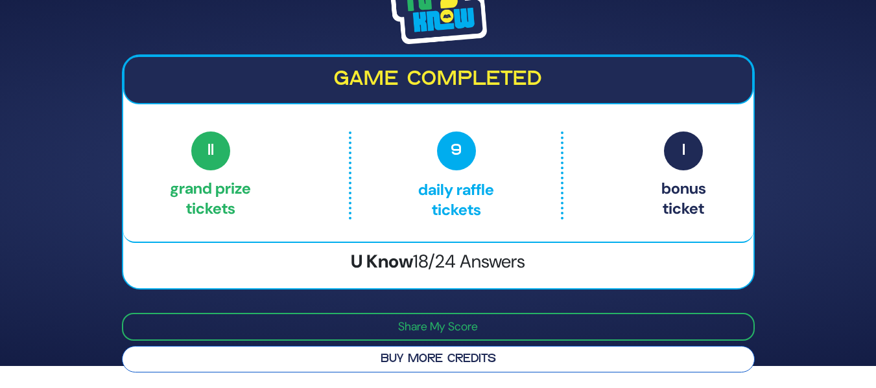
scroll to position [0, 0]
